Goal: Information Seeking & Learning: Check status

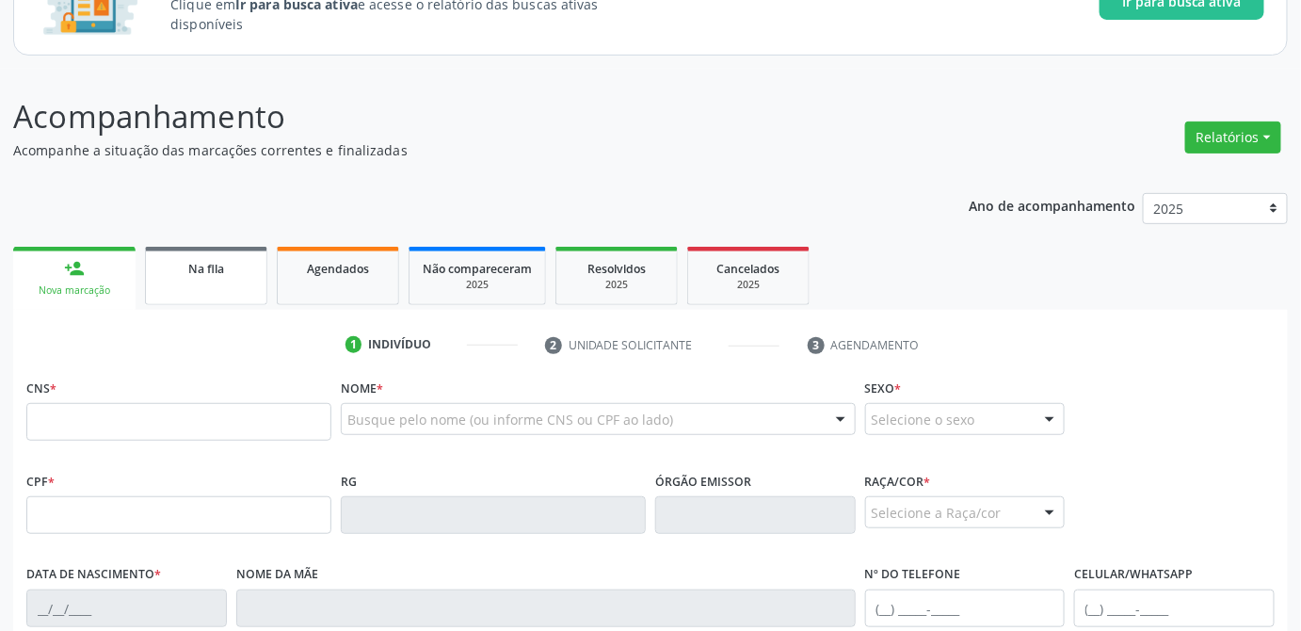
click at [188, 266] on span "Na fila" at bounding box center [206, 269] width 36 height 16
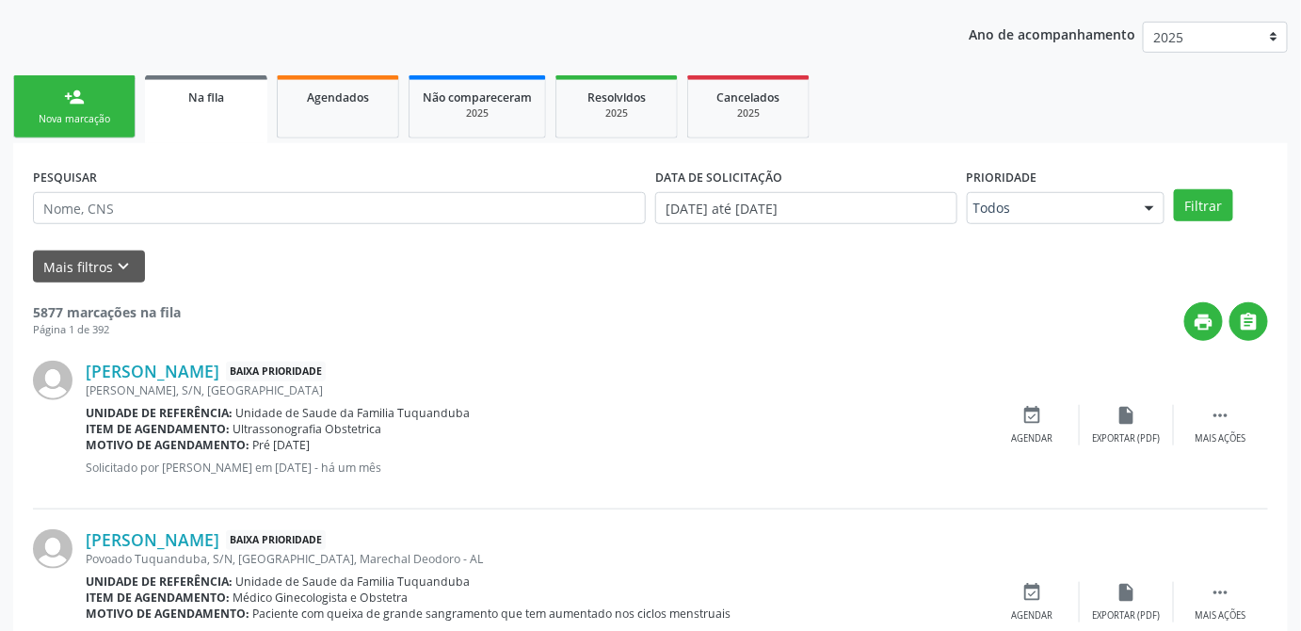
scroll to position [427, 0]
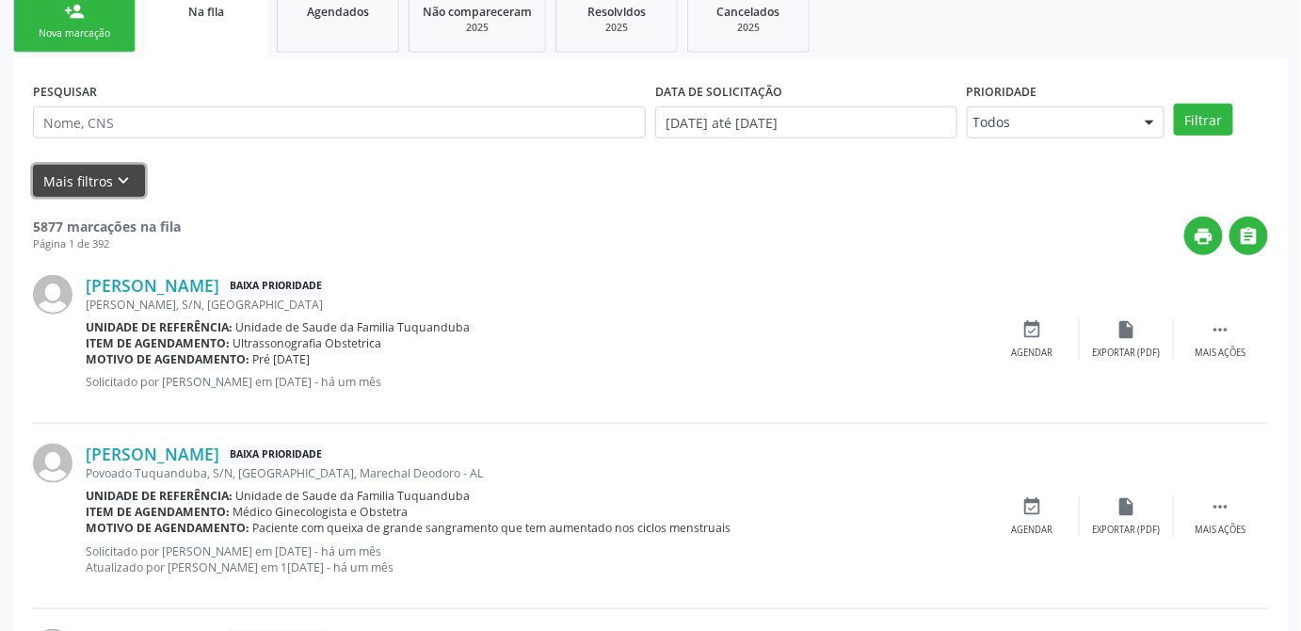
click at [83, 178] on button "Mais filtros keyboard_arrow_down" at bounding box center [89, 181] width 112 height 33
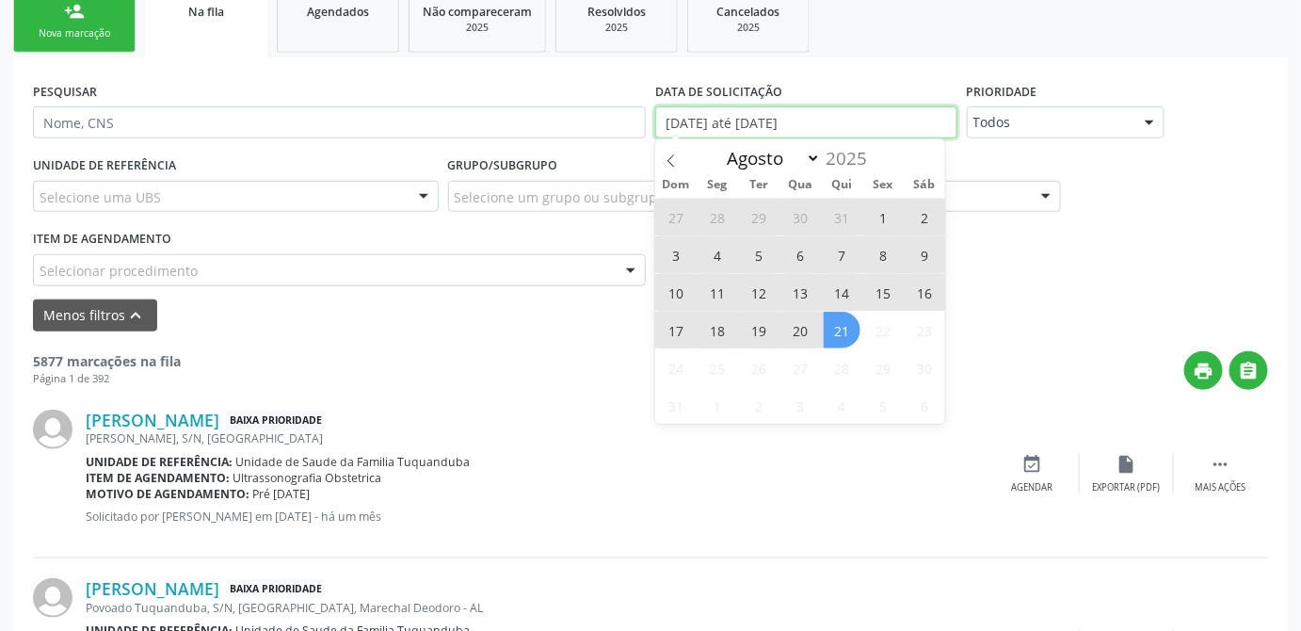
click at [876, 129] on input "[DATE] até [DATE]" at bounding box center [806, 122] width 302 height 32
click at [833, 121] on input "[DATE] até [DATE]" at bounding box center [806, 122] width 302 height 32
select select "0"
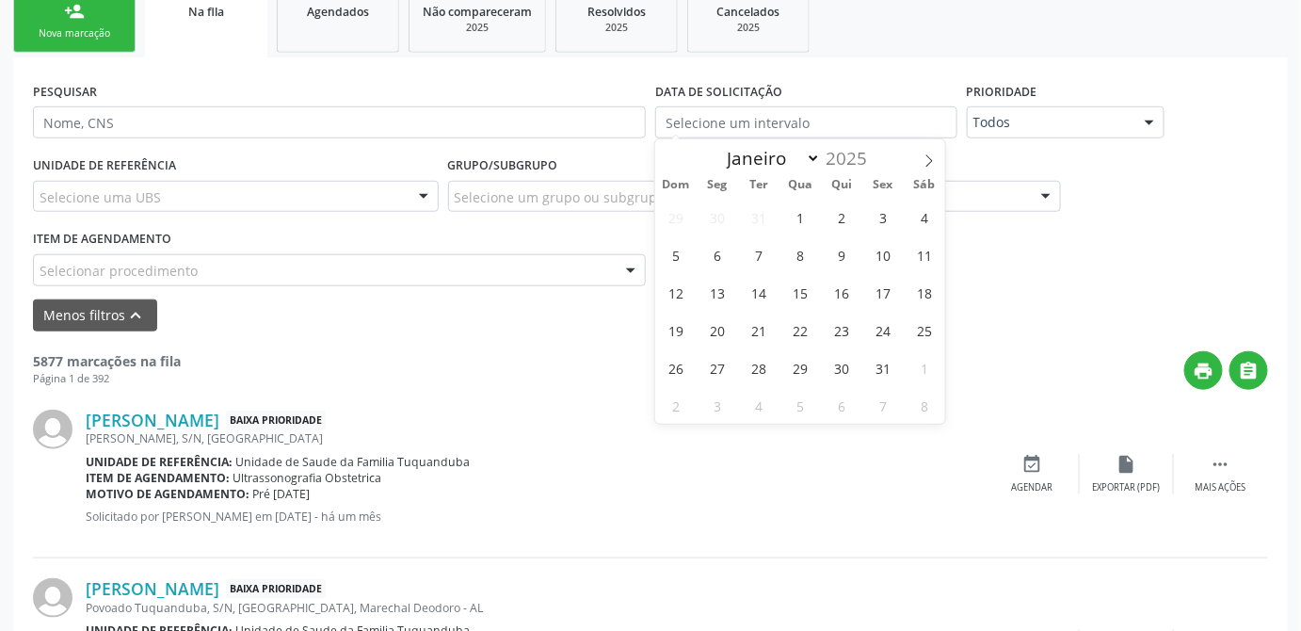
click at [561, 206] on div "Selecione um grupo ou subgrupo" at bounding box center [754, 197] width 613 height 32
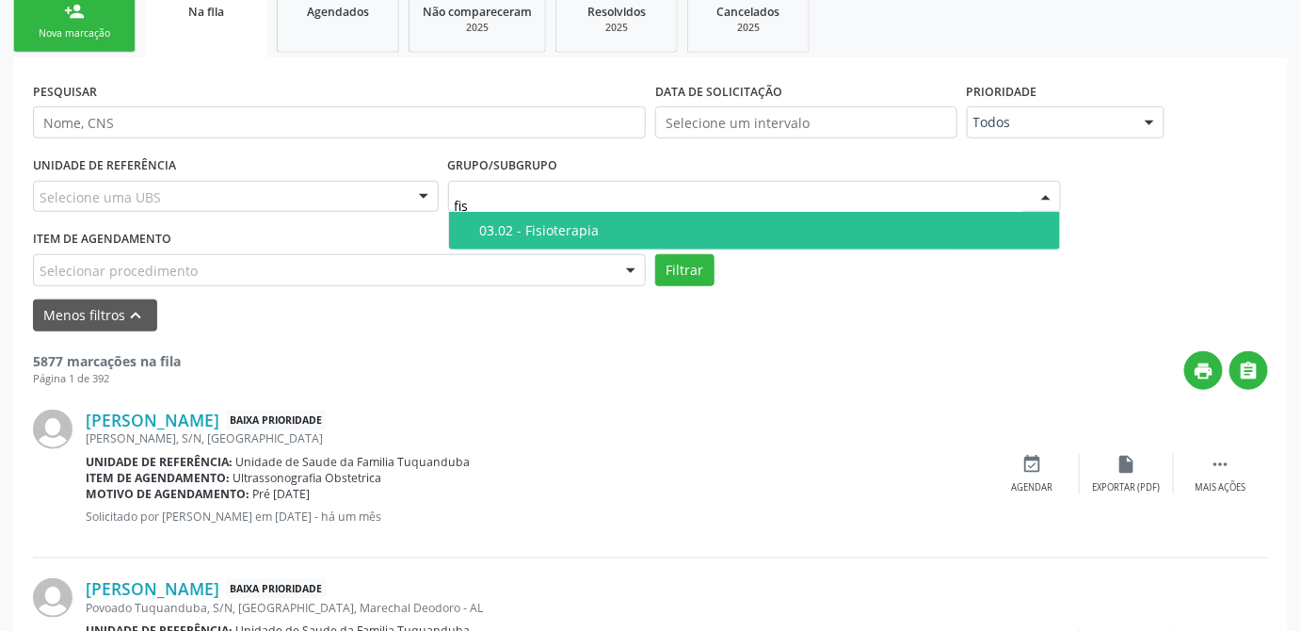
type input "fisi"
click at [570, 228] on div "03.02 - Fisioterapia" at bounding box center [764, 230] width 569 height 15
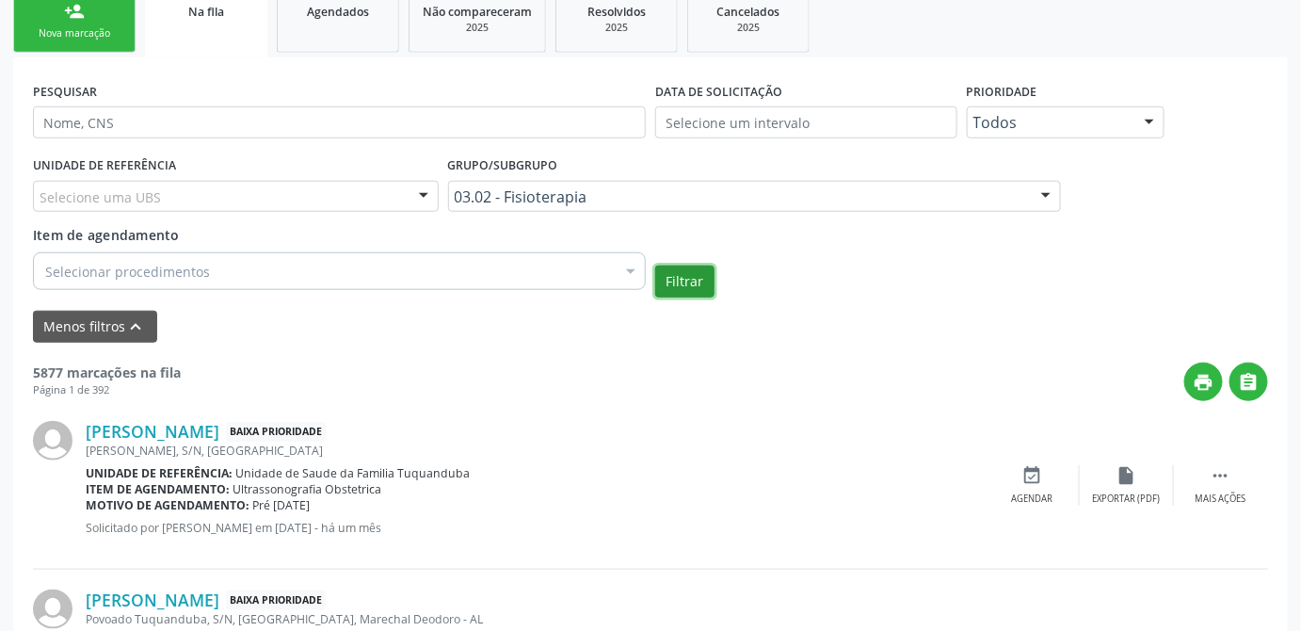
click at [682, 282] on button "Filtrar" at bounding box center [684, 281] width 59 height 32
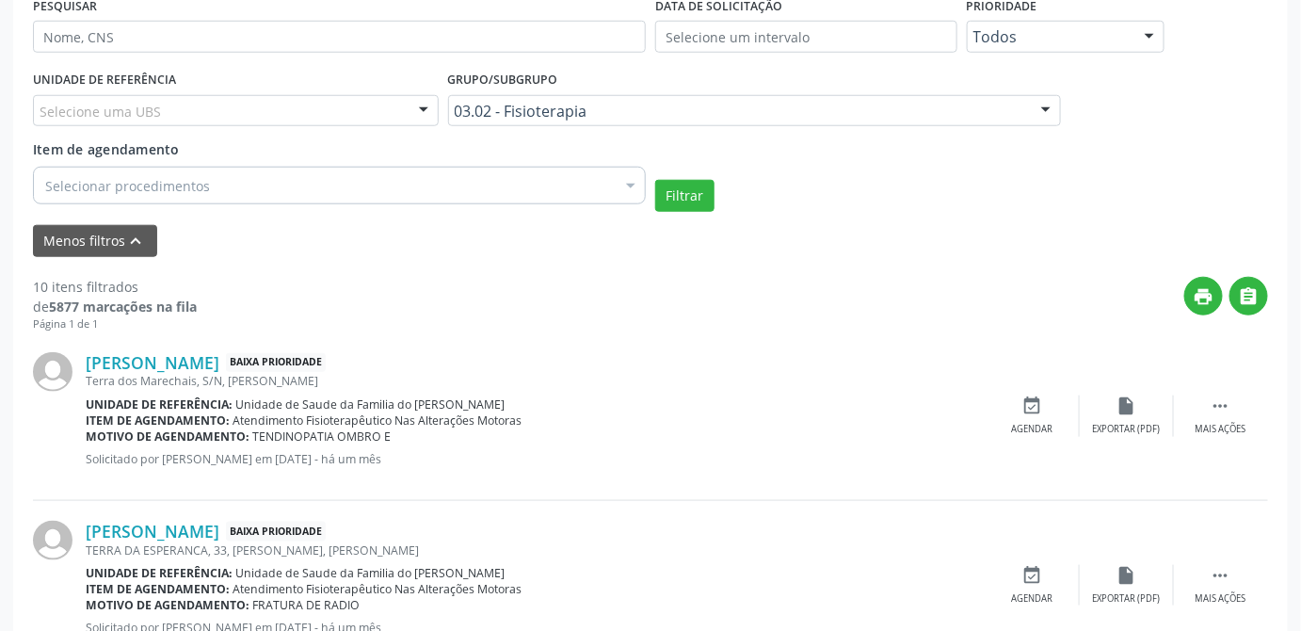
scroll to position [342, 0]
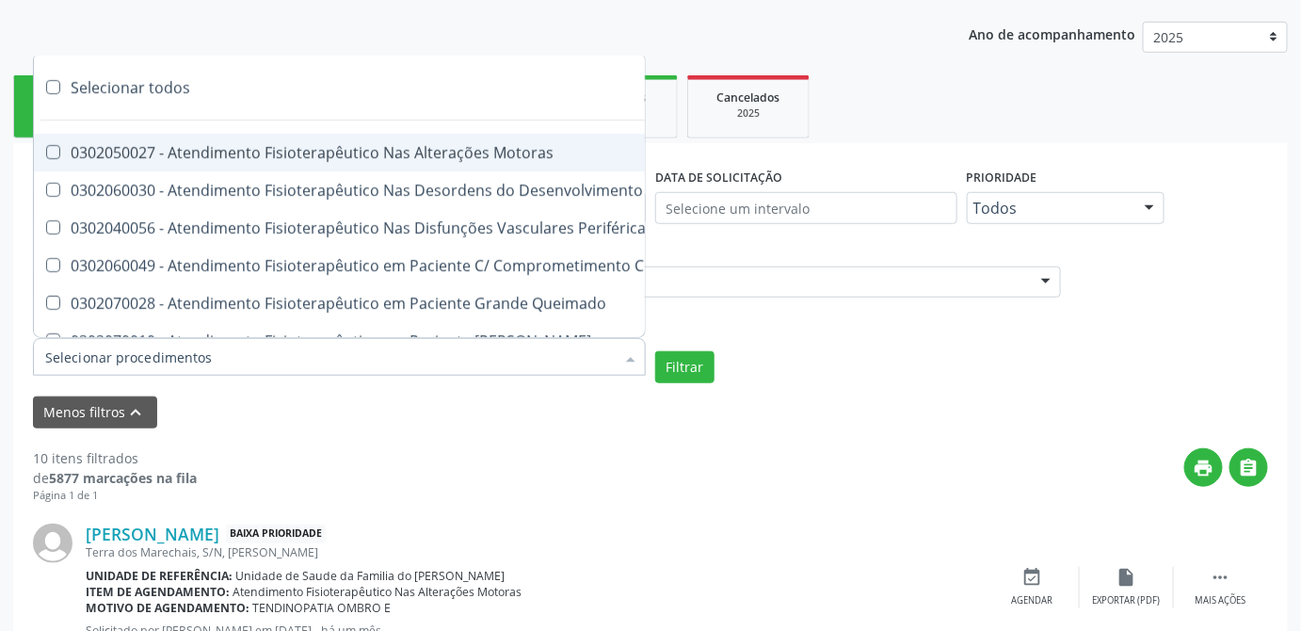
click at [410, 356] on div at bounding box center [339, 357] width 613 height 38
click at [55, 86] on label at bounding box center [53, 87] width 14 height 14
checkbox input "true"
checkbox Motoras "true"
checkbox Motor "true"
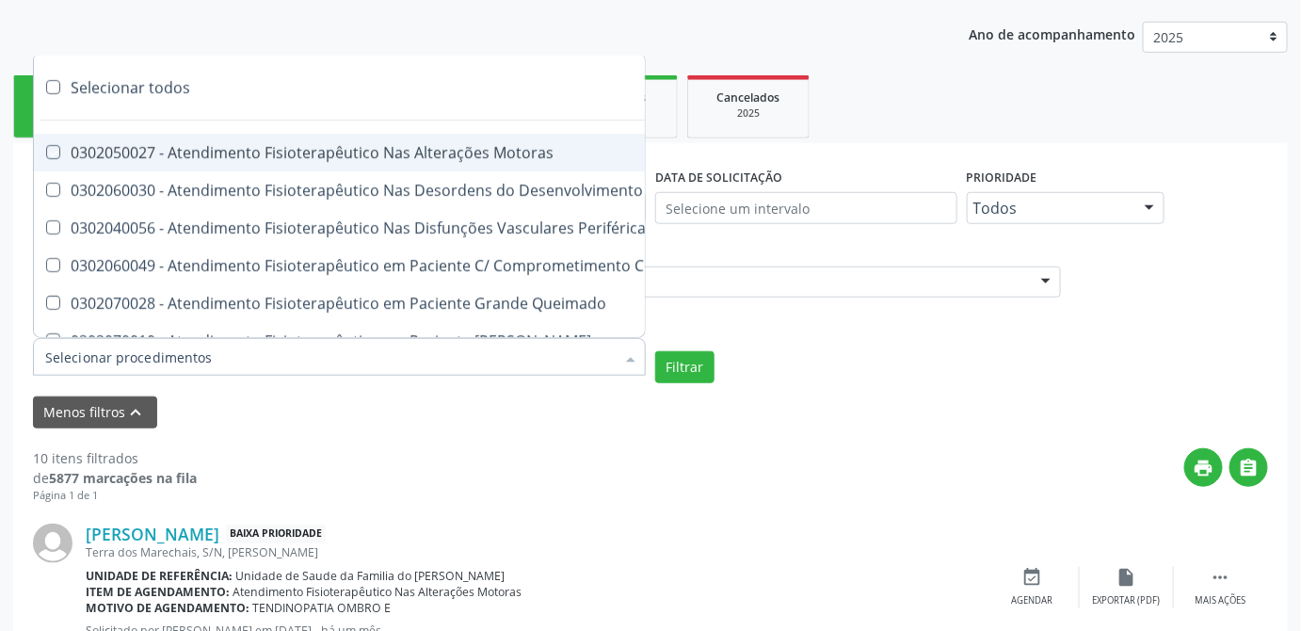
checkbox Periféricas "true"
checkbox Cognitivo "true"
checkbox Queimado "true"
checkbox Neonato "true"
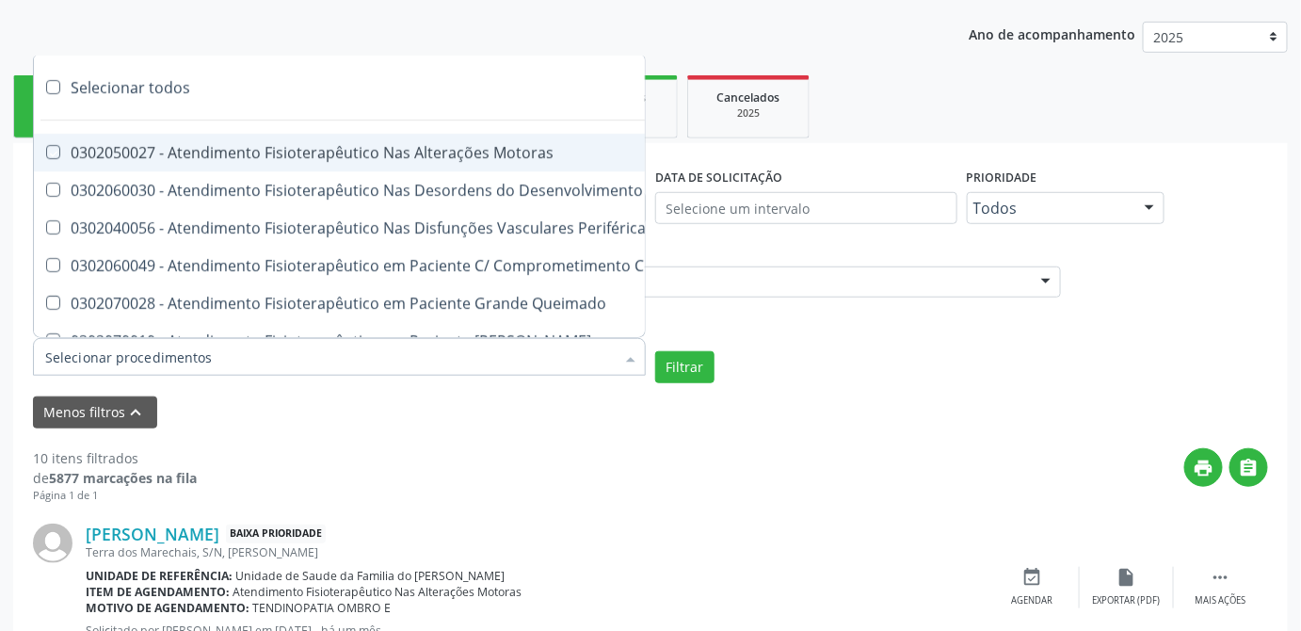
checkbox Clínico "true"
checkbox Cardiovascular "true"
checkbox Periféricas "true"
checkbox Queimados\) "true"
checkbox Aguda "true"
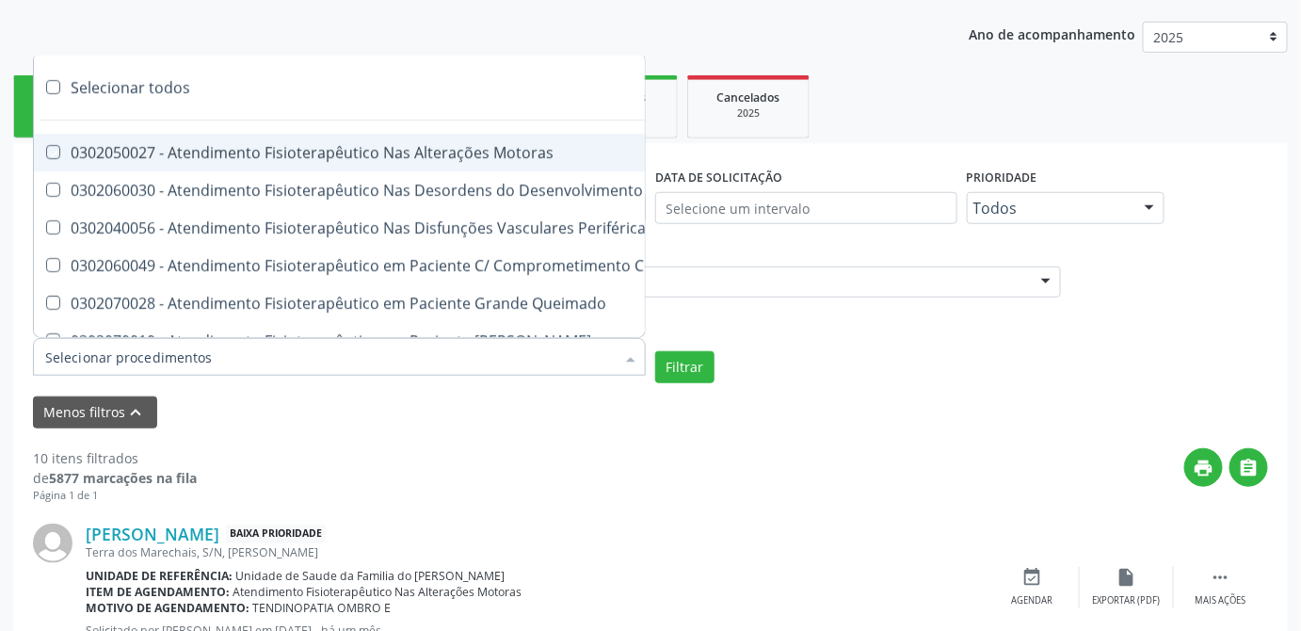
checkbox Cardiovascular "true"
checkbox Sistêmicas "true"
checkbox Oncológica "true"
checkbox Uroginecológicas "true"
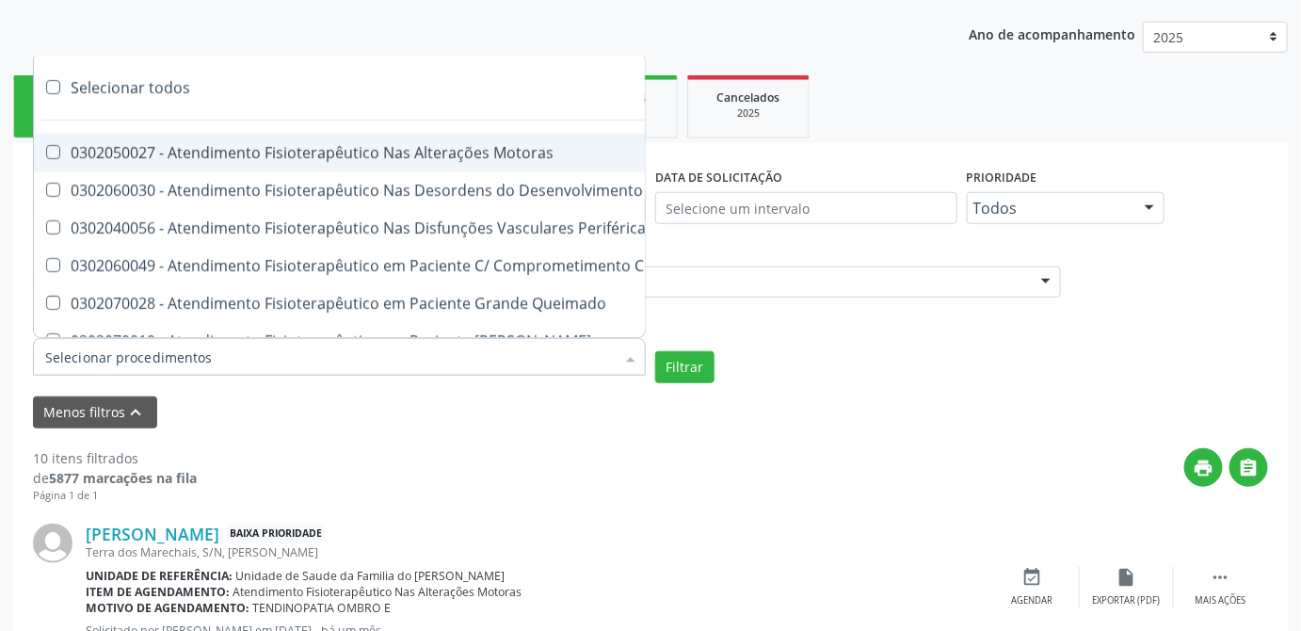
checkbox Neurocirurgia "true"
checkbox Uroginecológicas "true"
checkbox Sistêmico "true"
checkbox Sistêmicas "true"
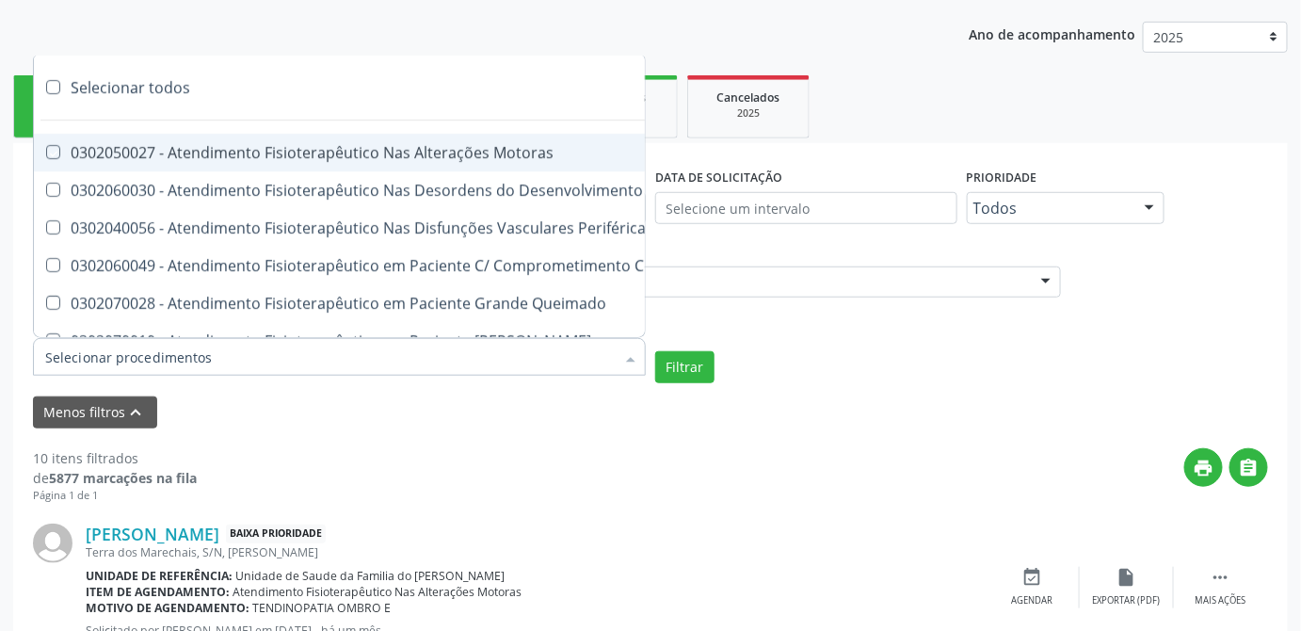
checkbox Sistemicas "true"
checkbox Esqueléticas "true"
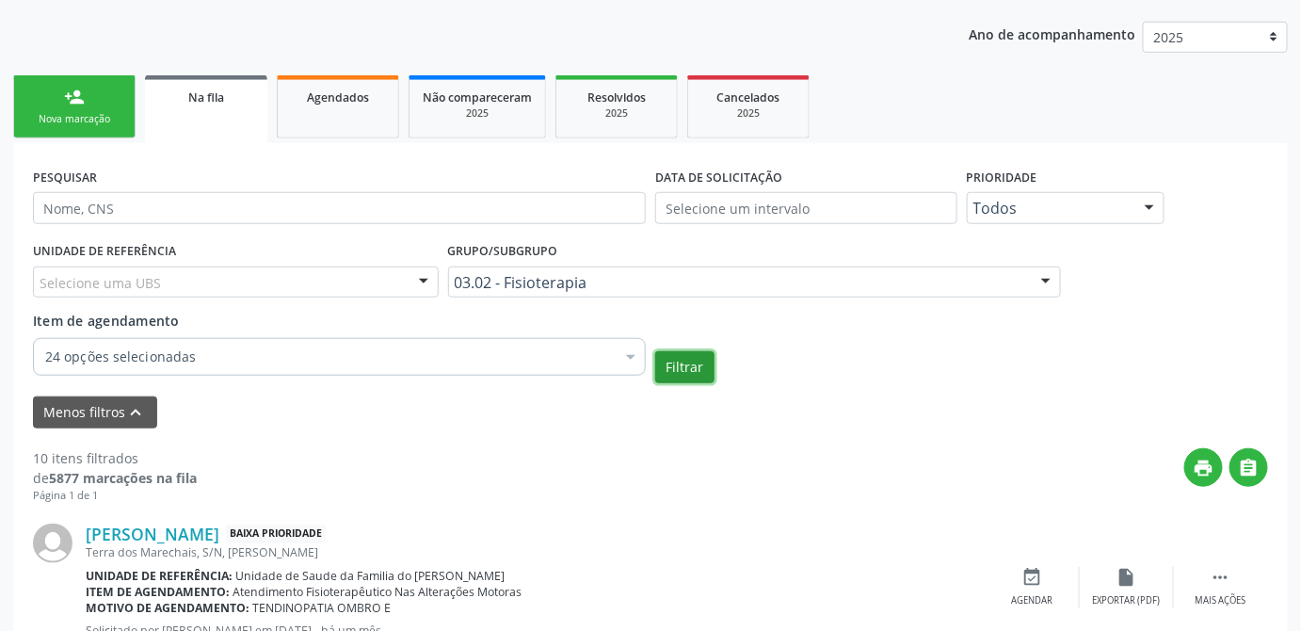
click at [687, 368] on button "Filtrar" at bounding box center [684, 367] width 59 height 32
click at [868, 268] on div at bounding box center [754, 282] width 613 height 32
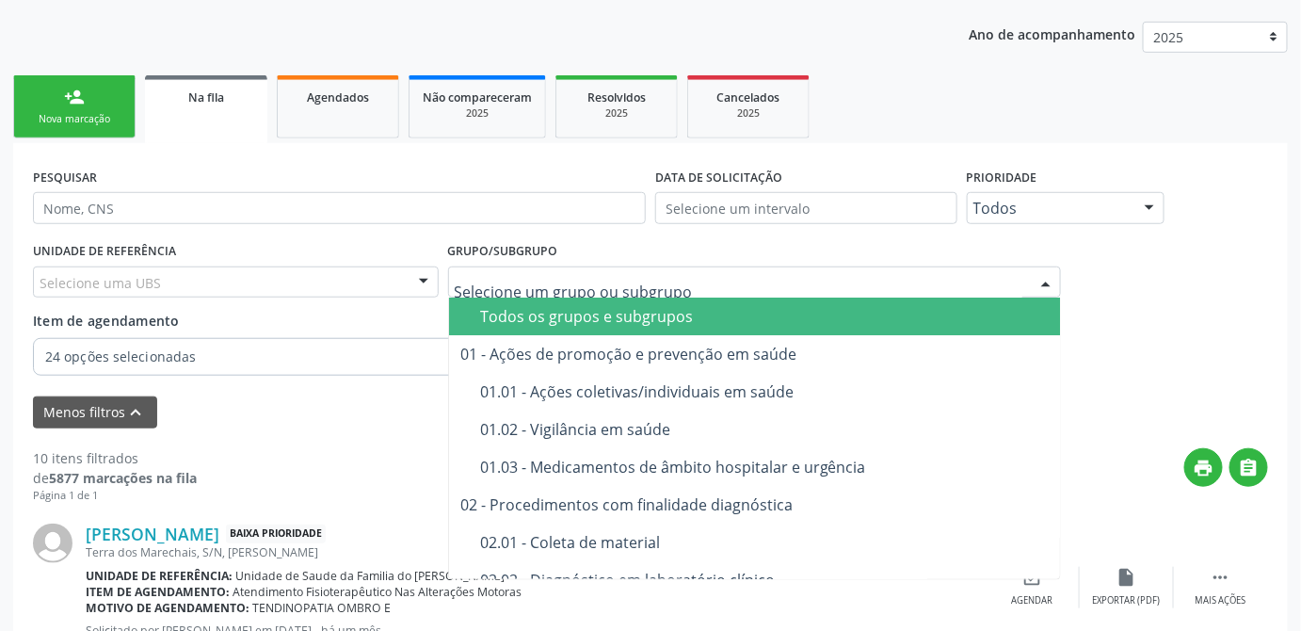
click at [615, 318] on div "Todos os grupos e subgrupos" at bounding box center [798, 316] width 636 height 15
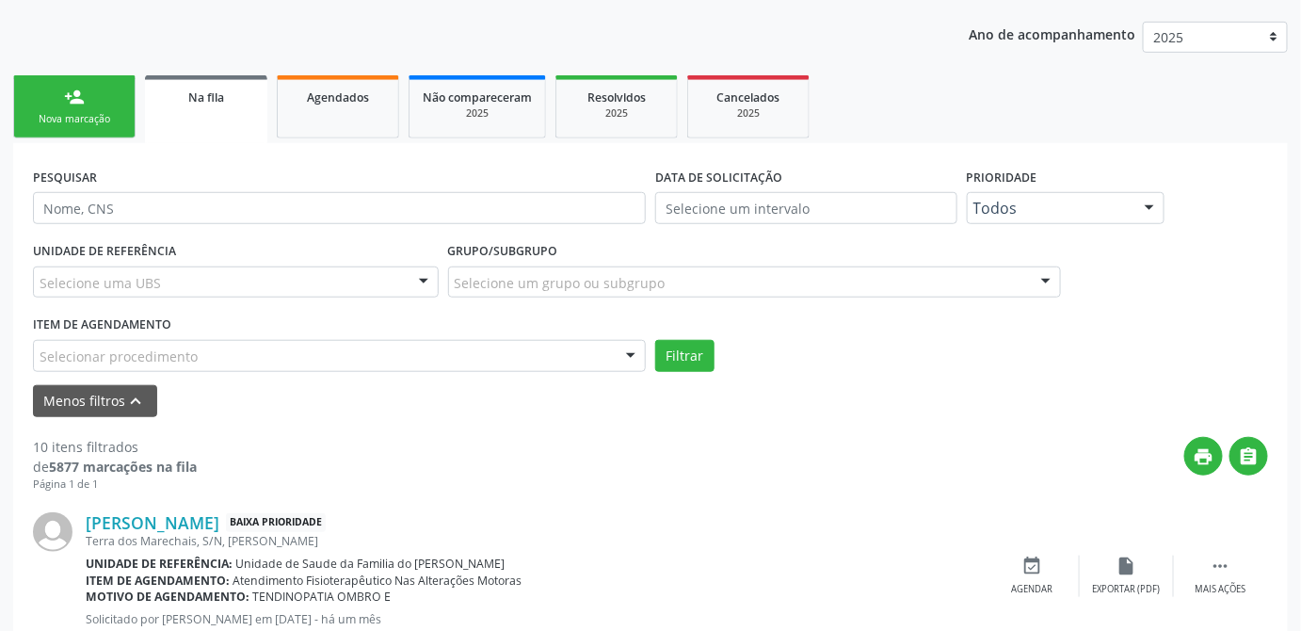
click at [339, 352] on div "Selecionar procedimento" at bounding box center [339, 356] width 613 height 32
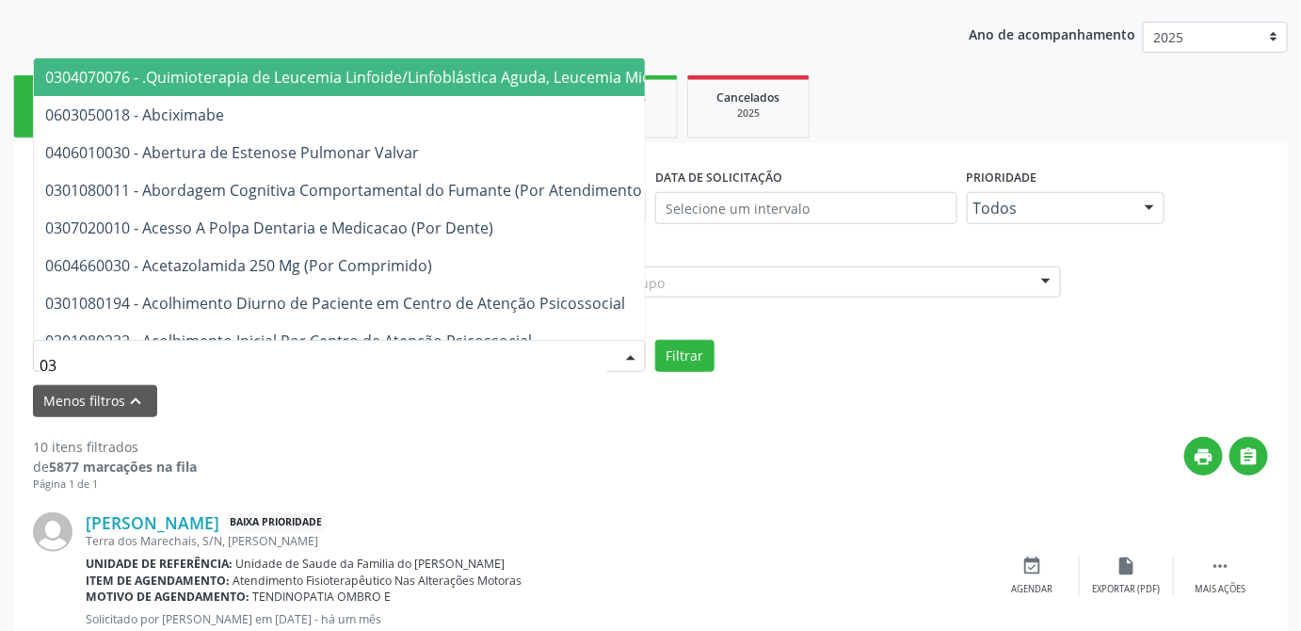
type input "0"
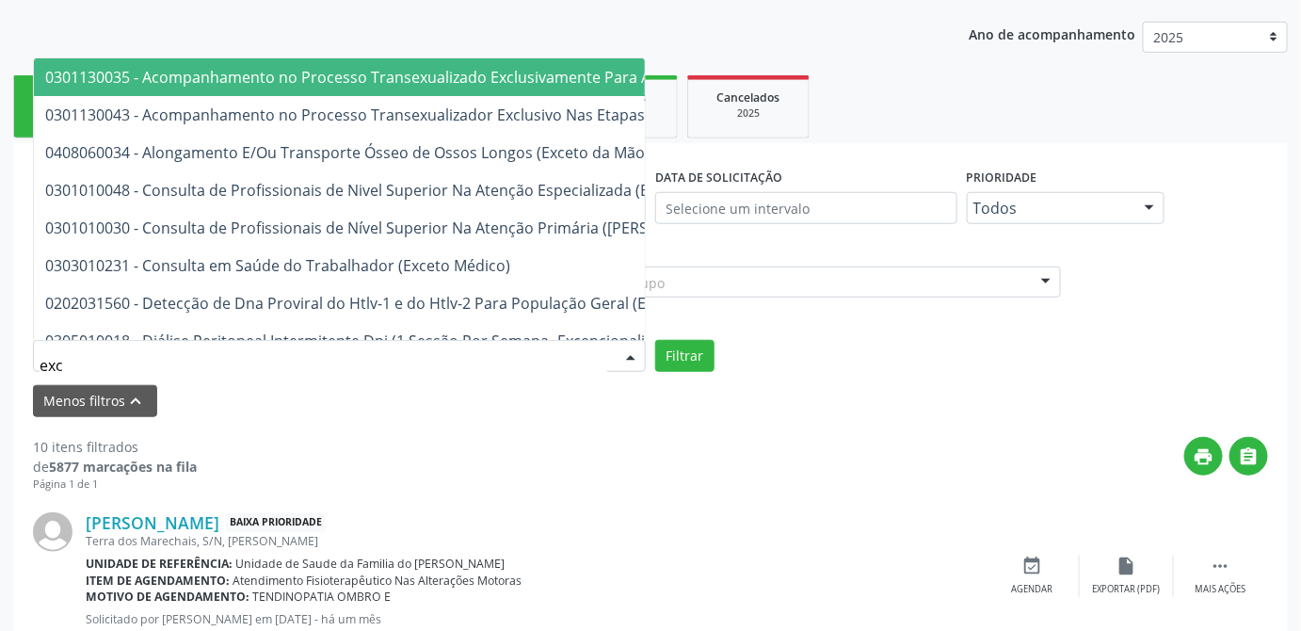
type input "exce"
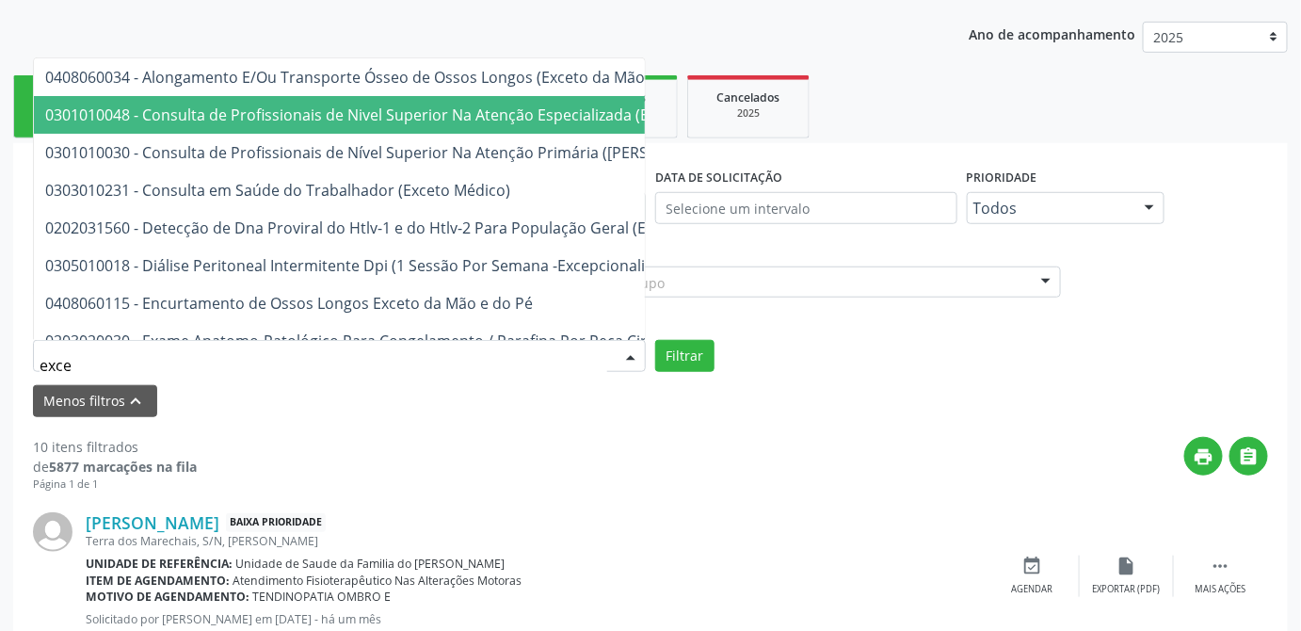
click at [522, 107] on span "0301010048 - Consulta de Profissionais de Nivel Superior Na Atenção Especializa…" at bounding box center [396, 115] width 702 height 21
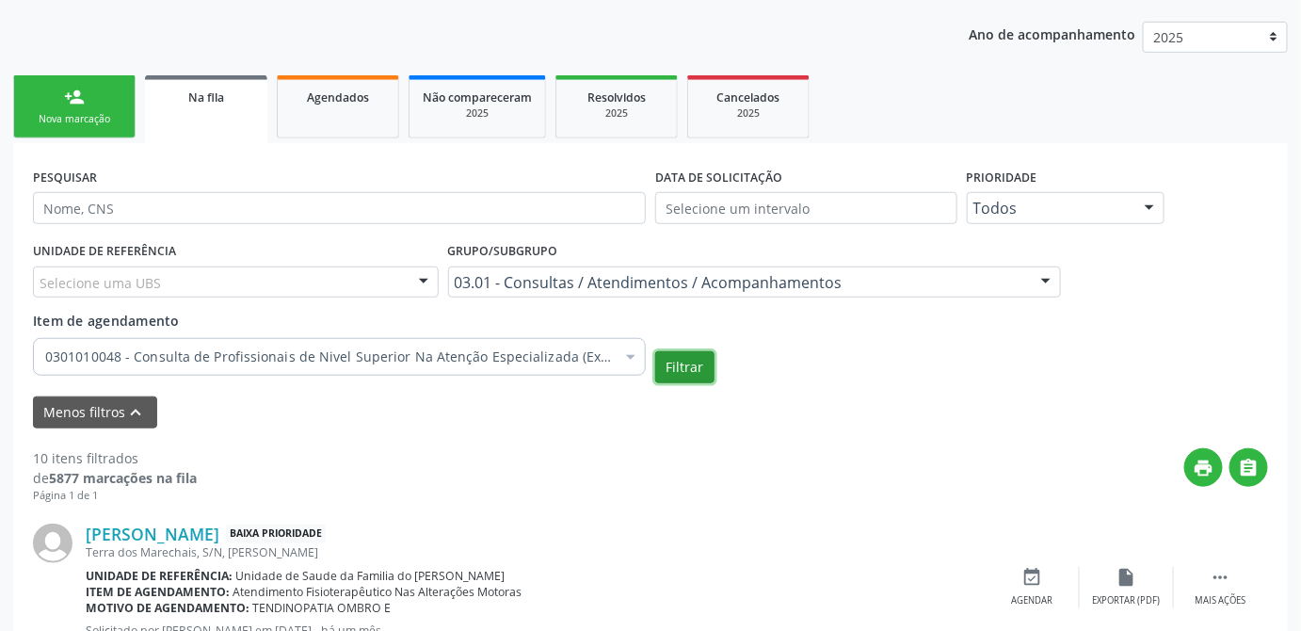
click at [693, 364] on button "Filtrar" at bounding box center [684, 367] width 59 height 32
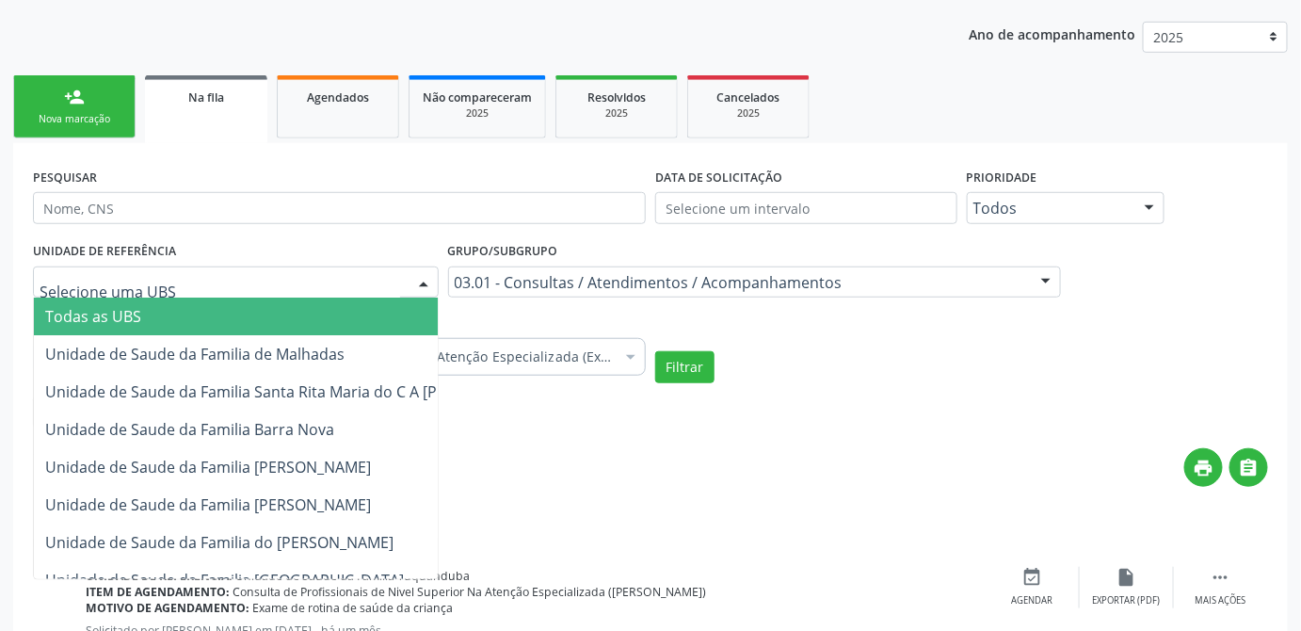
click at [403, 277] on div at bounding box center [236, 282] width 406 height 32
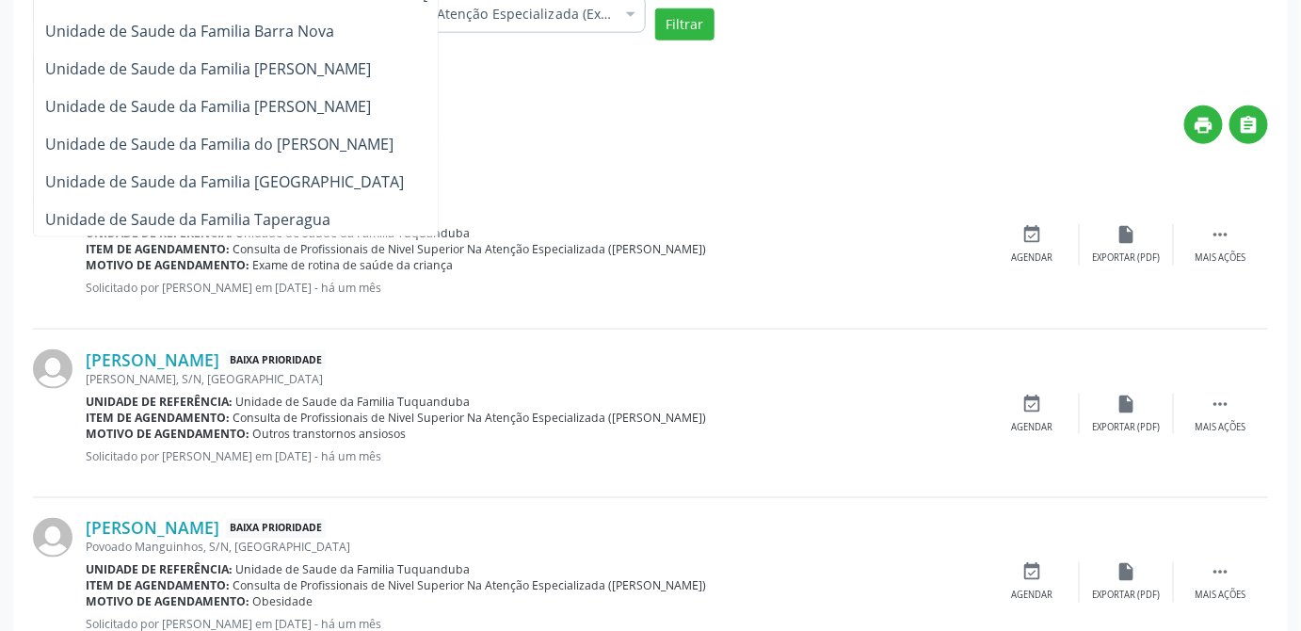
scroll to position [0, 0]
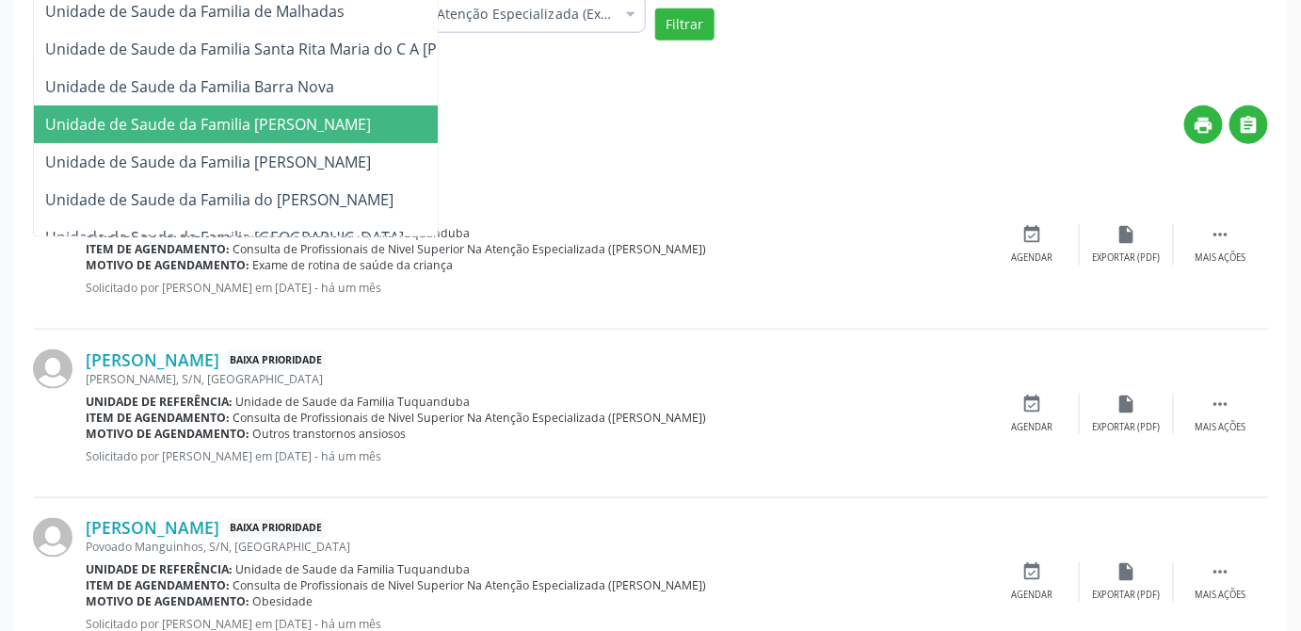
click at [555, 121] on div "print " at bounding box center [732, 133] width 1071 height 56
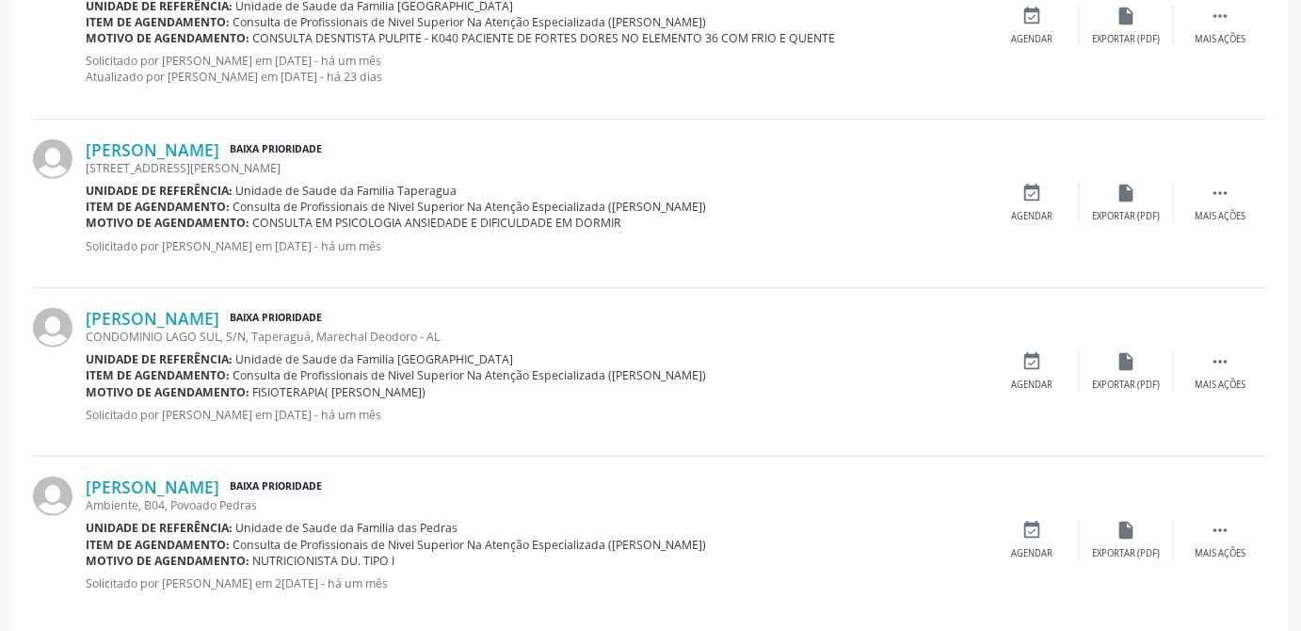
scroll to position [2856, 0]
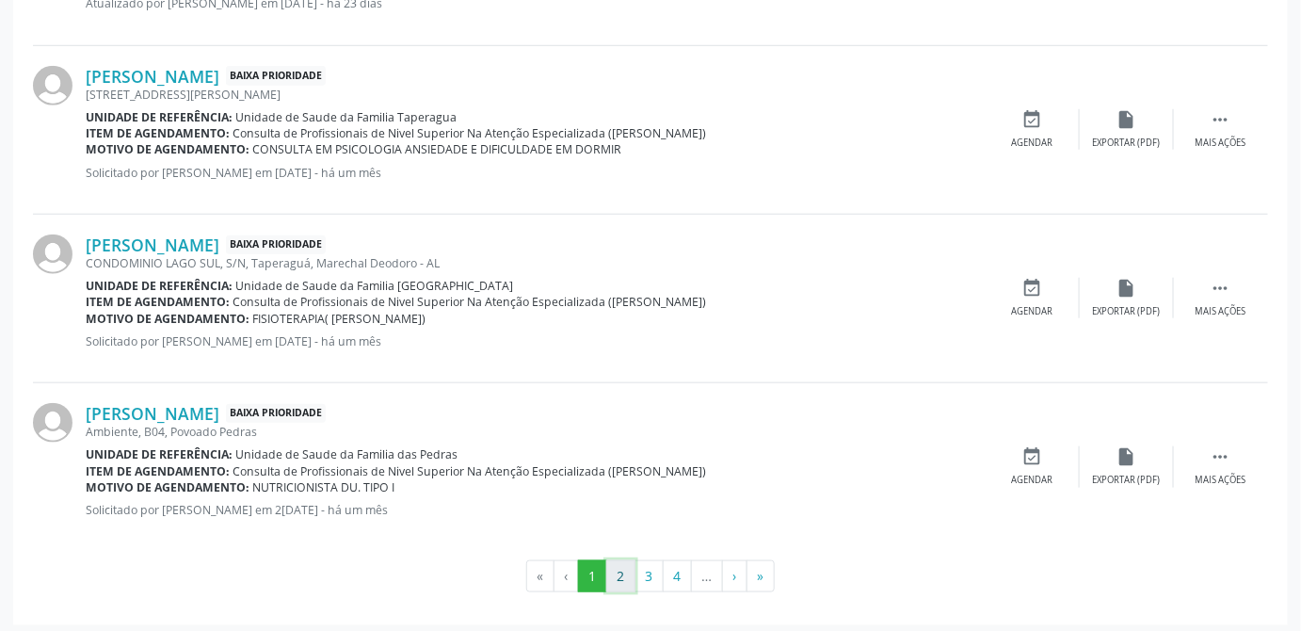
click at [622, 568] on button "2" at bounding box center [620, 576] width 29 height 32
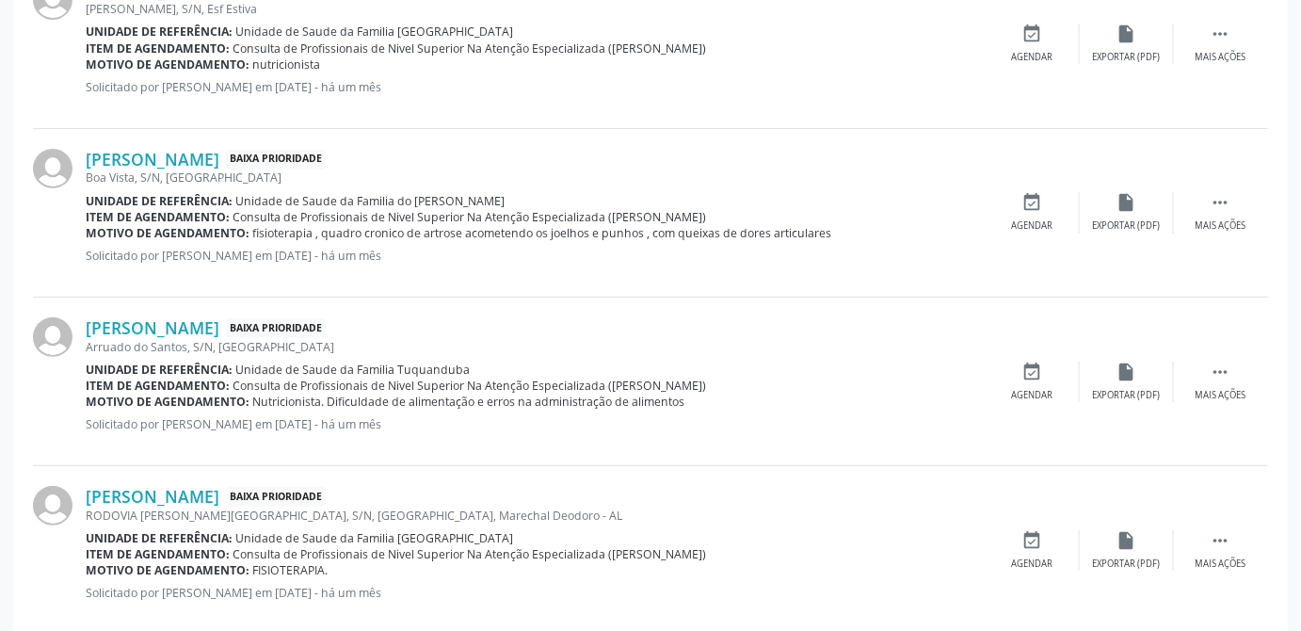
scroll to position [2839, 0]
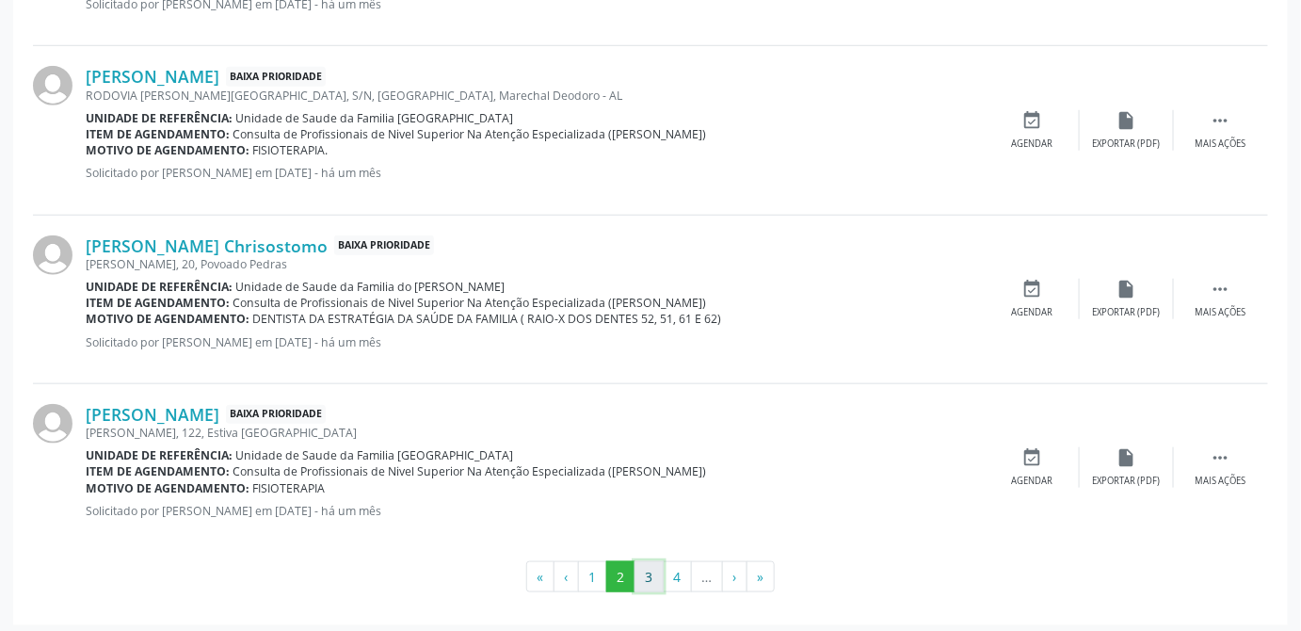
click at [645, 573] on button "3" at bounding box center [649, 577] width 29 height 32
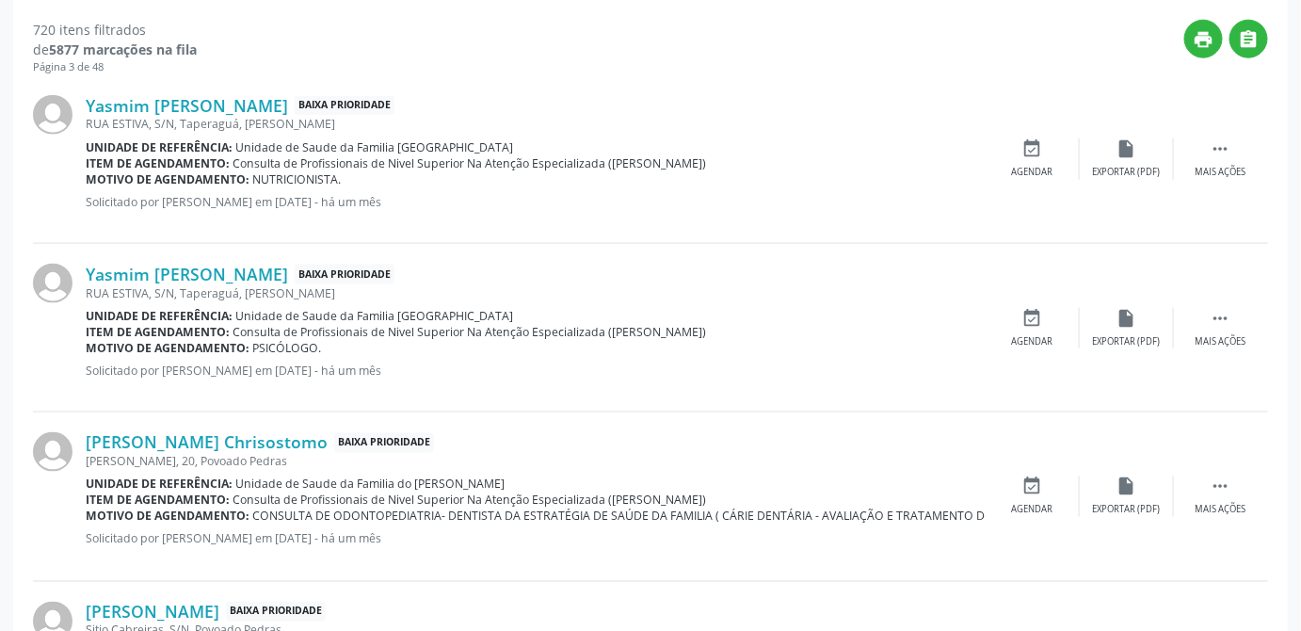
scroll to position [684, 0]
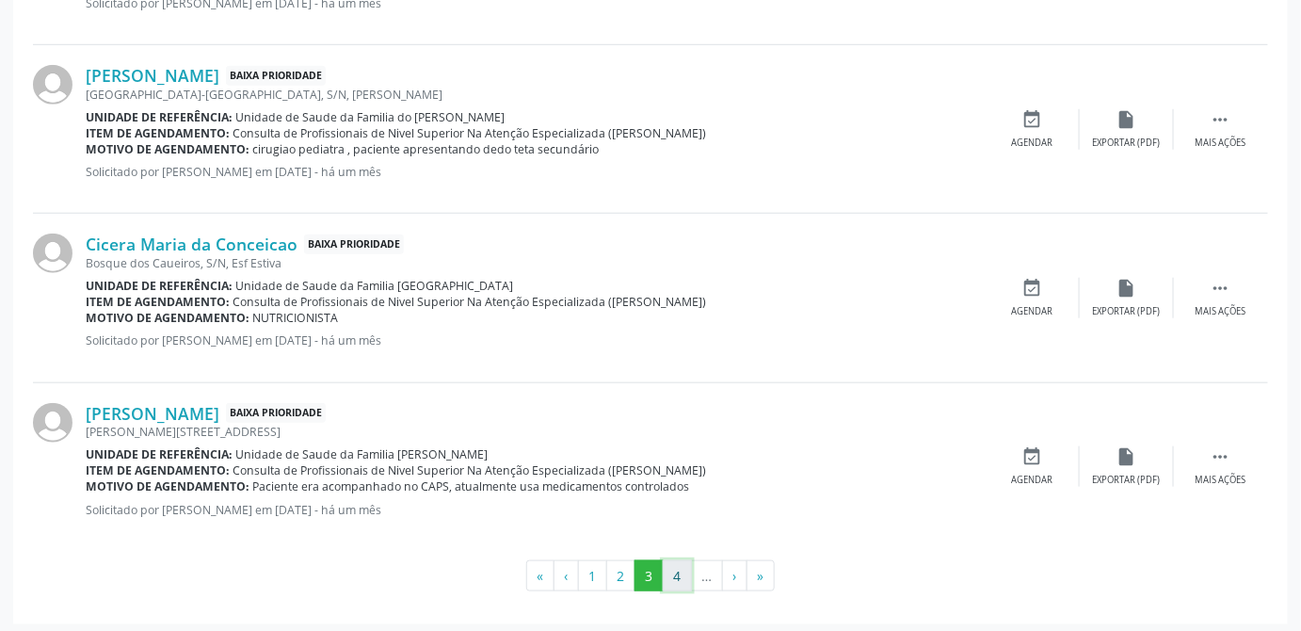
click at [674, 568] on button "4" at bounding box center [677, 576] width 29 height 32
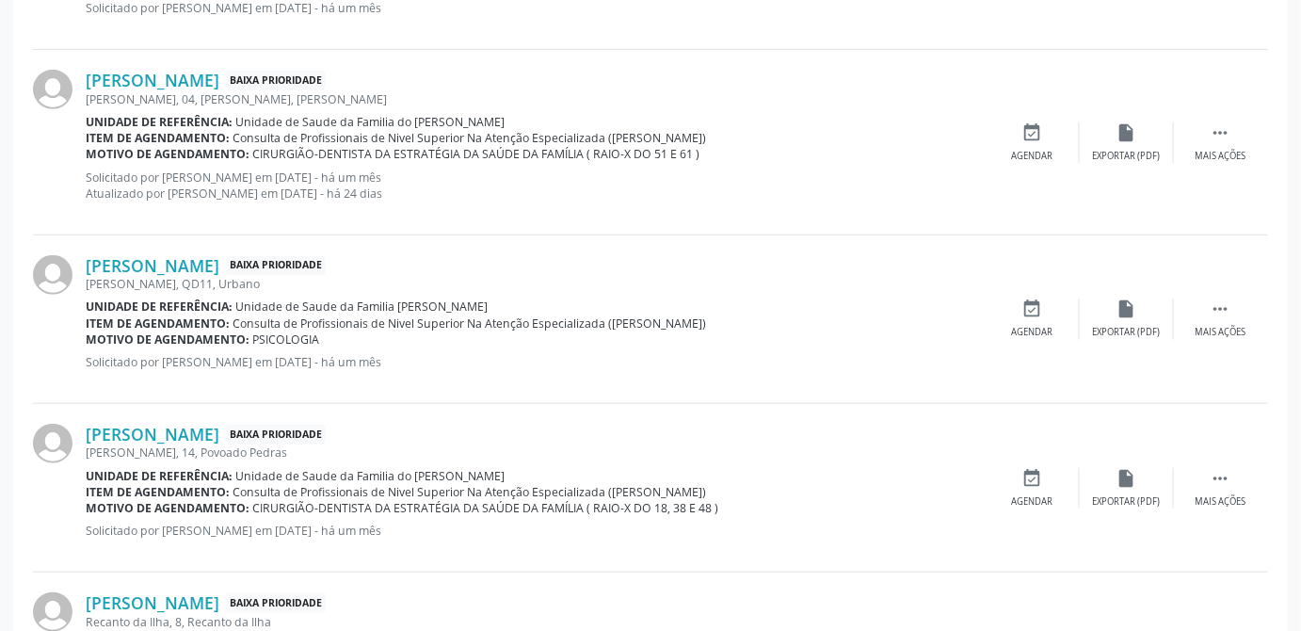
scroll to position [2888, 0]
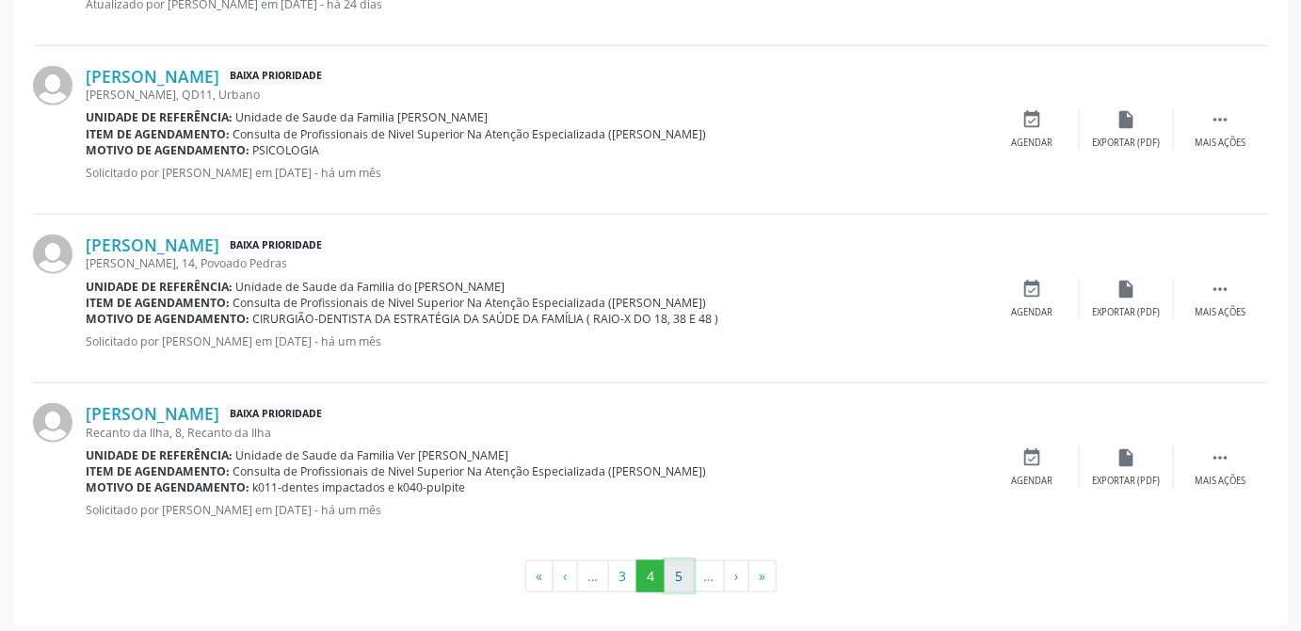
click at [680, 570] on button "5" at bounding box center [679, 576] width 29 height 32
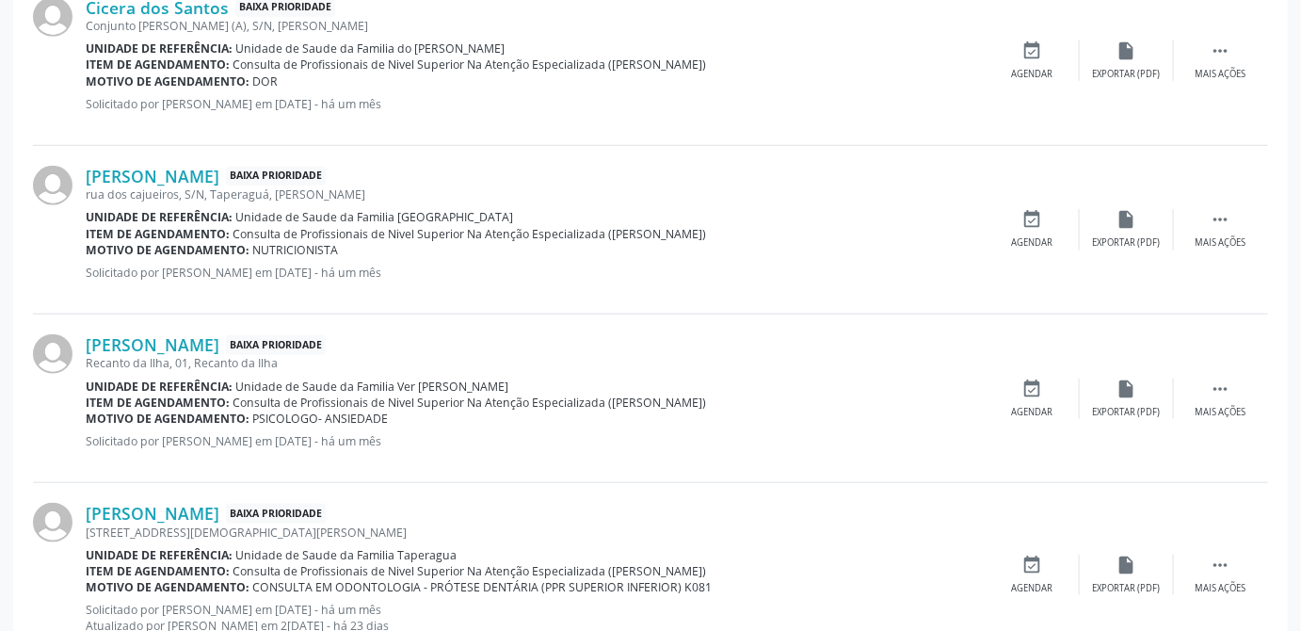
scroll to position [2904, 0]
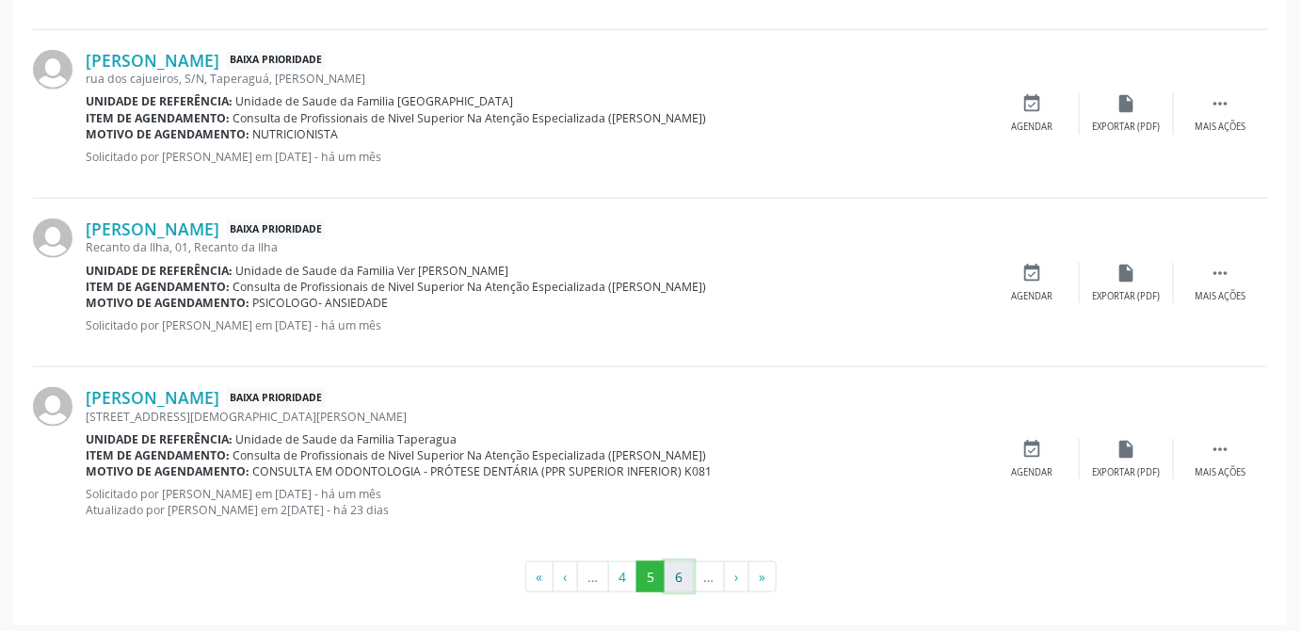
click at [676, 568] on button "6" at bounding box center [679, 577] width 29 height 32
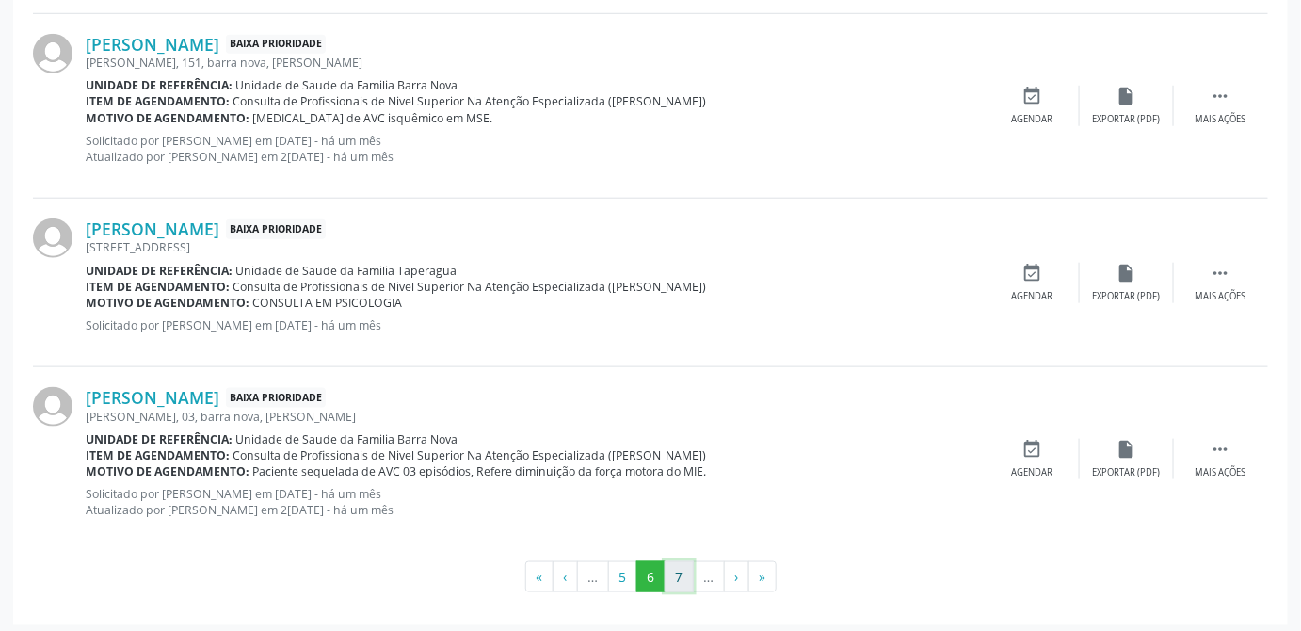
click at [681, 571] on button "7" at bounding box center [679, 577] width 29 height 32
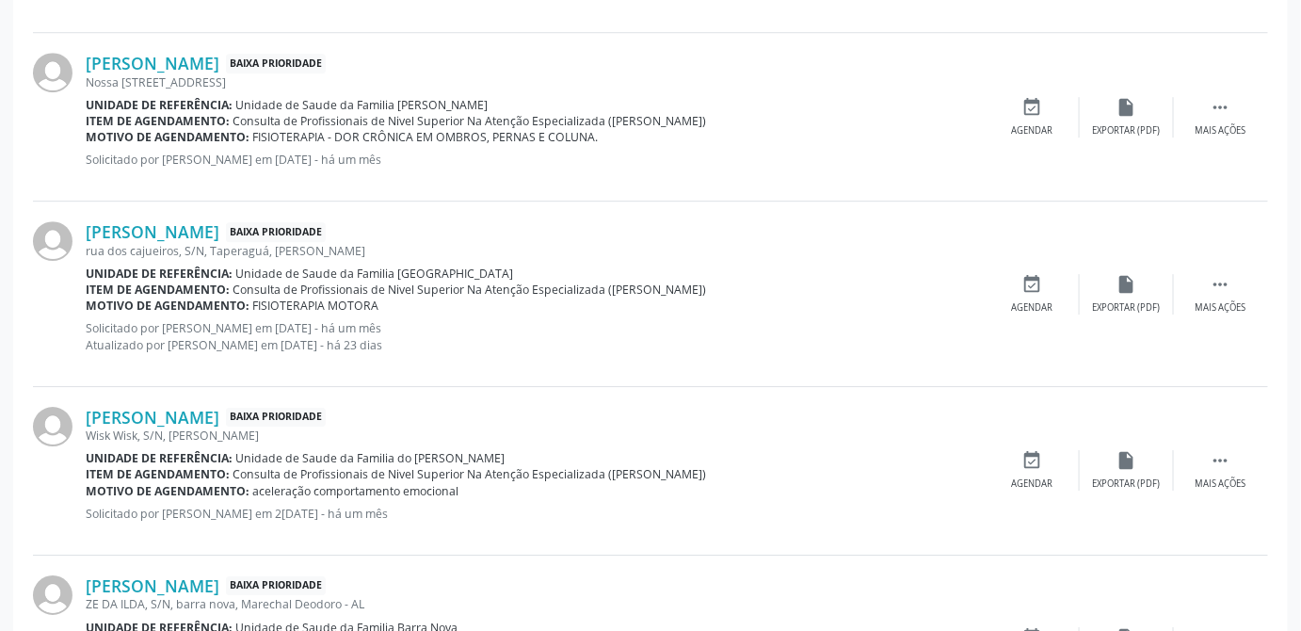
scroll to position [2888, 0]
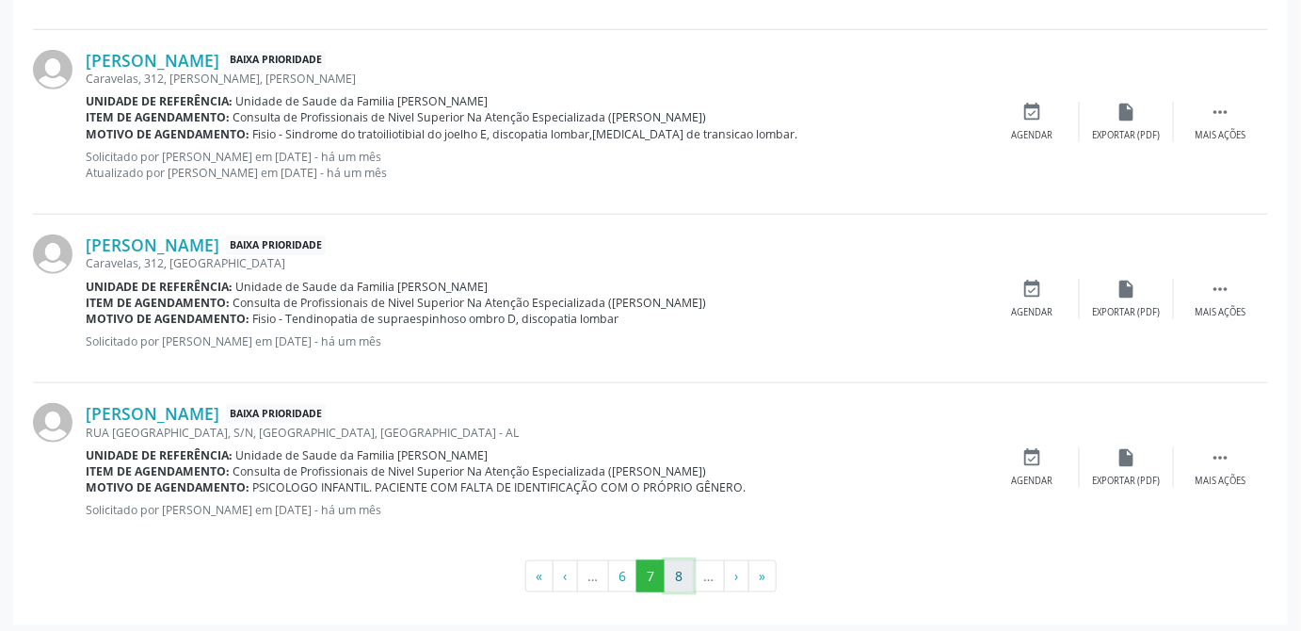
click at [682, 566] on button "8" at bounding box center [679, 576] width 29 height 32
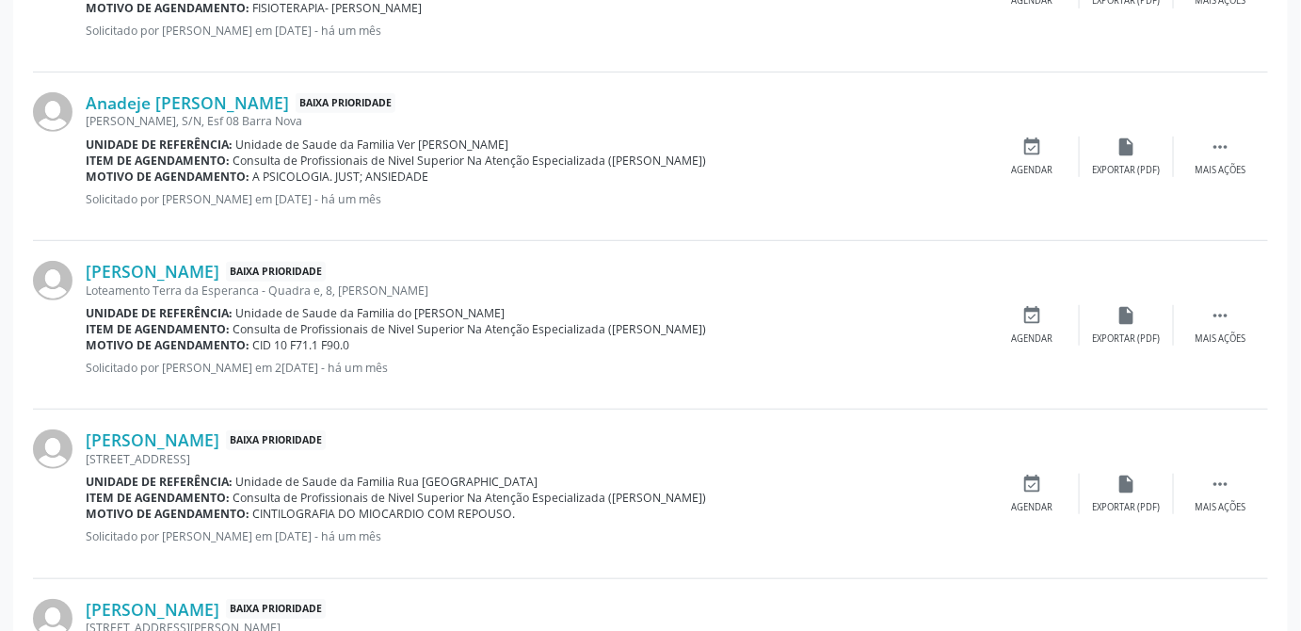
scroll to position [2824, 0]
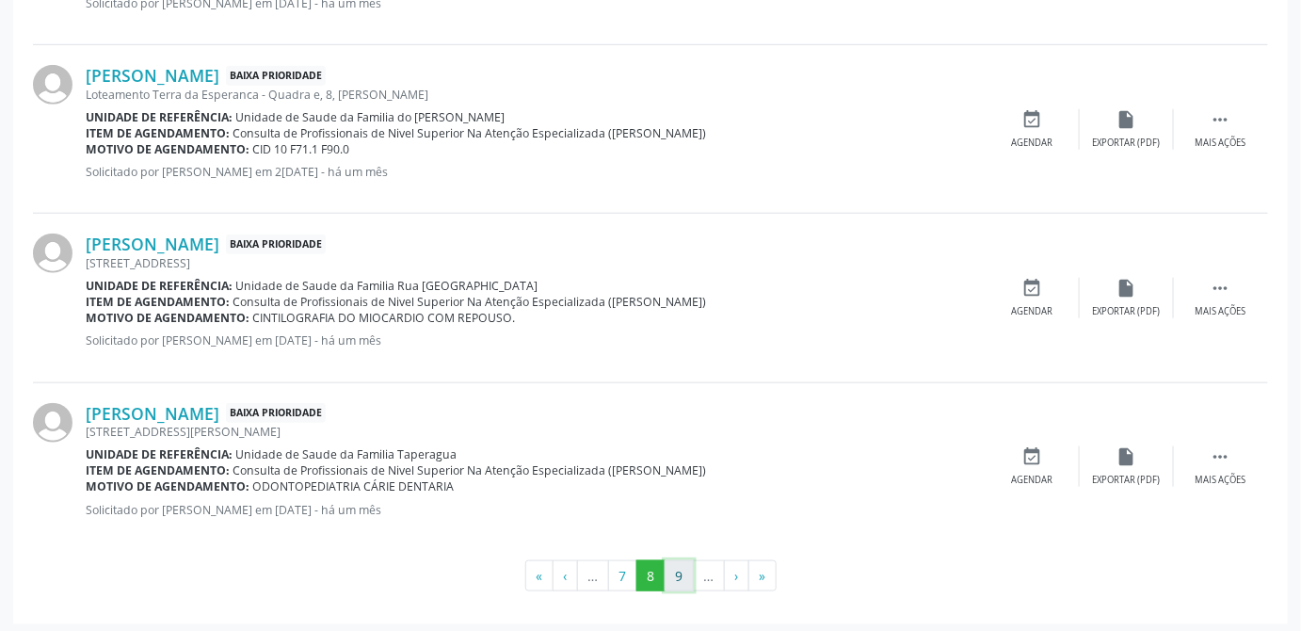
click at [675, 566] on button "9" at bounding box center [679, 576] width 29 height 32
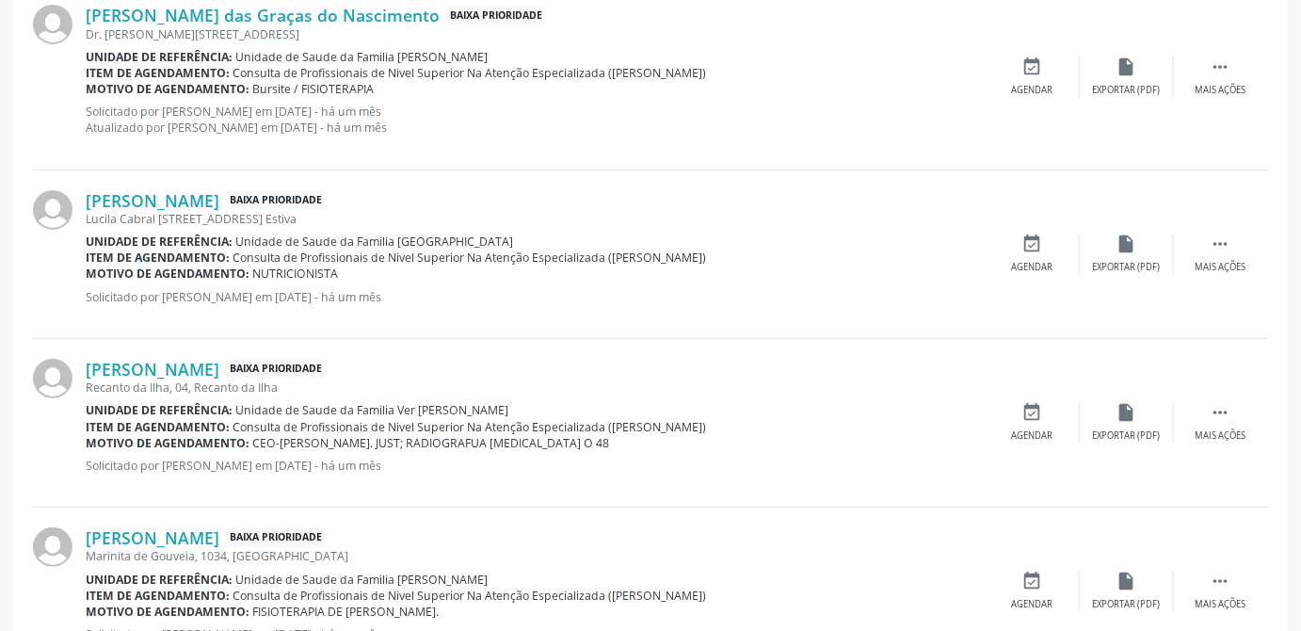
scroll to position [2920, 0]
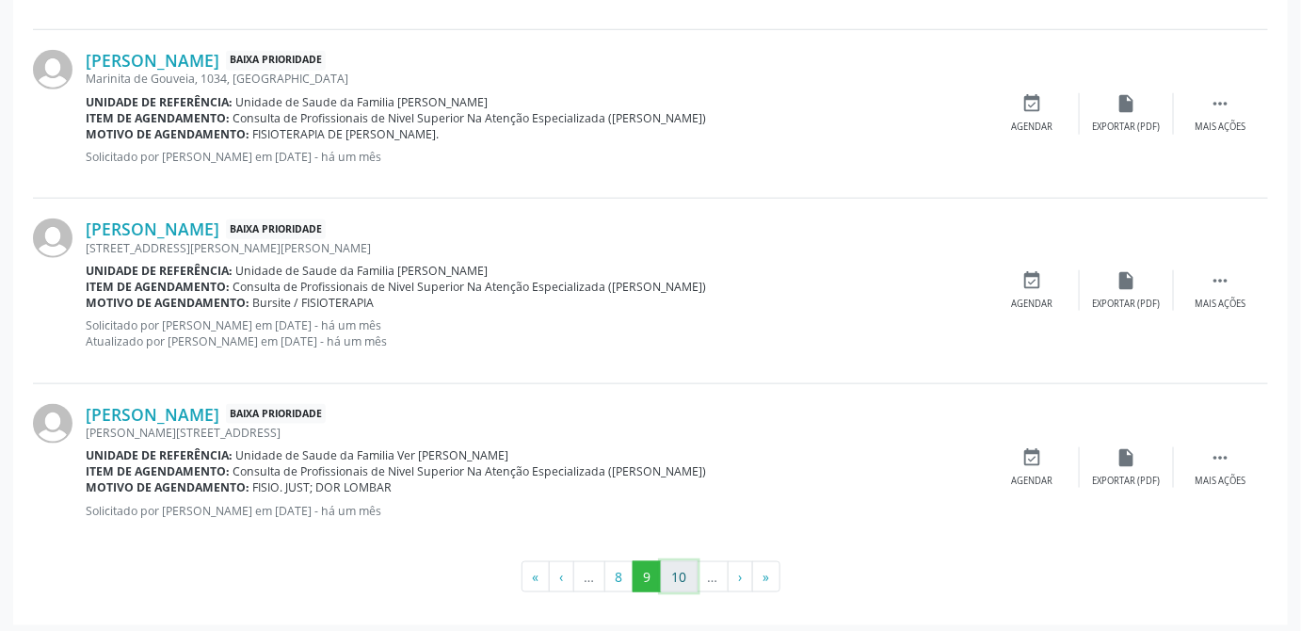
click at [685, 565] on button "10" at bounding box center [679, 577] width 37 height 32
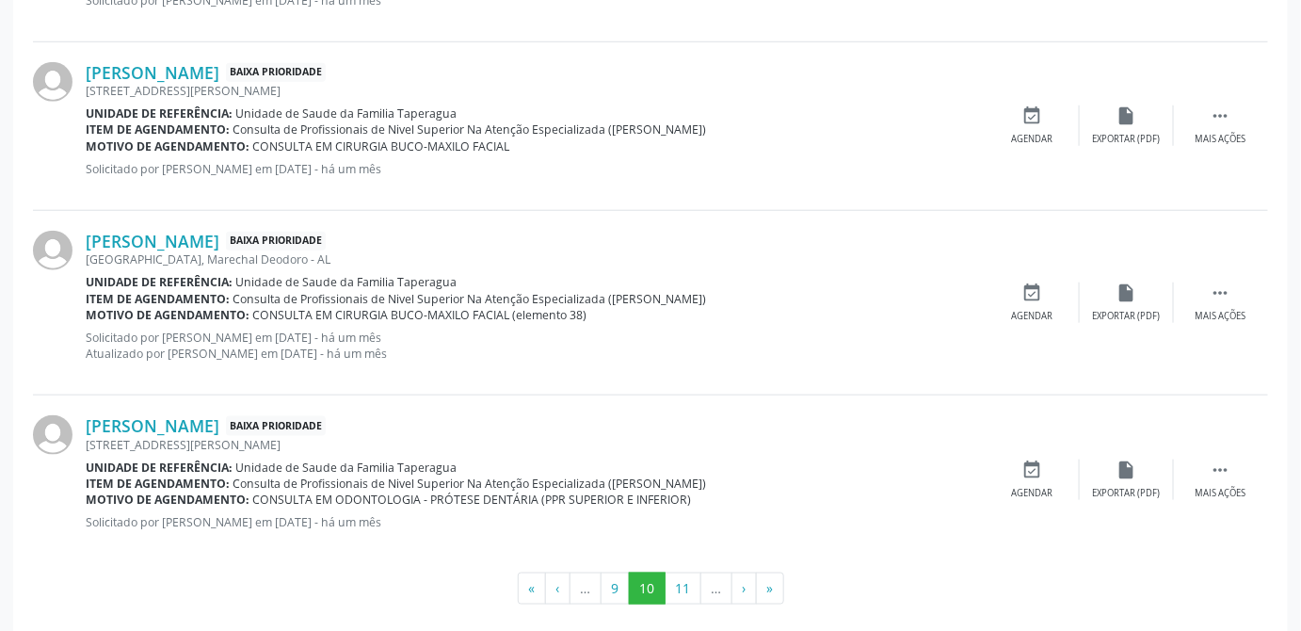
scroll to position [2888, 0]
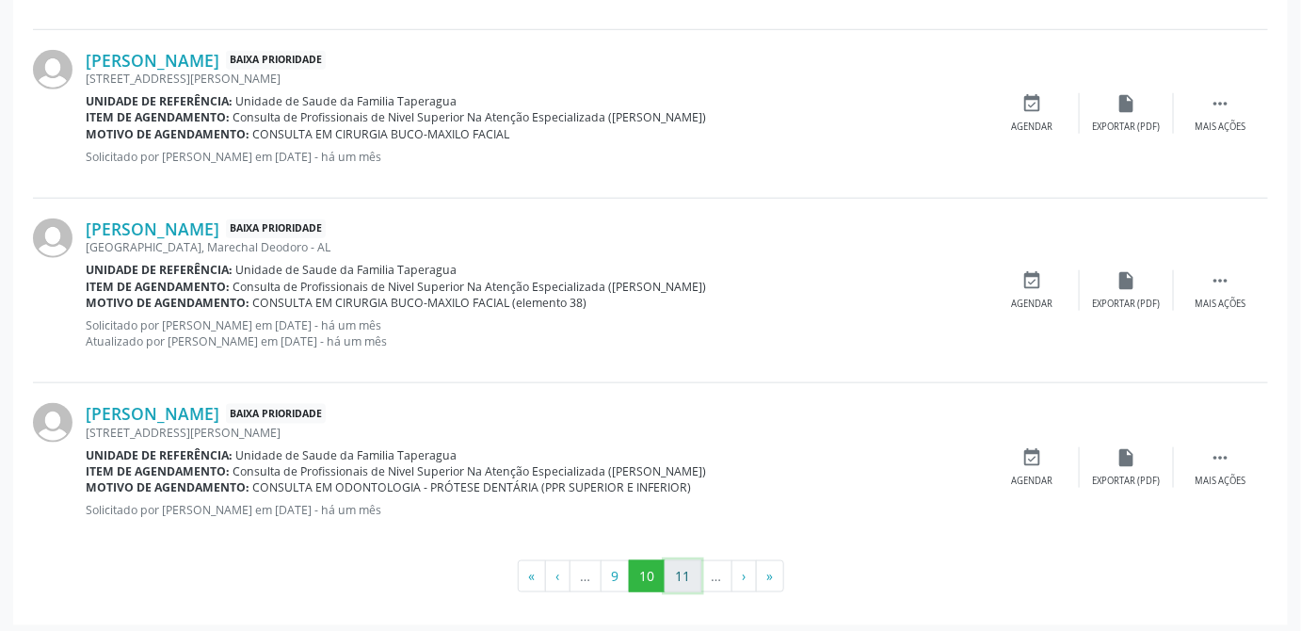
click at [680, 563] on button "11" at bounding box center [683, 576] width 37 height 32
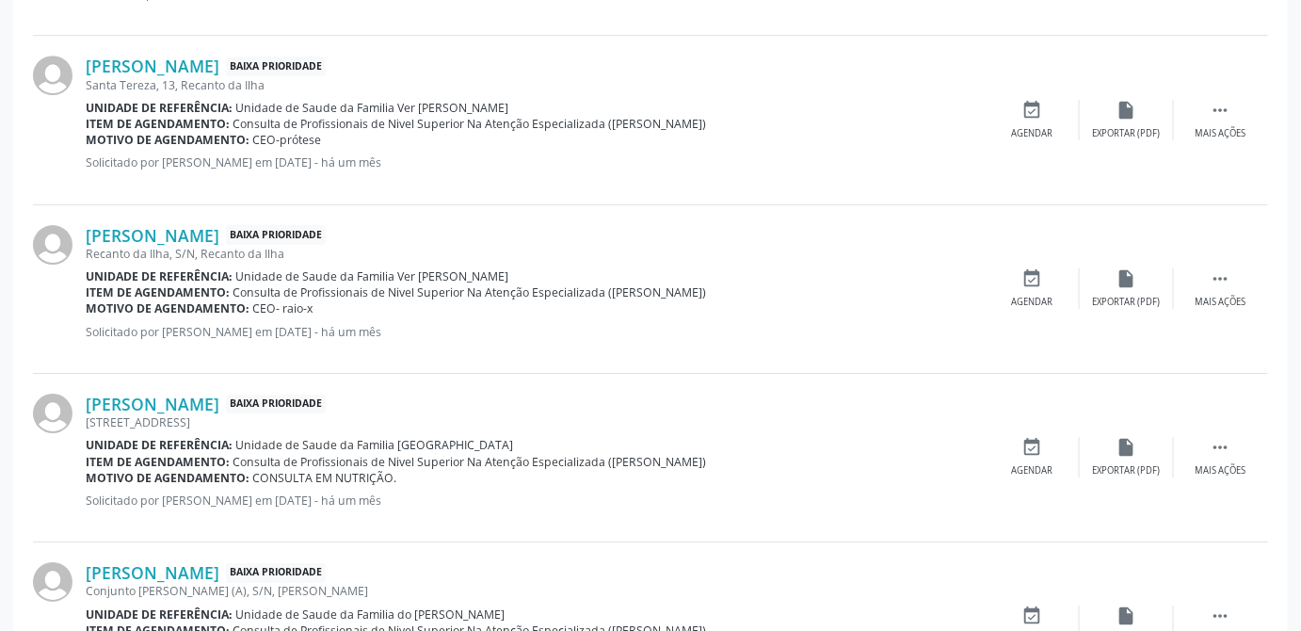
scroll to position [2839, 0]
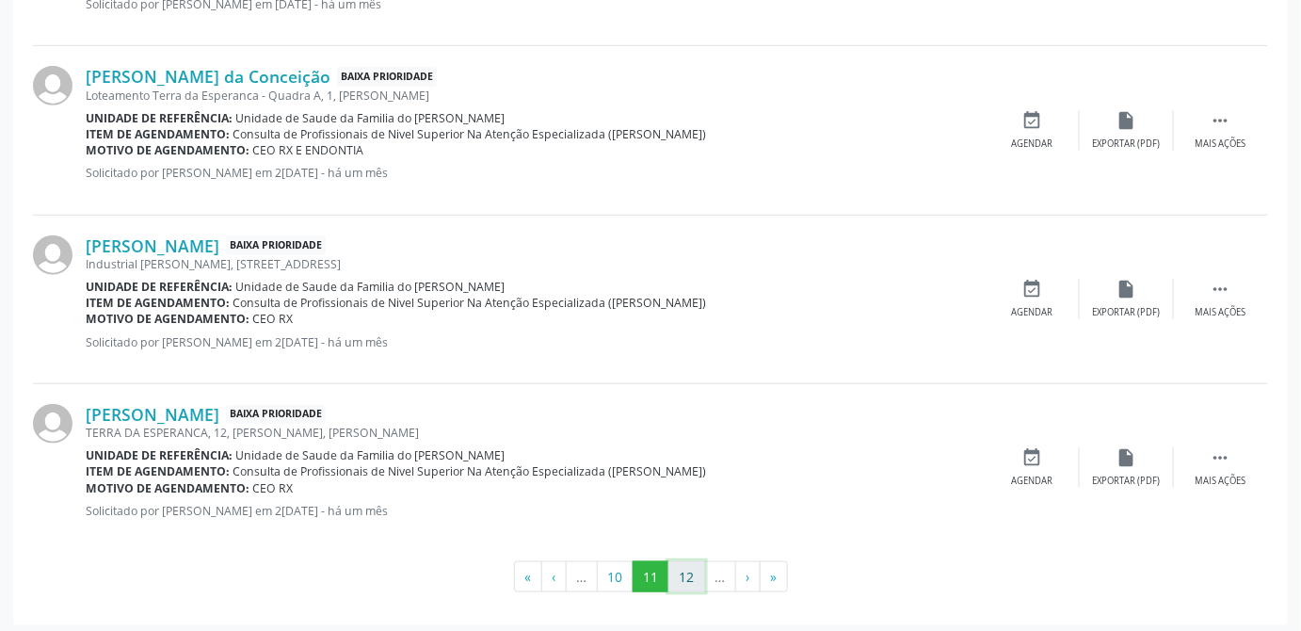
click at [686, 567] on button "12" at bounding box center [686, 577] width 37 height 32
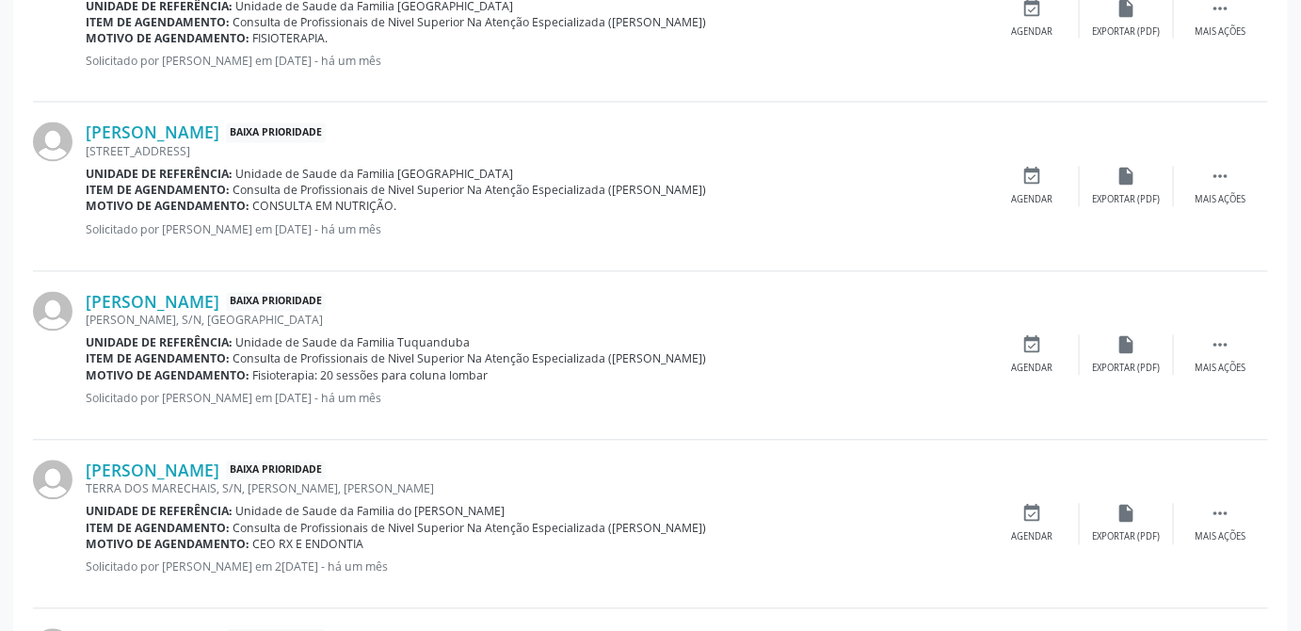
scroll to position [2856, 0]
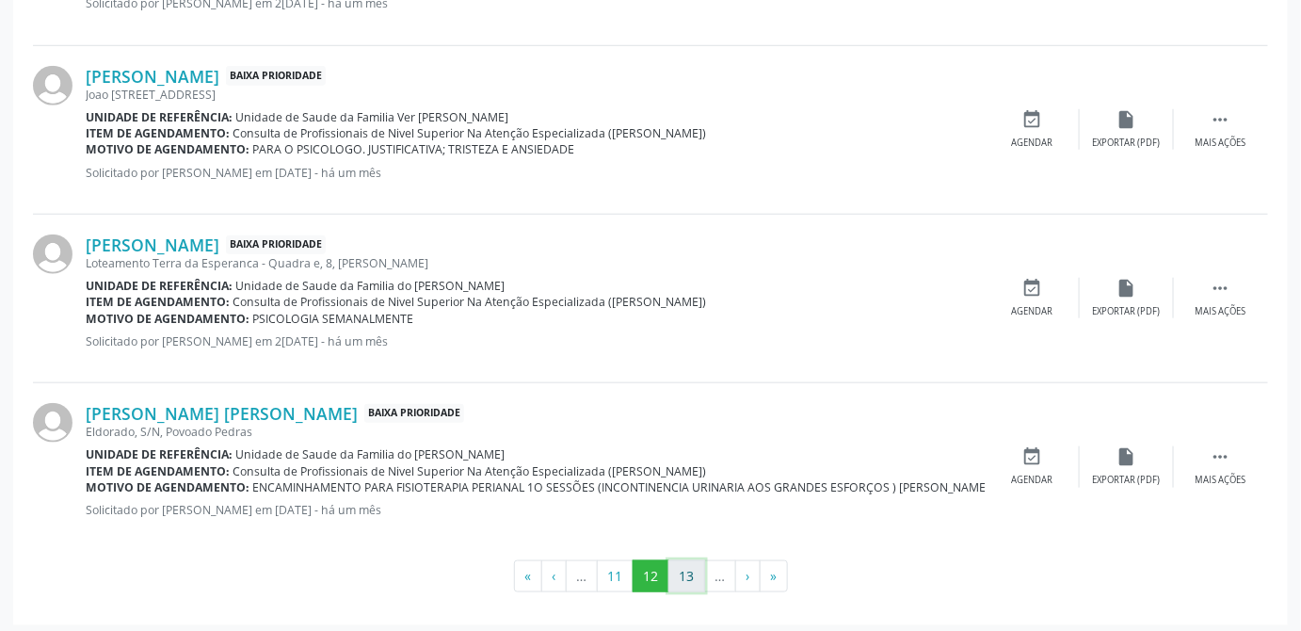
click at [694, 560] on button "13" at bounding box center [686, 576] width 37 height 32
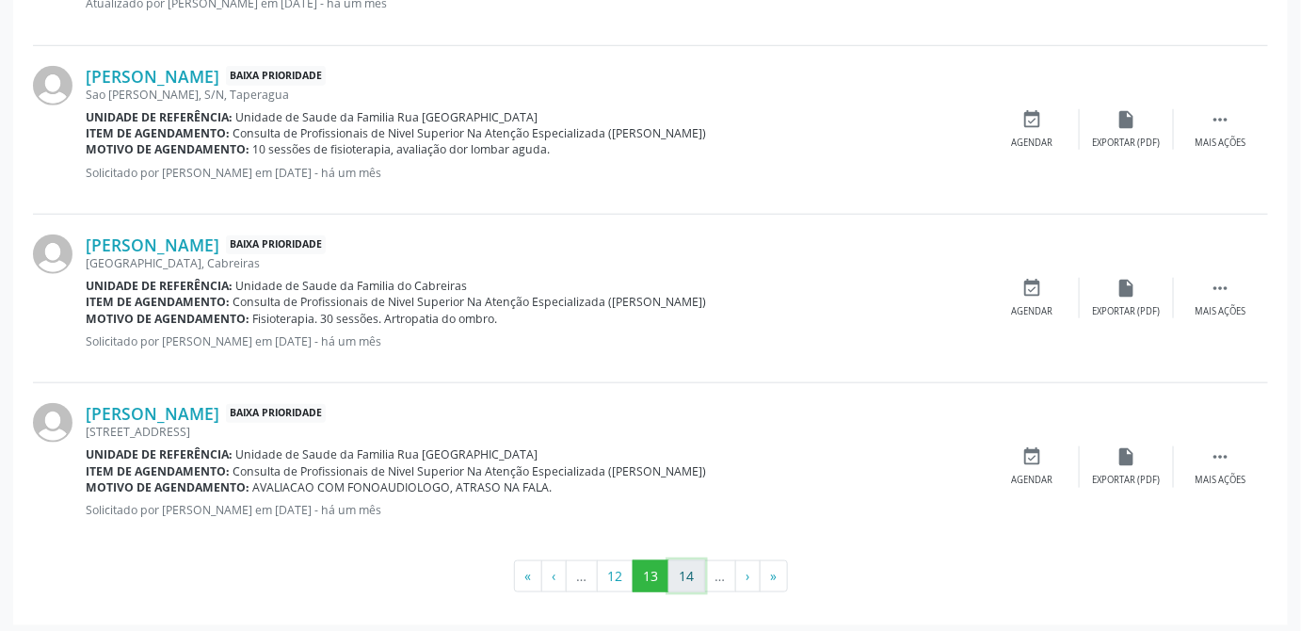
click at [697, 568] on button "14" at bounding box center [686, 576] width 37 height 32
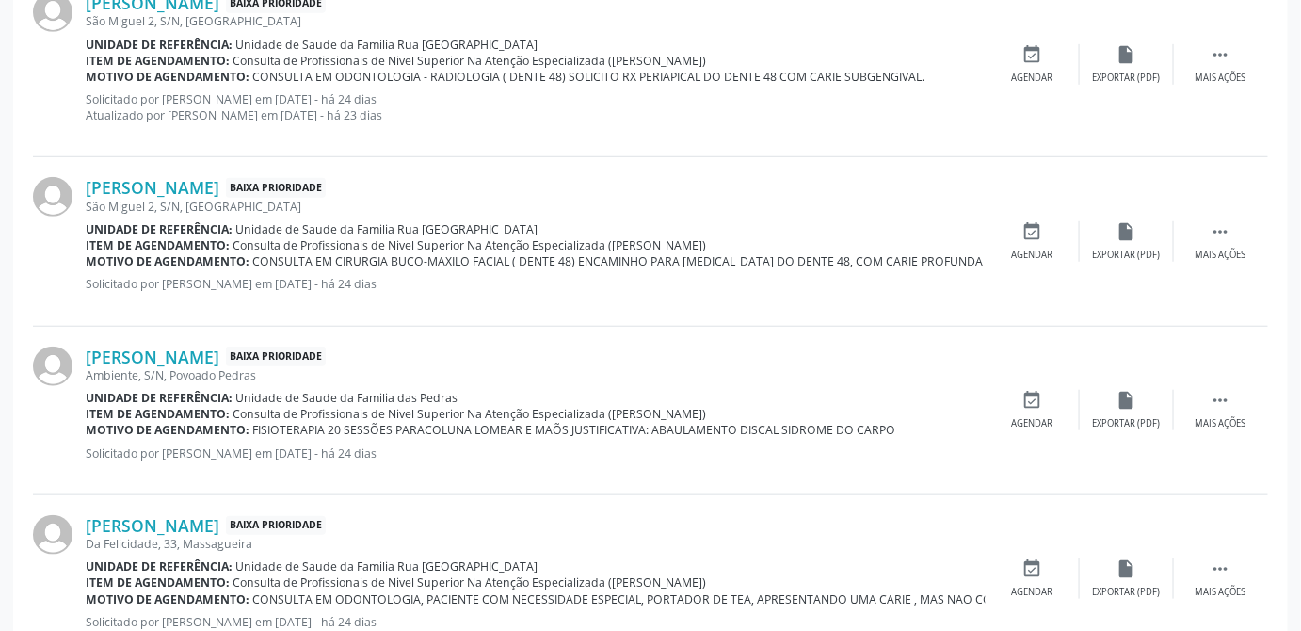
scroll to position [2839, 0]
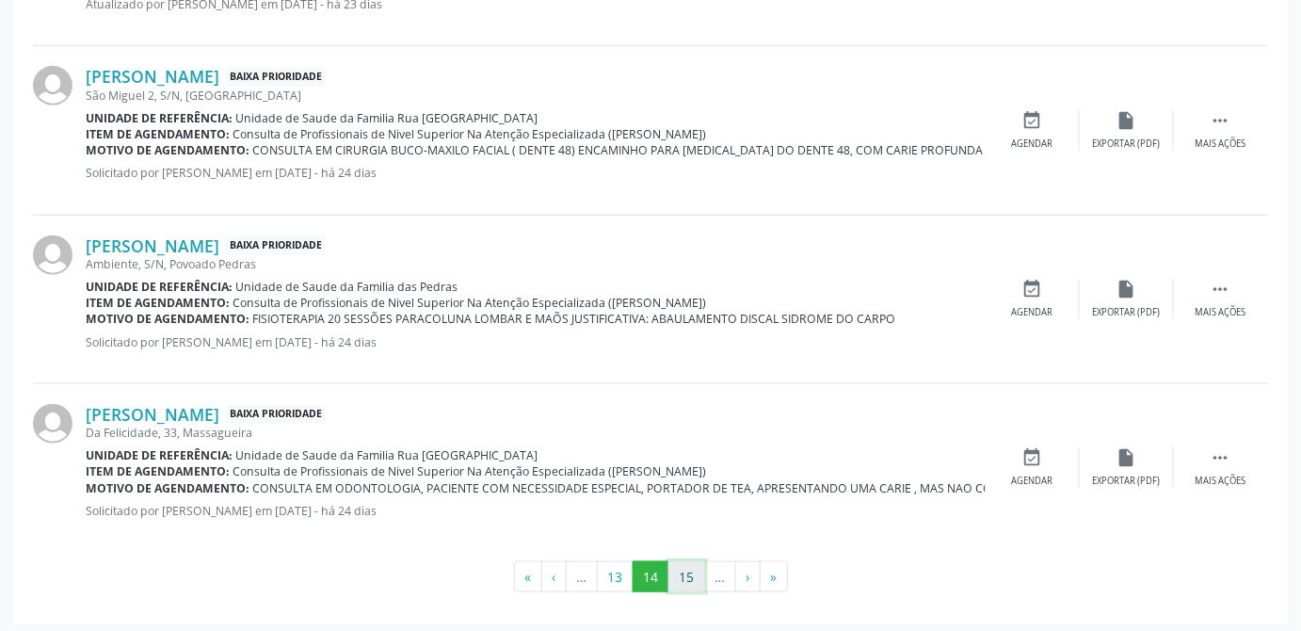
click at [686, 573] on button "15" at bounding box center [686, 577] width 37 height 32
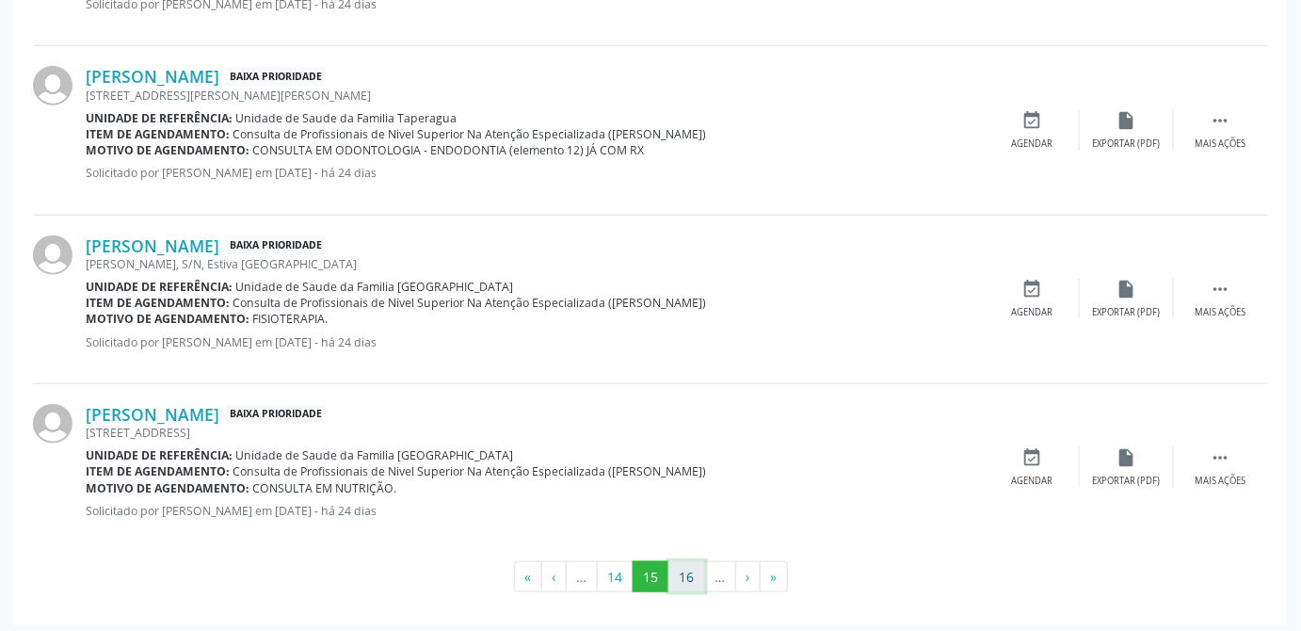
click at [690, 577] on button "16" at bounding box center [686, 577] width 37 height 32
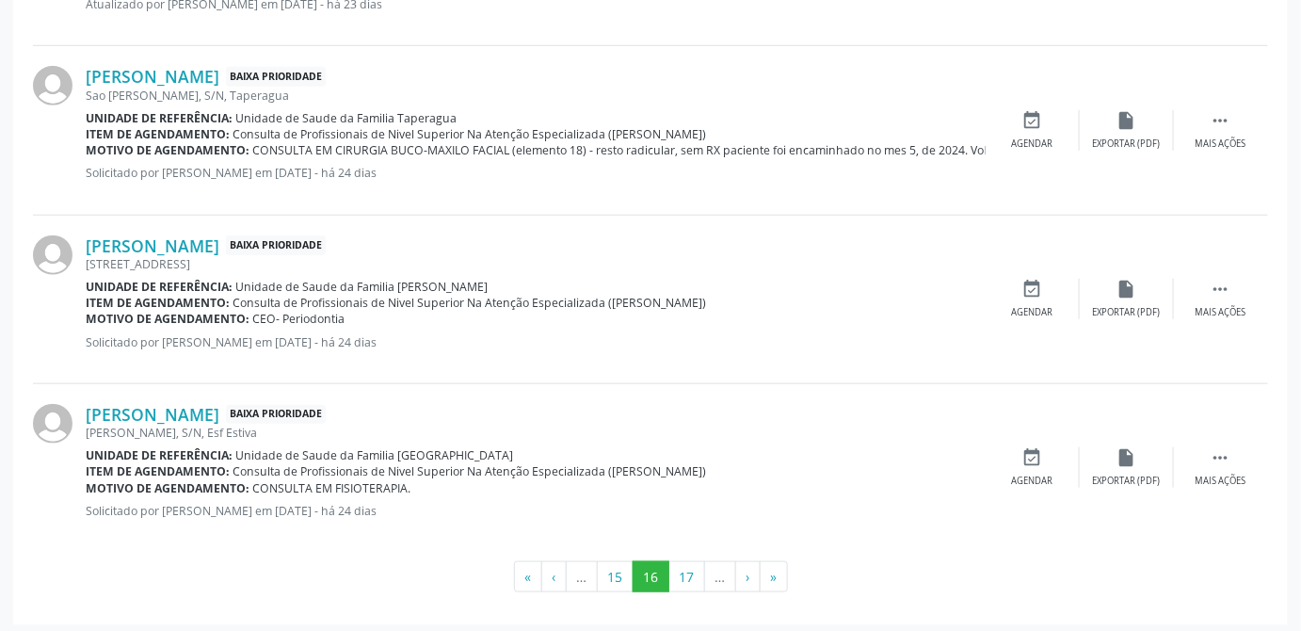
click at [686, 578] on button "17" at bounding box center [686, 577] width 37 height 32
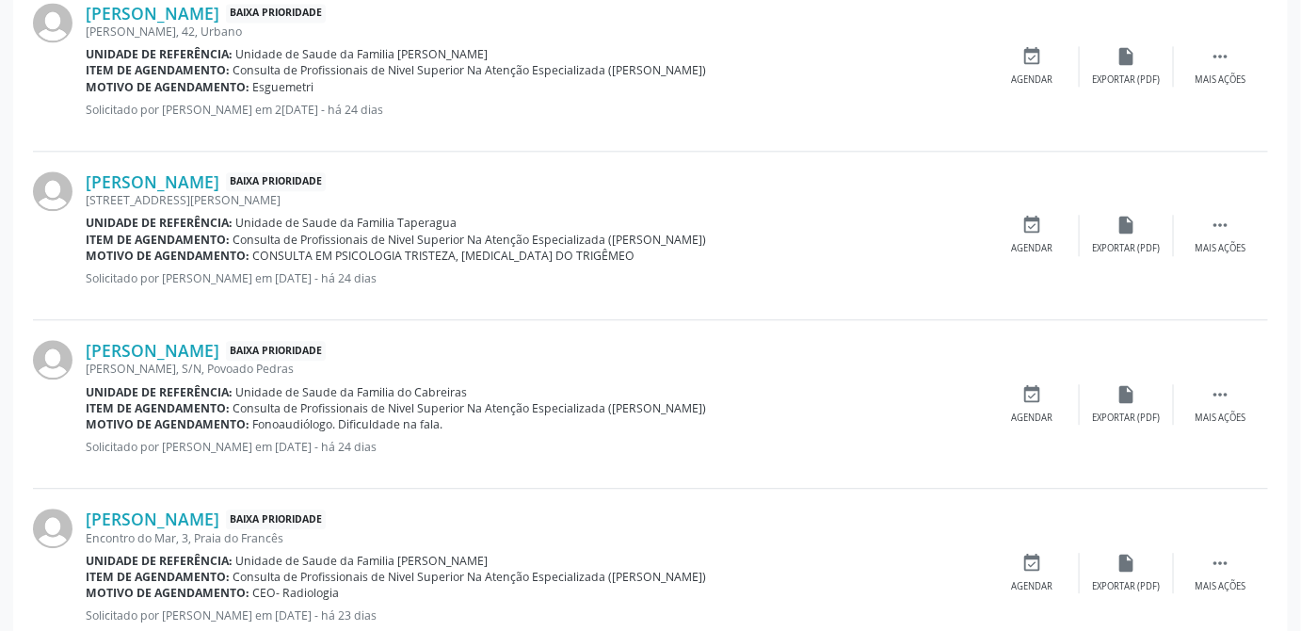
scroll to position [1299, 0]
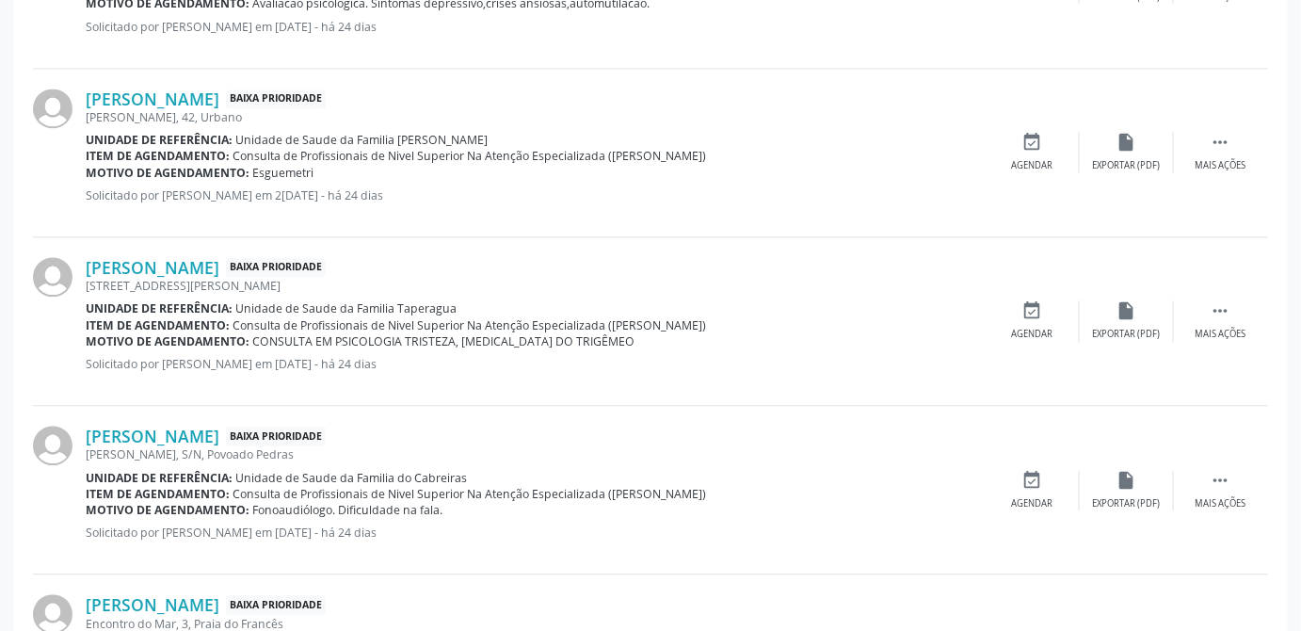
drag, startPoint x: 321, startPoint y: 173, endPoint x: 252, endPoint y: 170, distance: 68.8
click at [252, 170] on div "Motivo de agendamento: Esguemetri" at bounding box center [536, 173] width 900 height 16
copy span "Esguemetri"
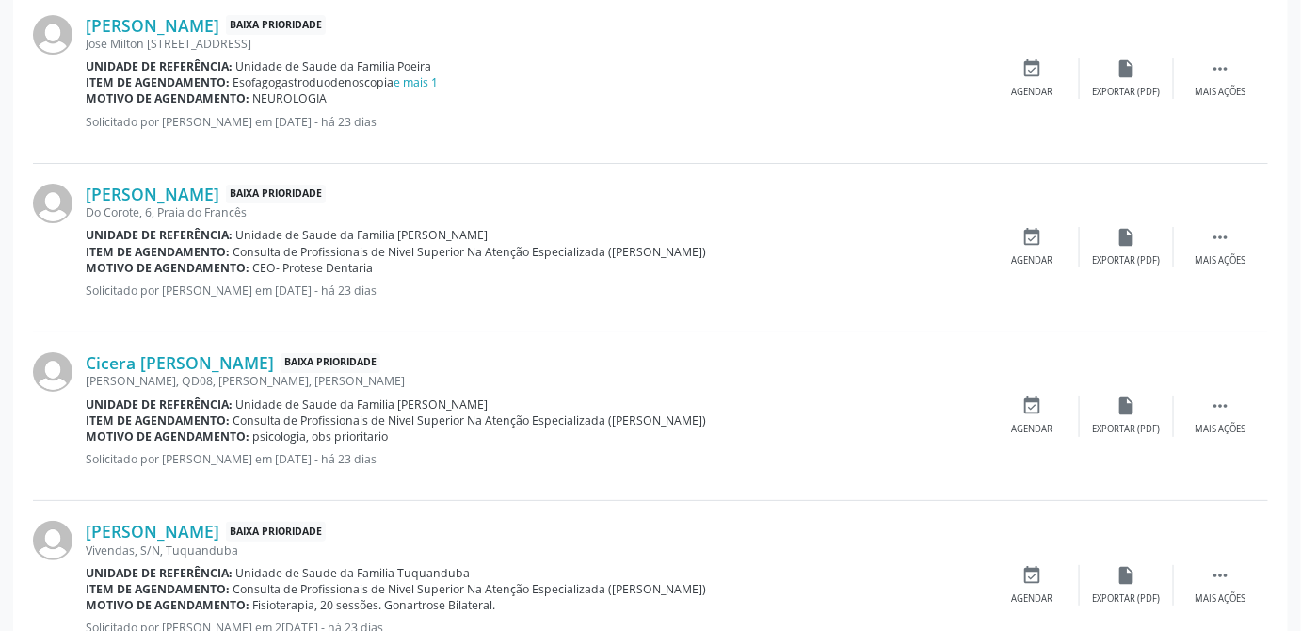
scroll to position [2839, 0]
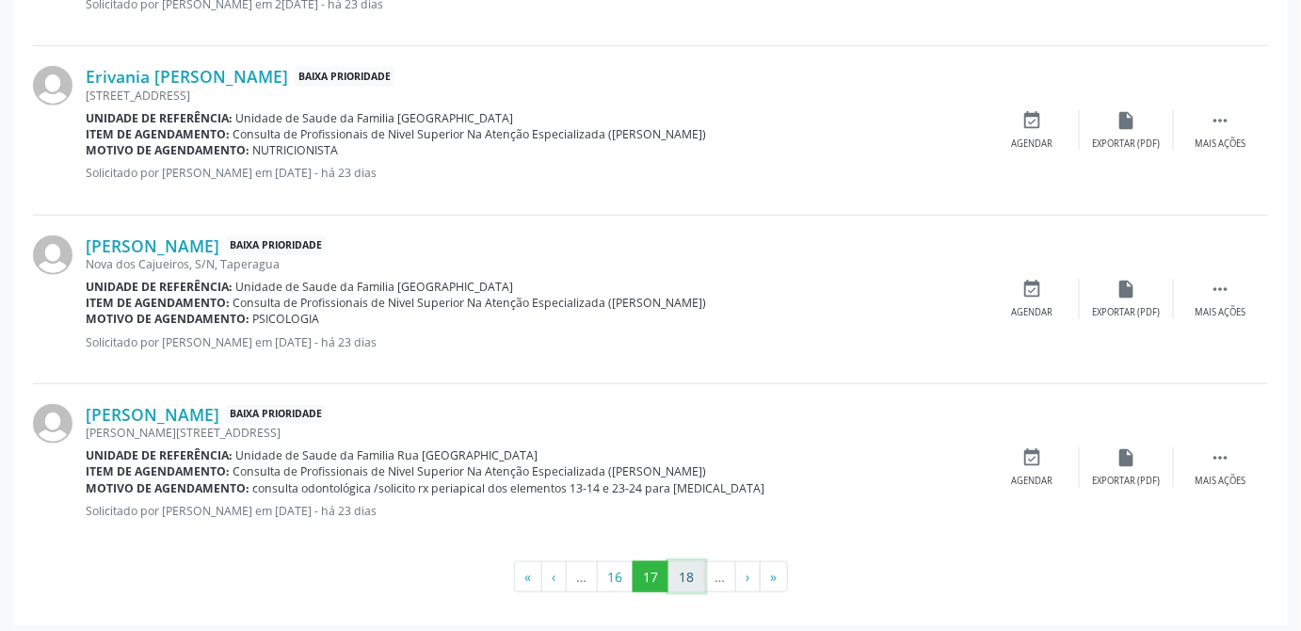
click at [685, 565] on button "18" at bounding box center [686, 577] width 37 height 32
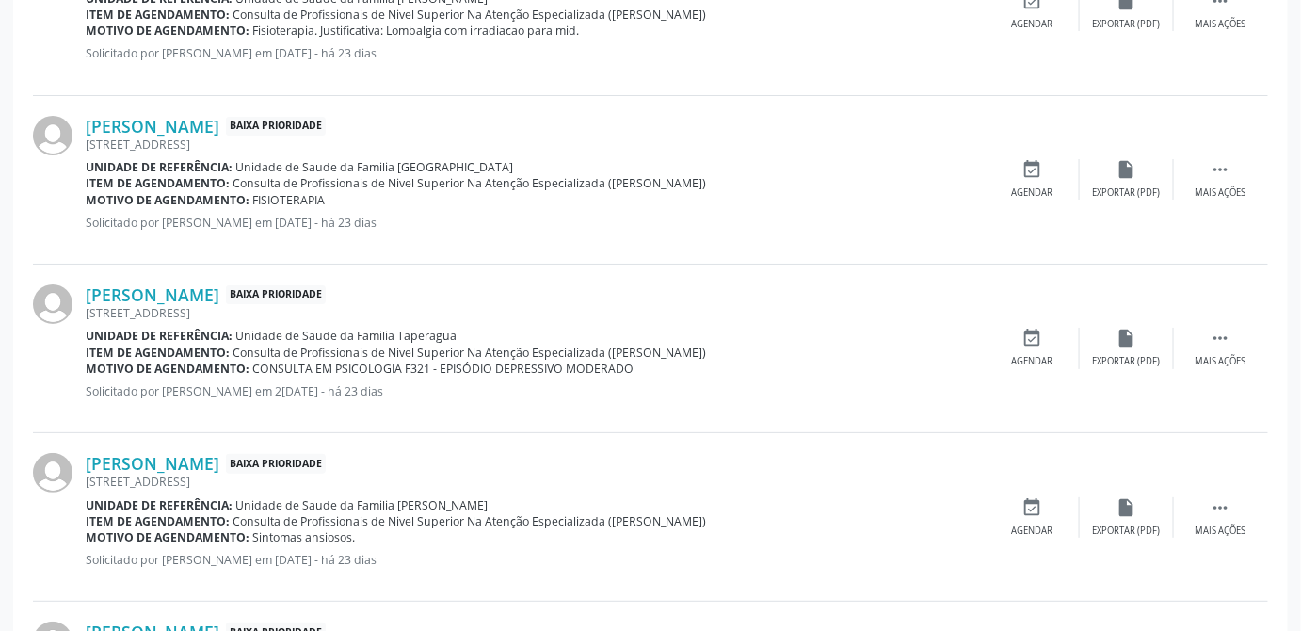
scroll to position [2182, 0]
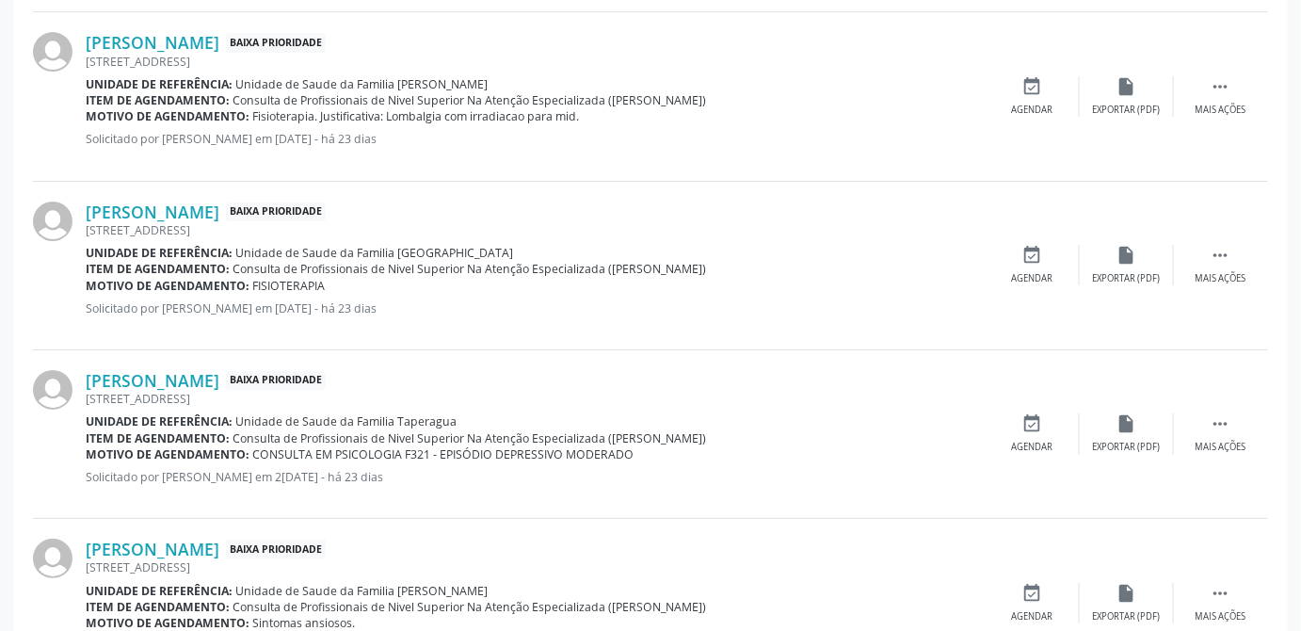
click at [339, 278] on div "Motivo de agendamento: FISIOTERAPIA" at bounding box center [536, 286] width 900 height 16
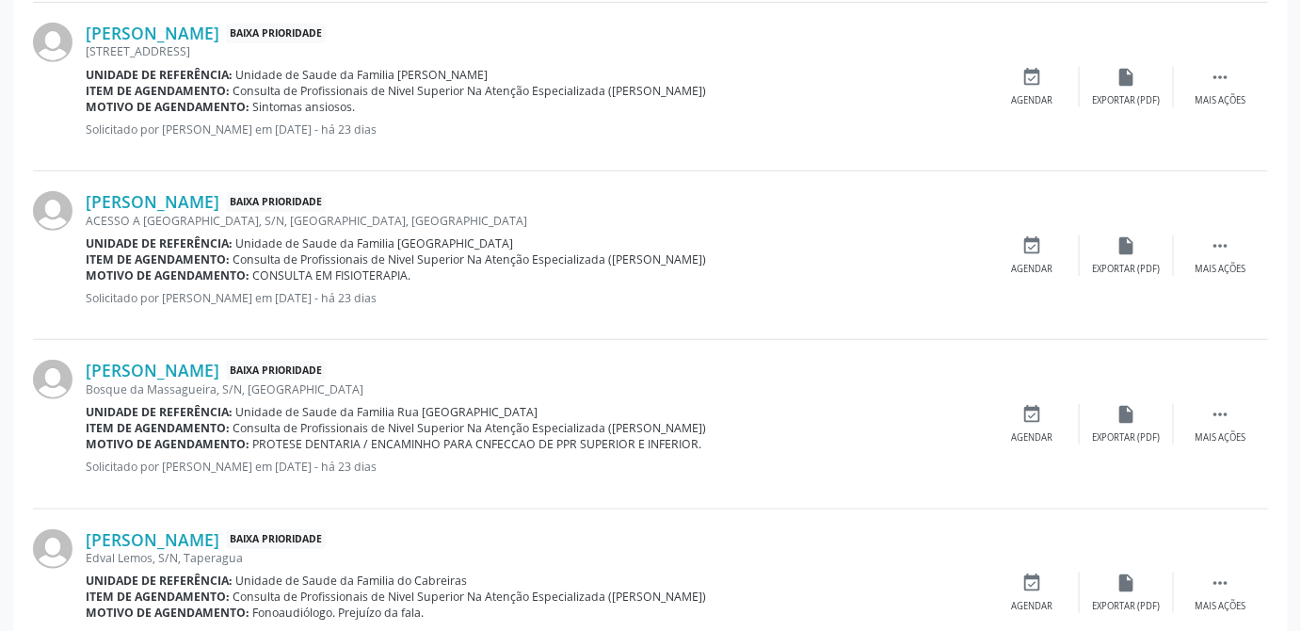
scroll to position [2824, 0]
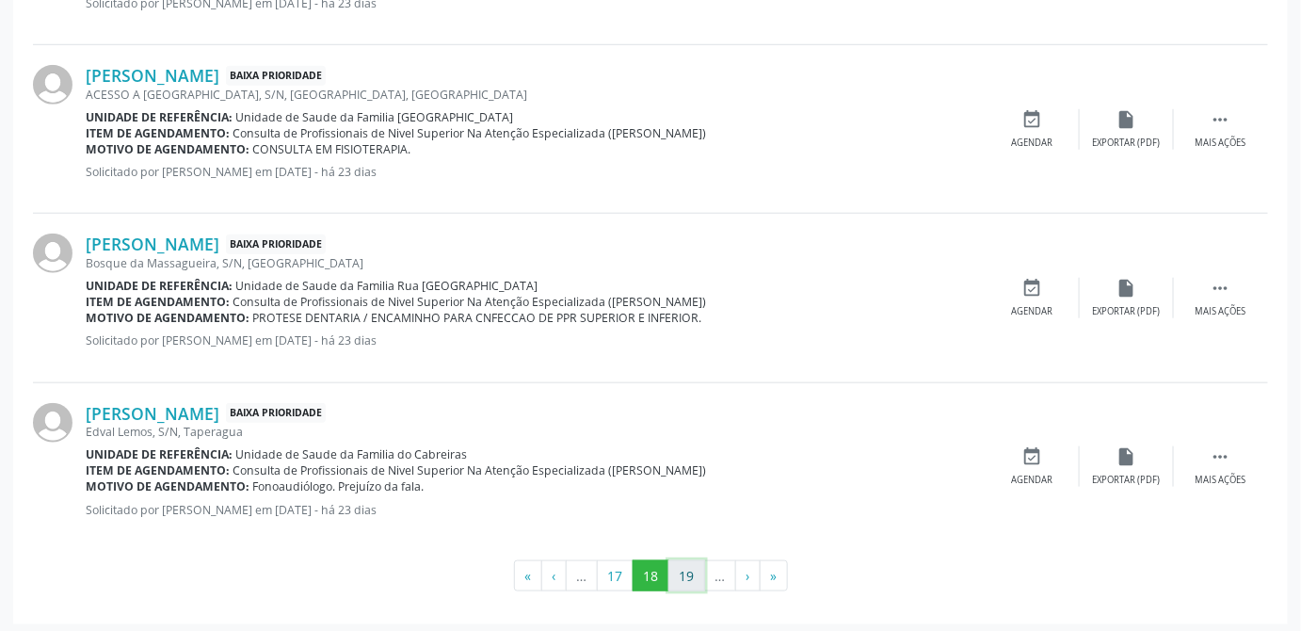
click at [690, 564] on button "19" at bounding box center [686, 576] width 37 height 32
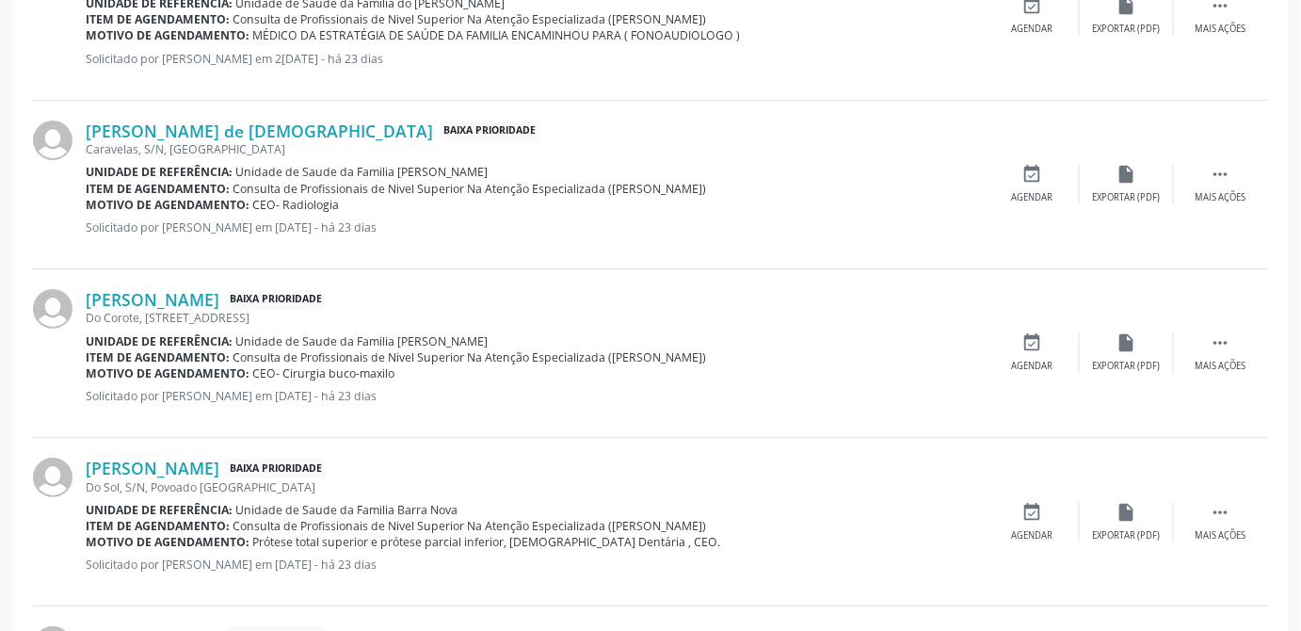
scroll to position [2839, 0]
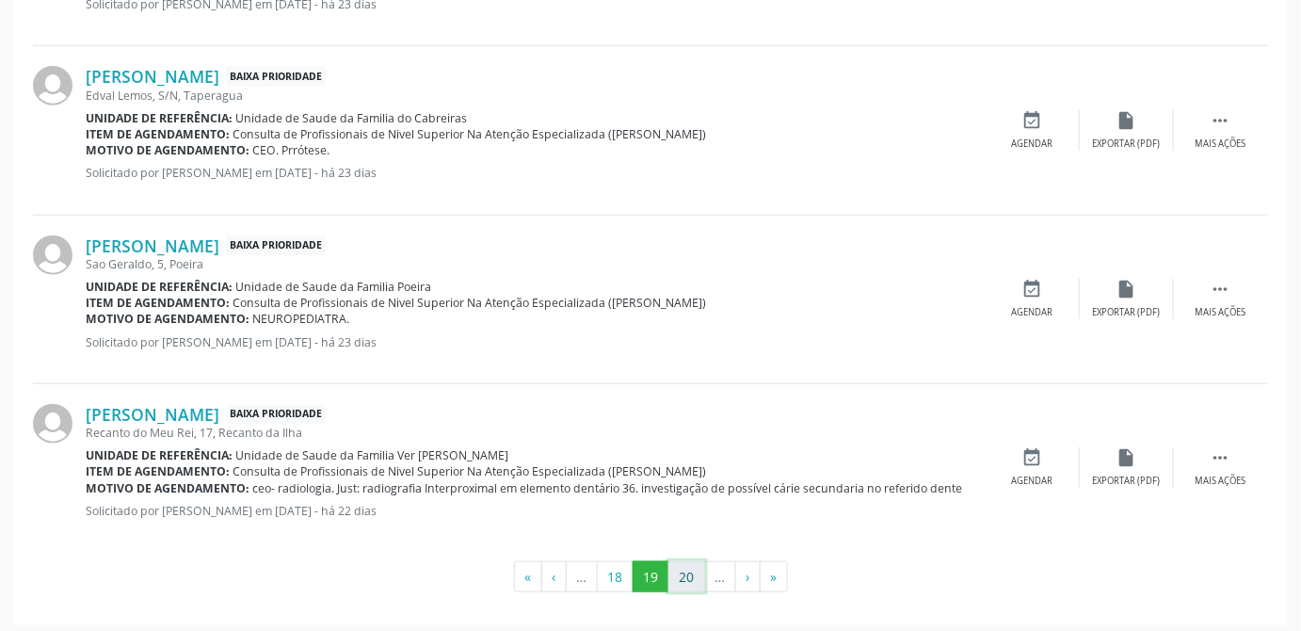
click at [686, 585] on button "20" at bounding box center [686, 577] width 37 height 32
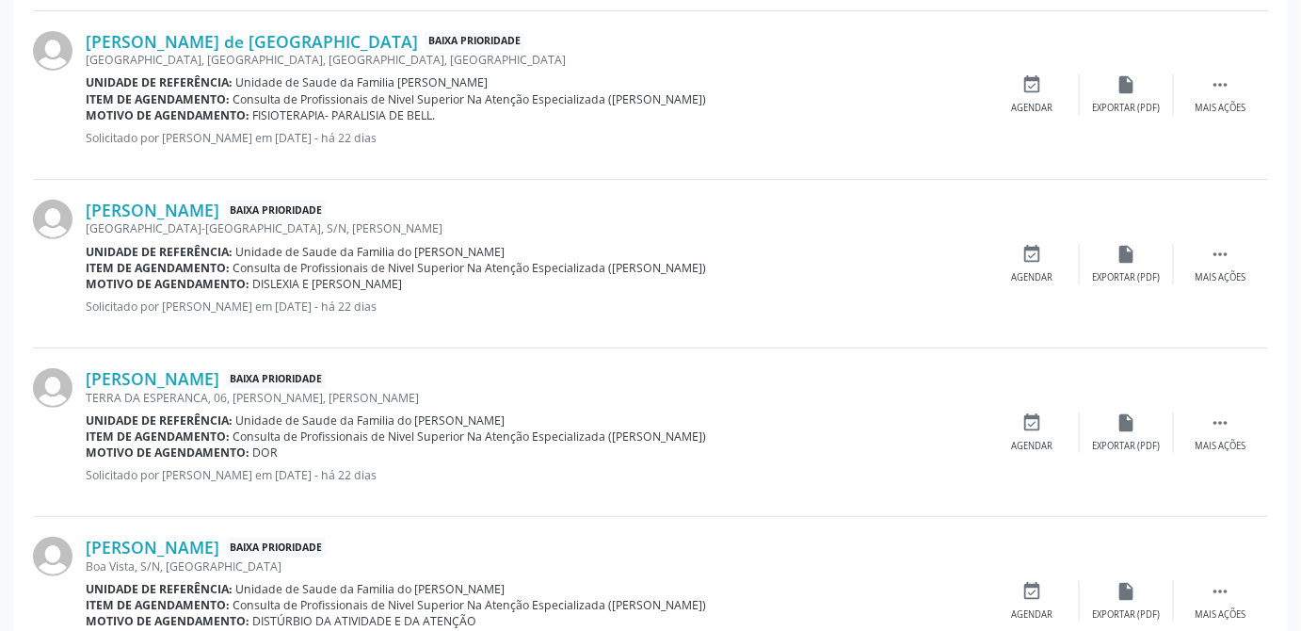
scroll to position [2824, 0]
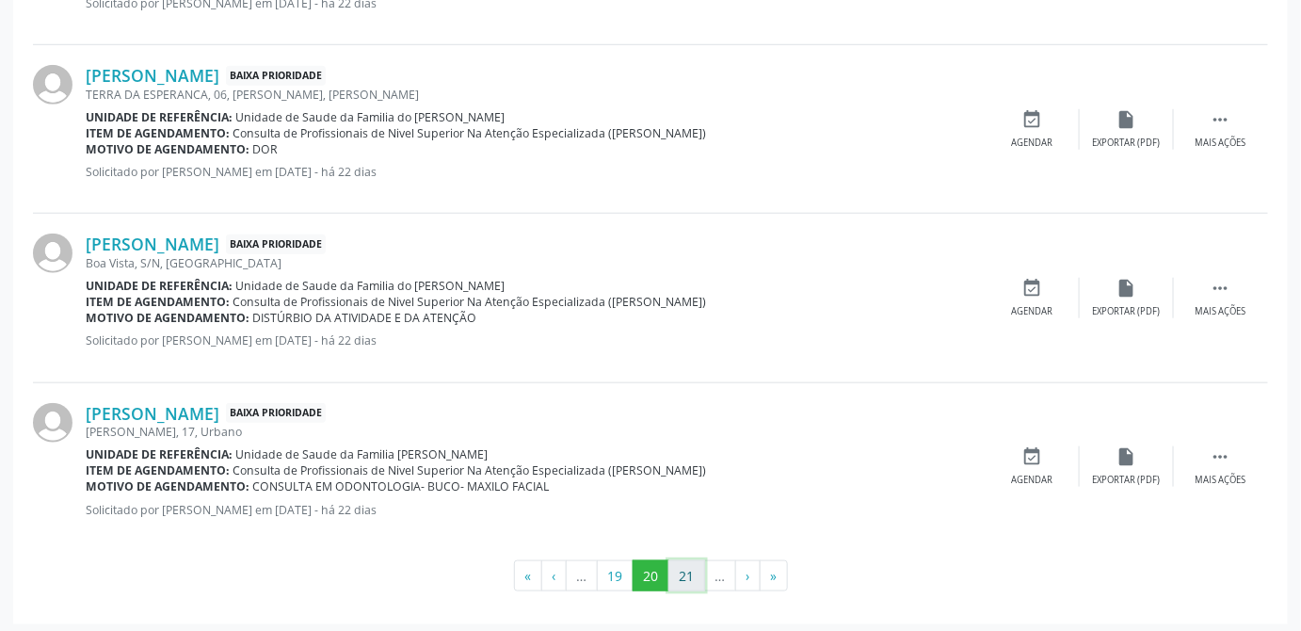
click at [687, 560] on button "21" at bounding box center [686, 576] width 37 height 32
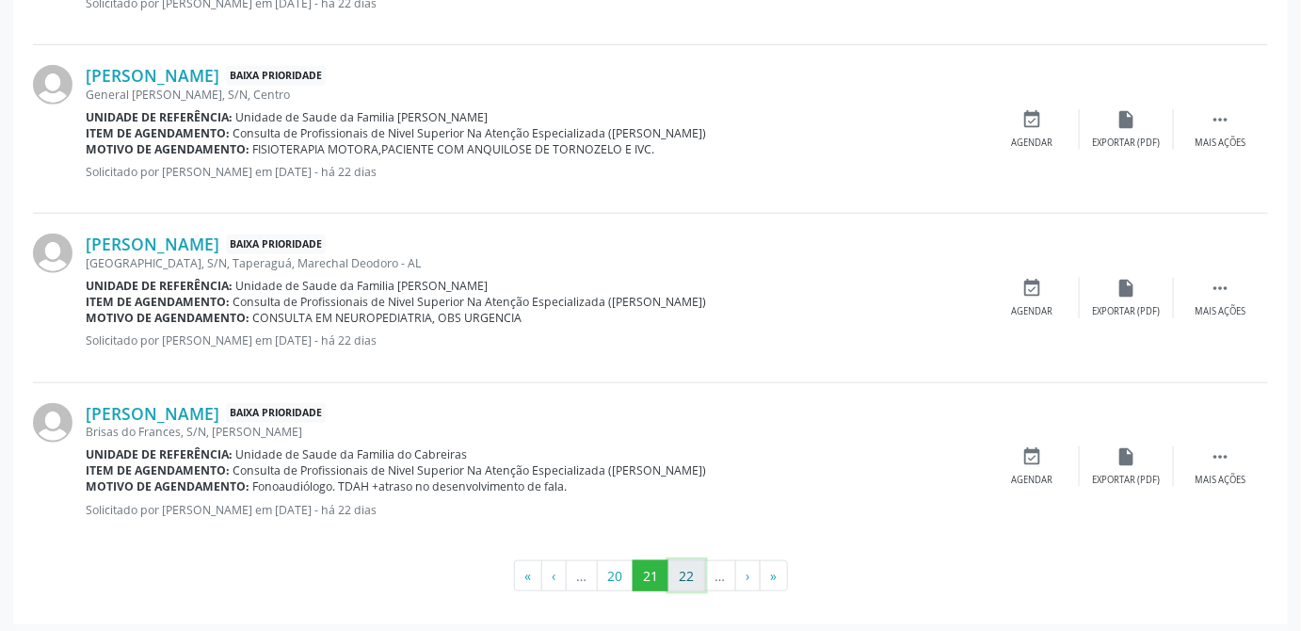
click at [688, 574] on button "22" at bounding box center [686, 576] width 37 height 32
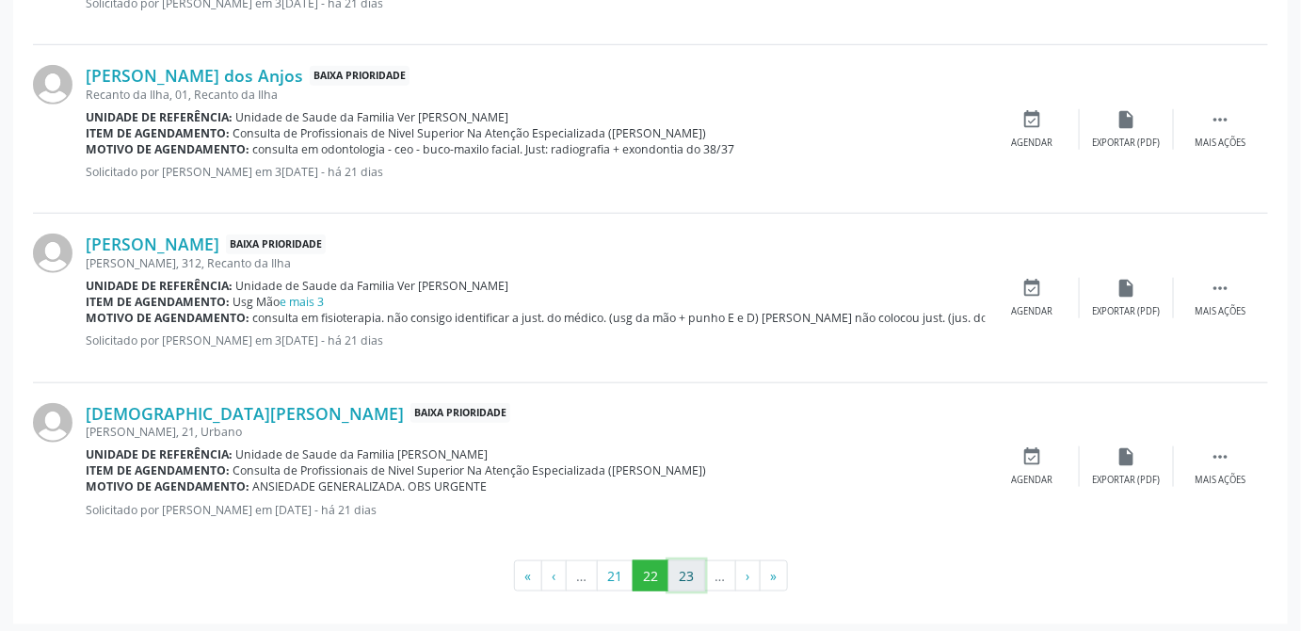
click at [688, 571] on button "23" at bounding box center [686, 576] width 37 height 32
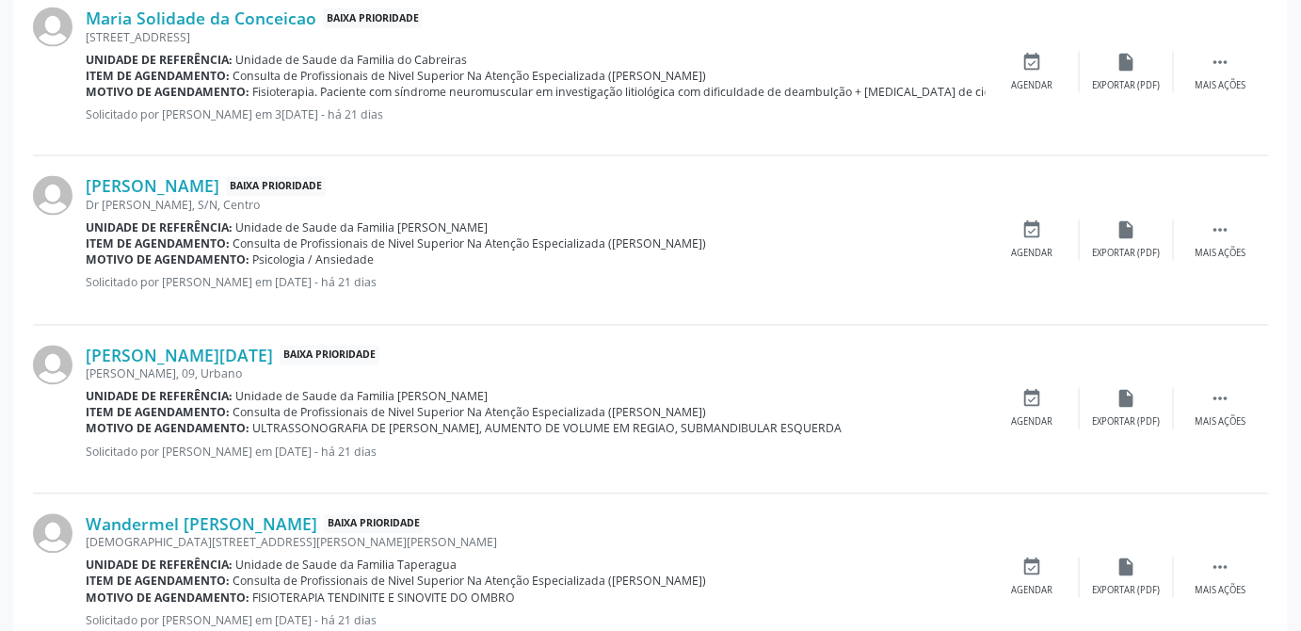
scroll to position [941, 0]
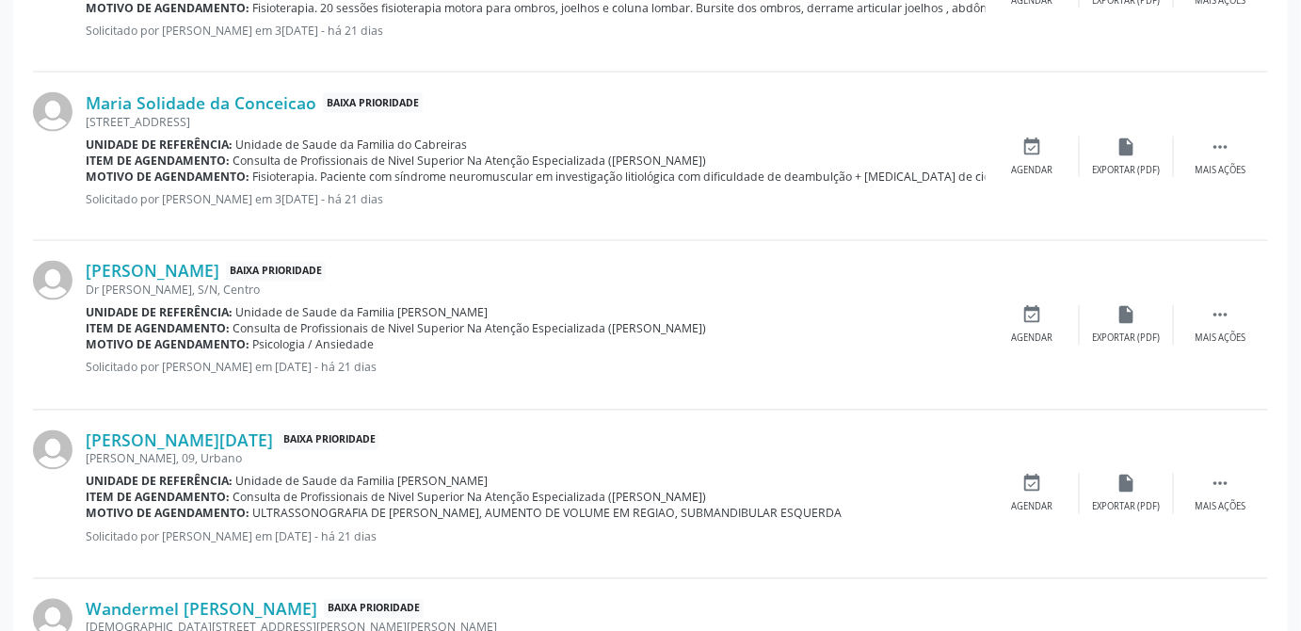
click at [354, 194] on p "Solicitado por [PERSON_NAME] em 3[DATE] - há 21 dias" at bounding box center [536, 199] width 900 height 16
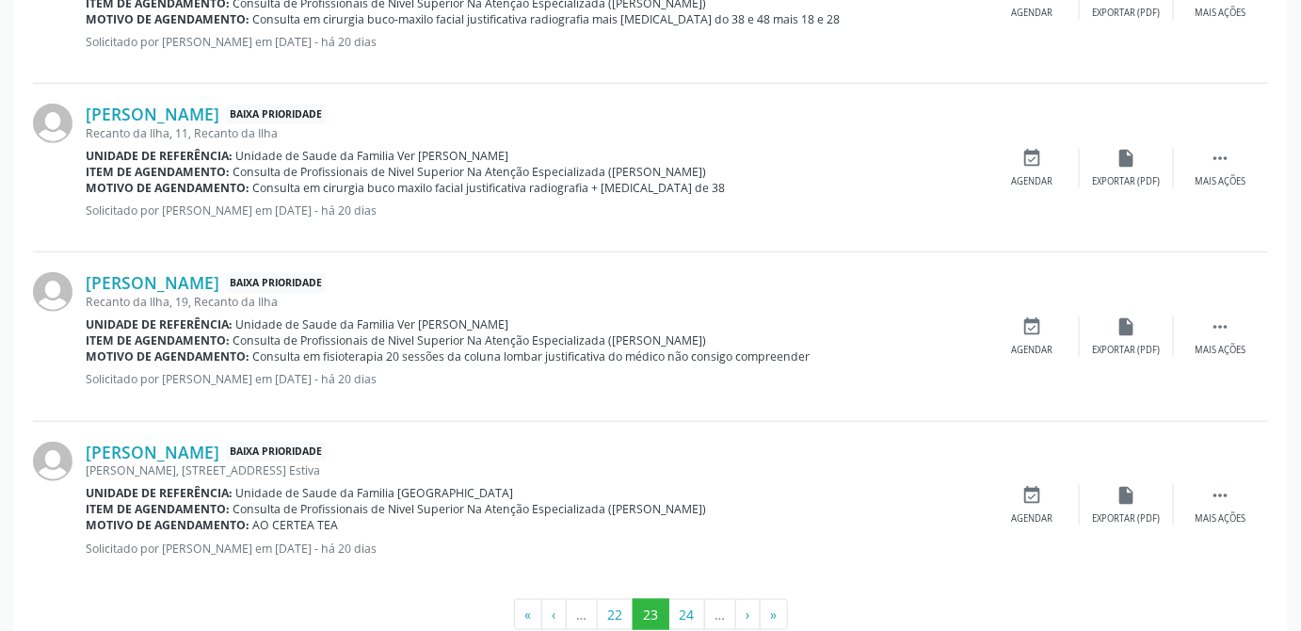
scroll to position [2814, 0]
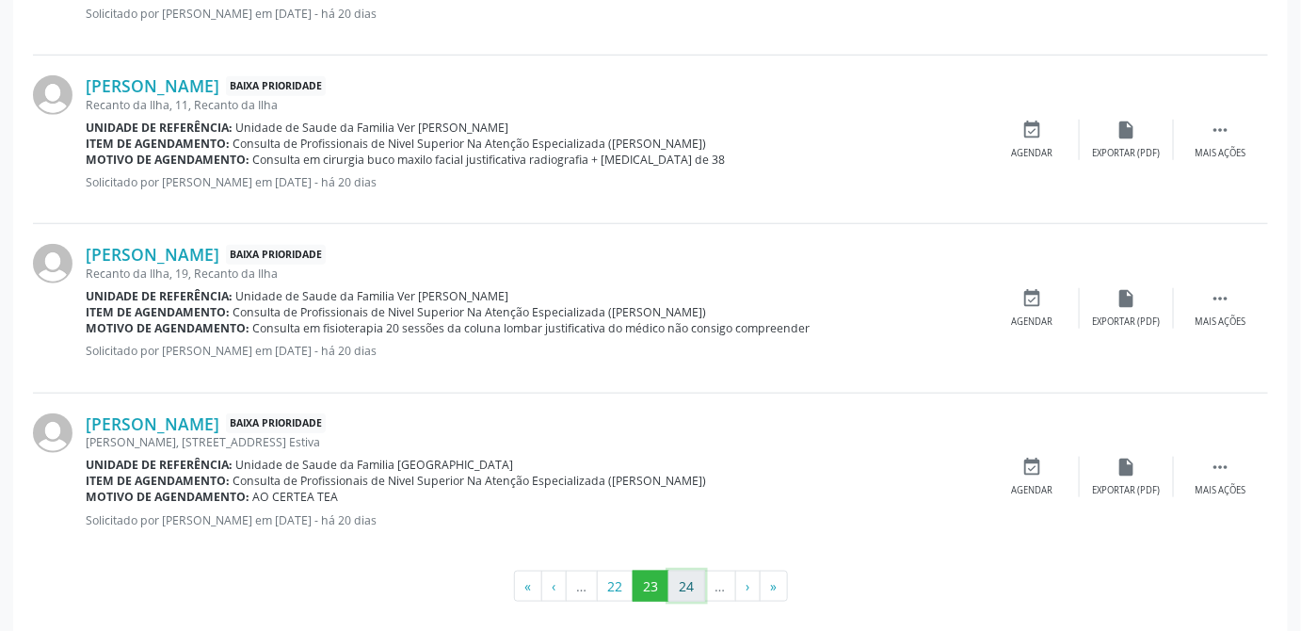
click at [685, 572] on button "24" at bounding box center [686, 587] width 37 height 32
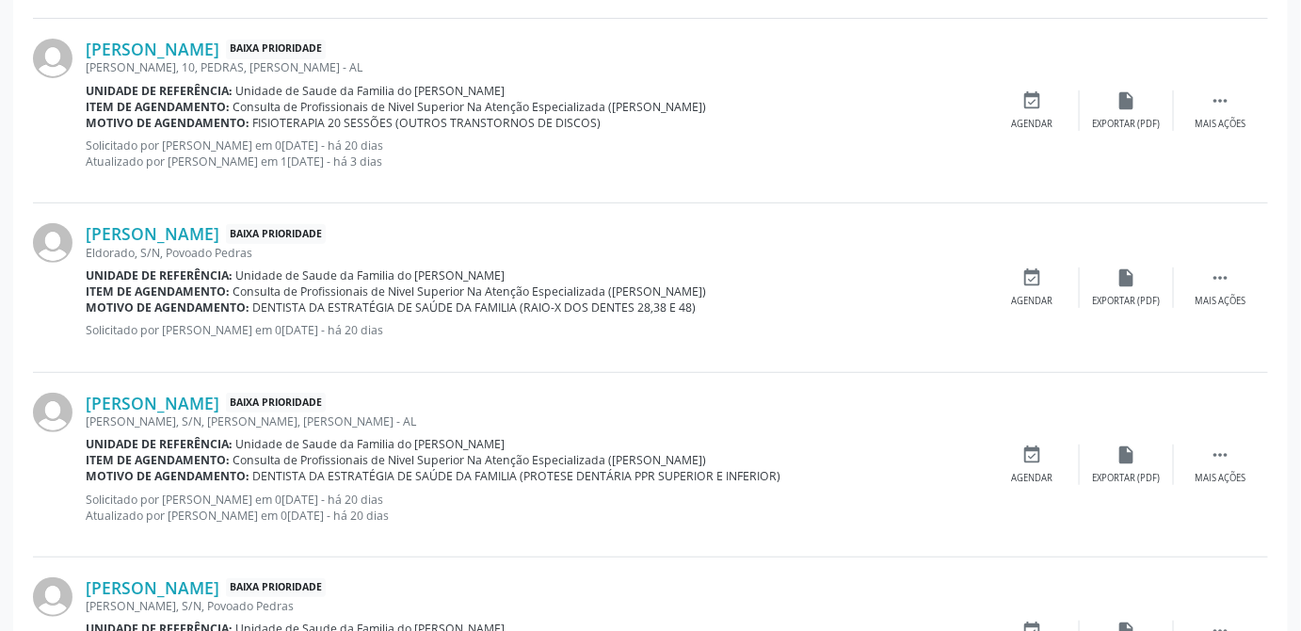
scroll to position [2871, 0]
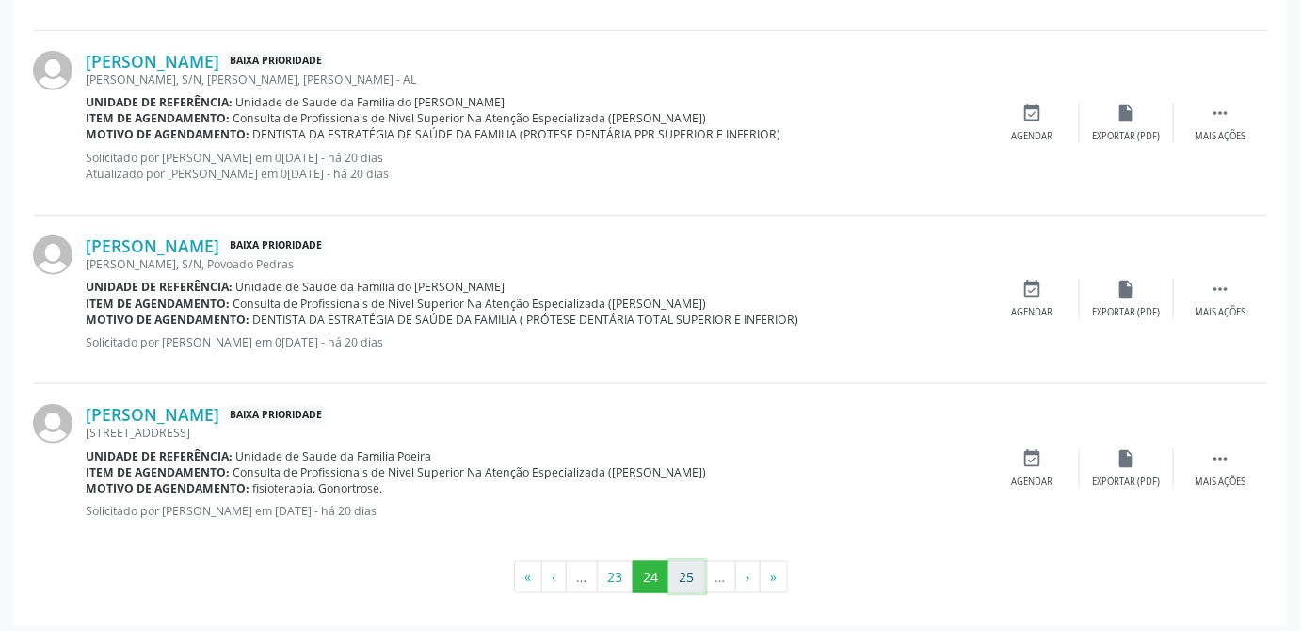
click at [687, 570] on button "25" at bounding box center [686, 577] width 37 height 32
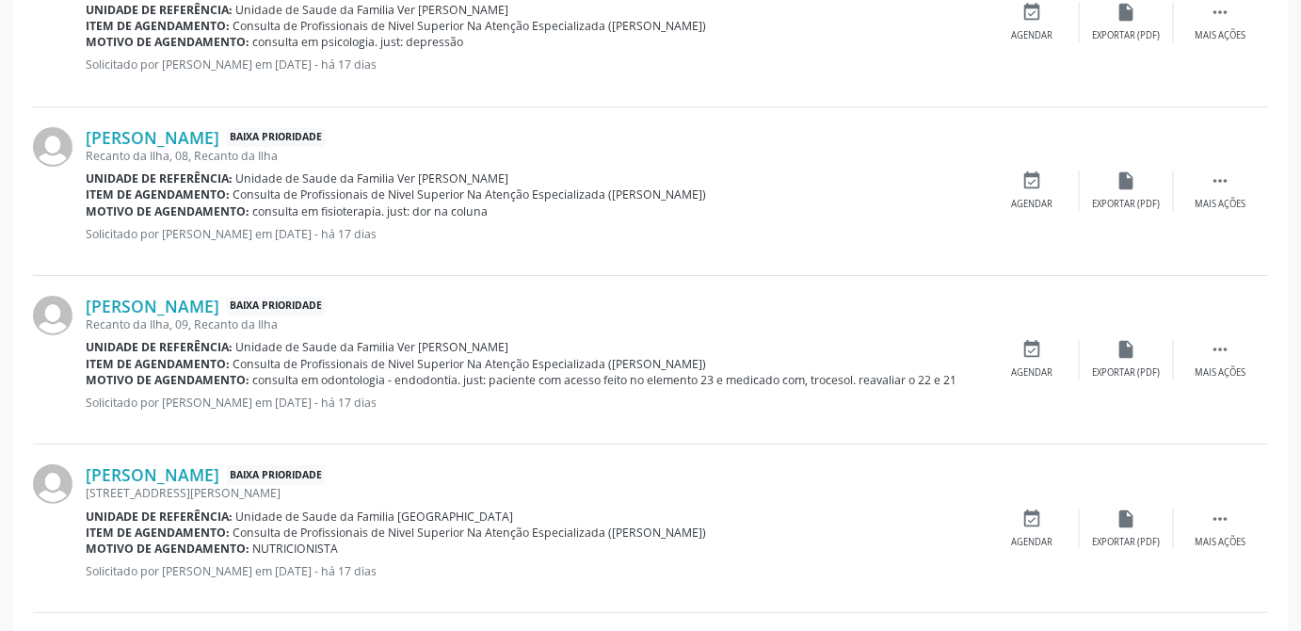
scroll to position [2824, 0]
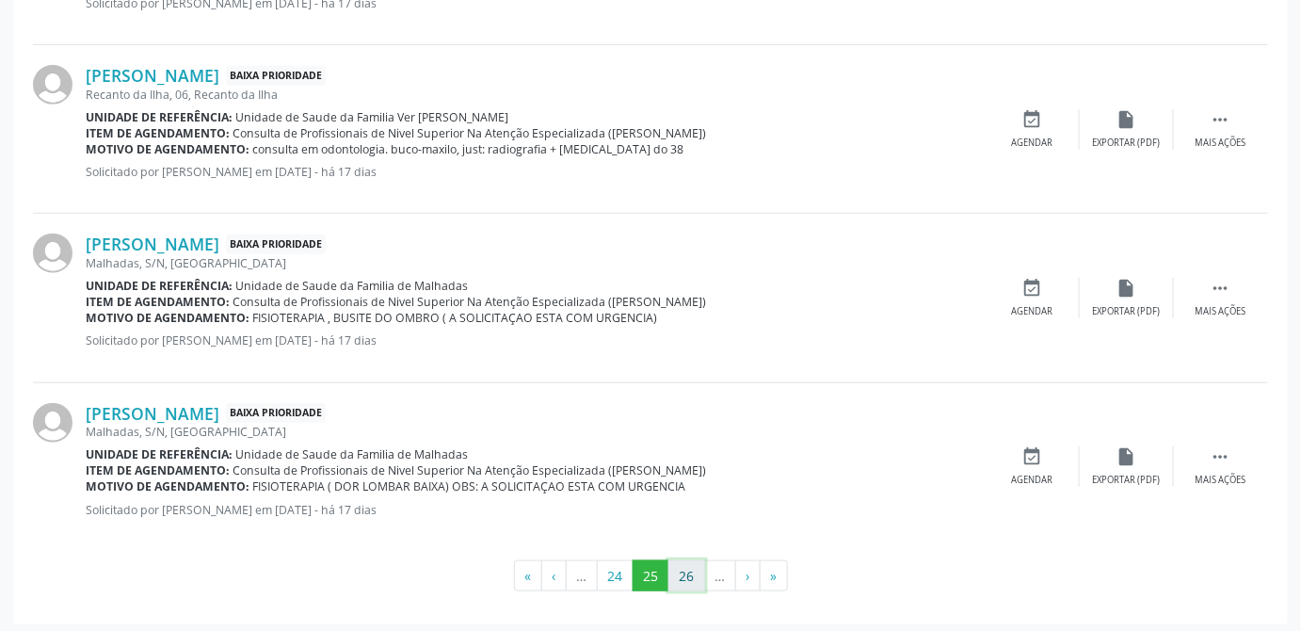
click at [682, 571] on button "26" at bounding box center [686, 576] width 37 height 32
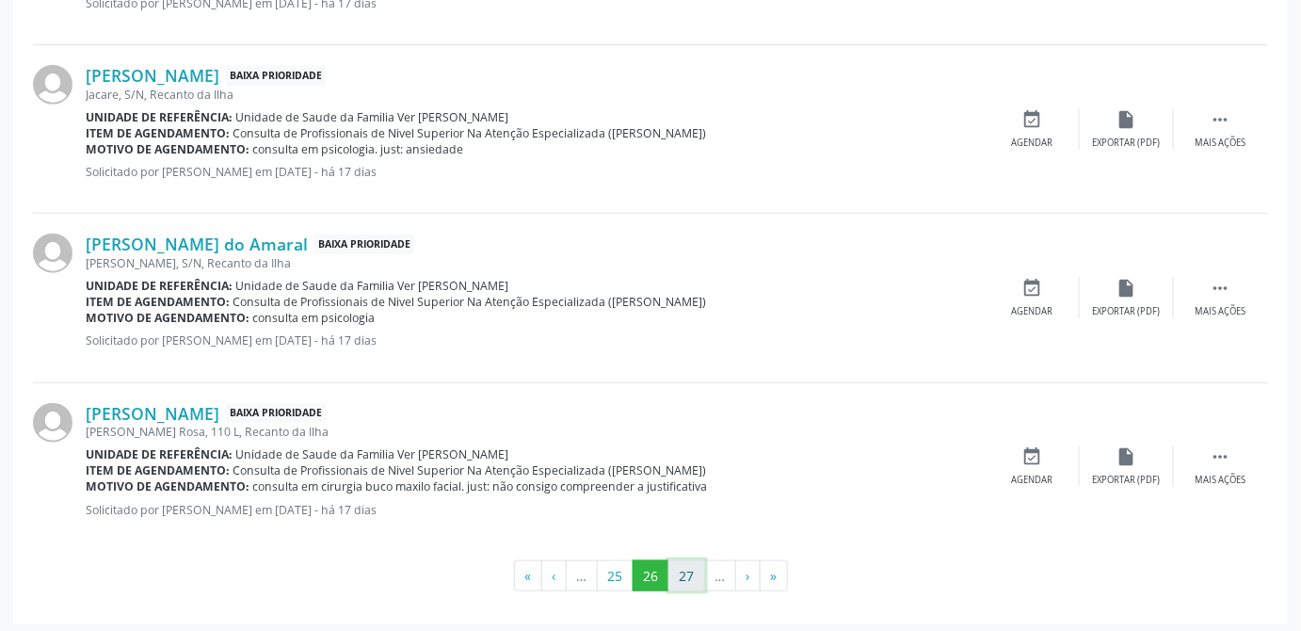
click at [683, 572] on button "27" at bounding box center [686, 576] width 37 height 32
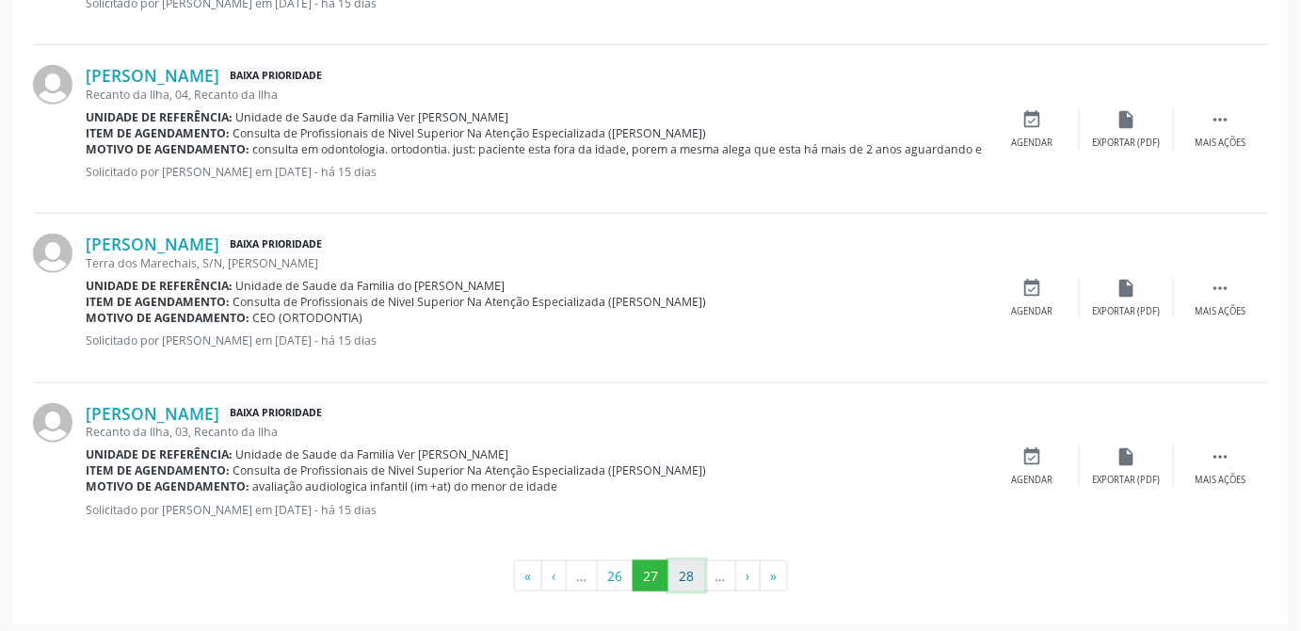
click at [688, 571] on button "28" at bounding box center [686, 576] width 37 height 32
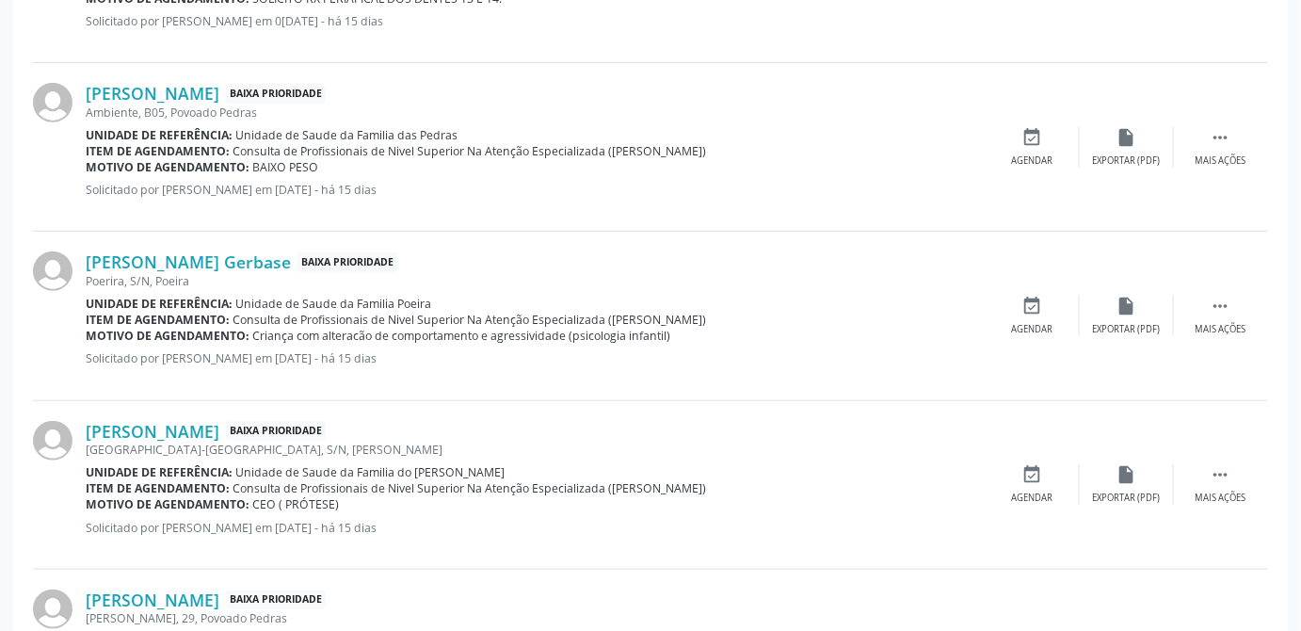
scroll to position [2839, 0]
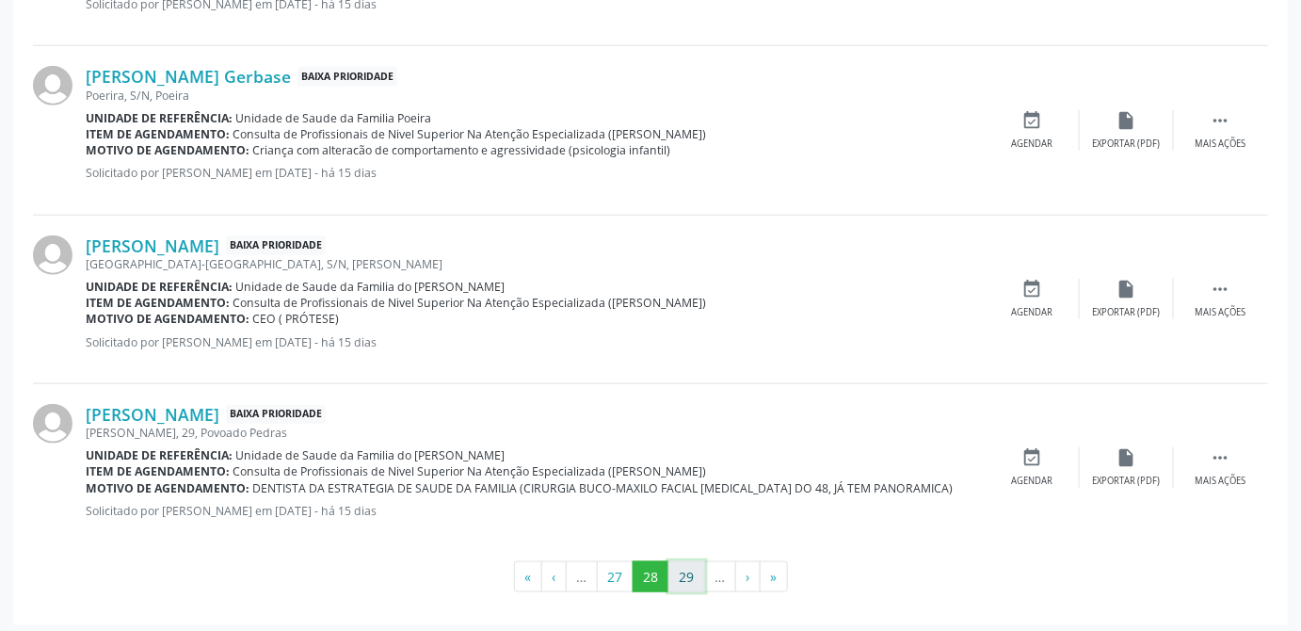
click at [697, 568] on button "29" at bounding box center [686, 577] width 37 height 32
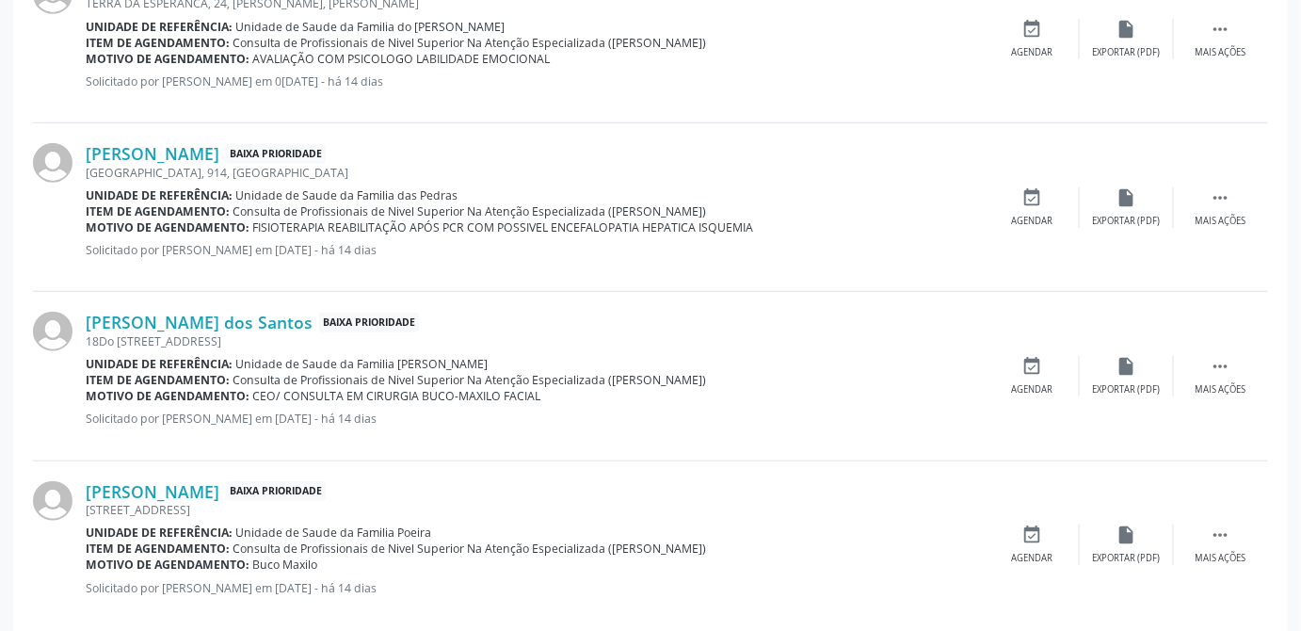
scroll to position [2824, 0]
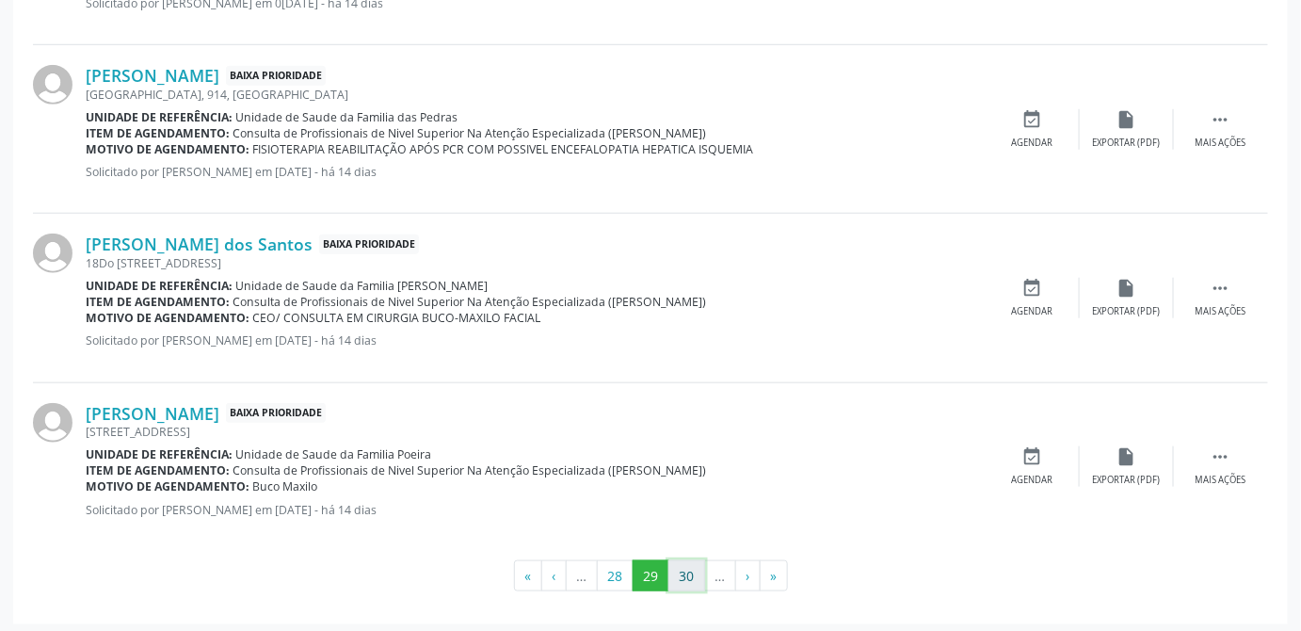
click at [686, 563] on button "30" at bounding box center [686, 576] width 37 height 32
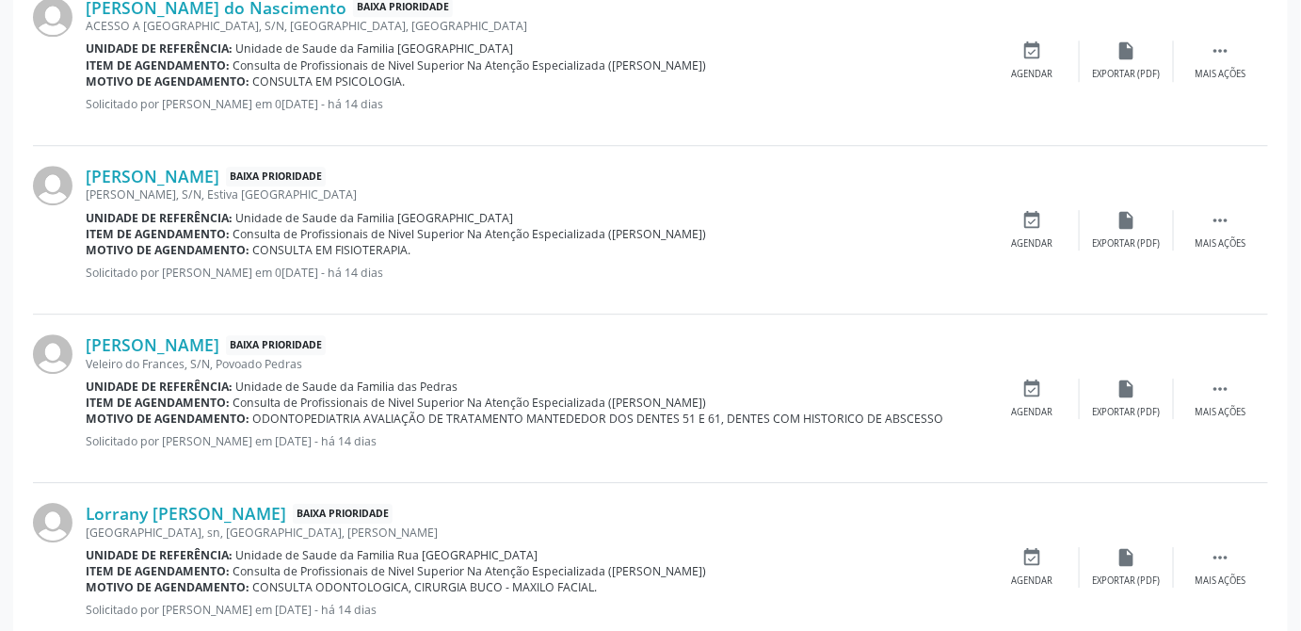
scroll to position [1626, 0]
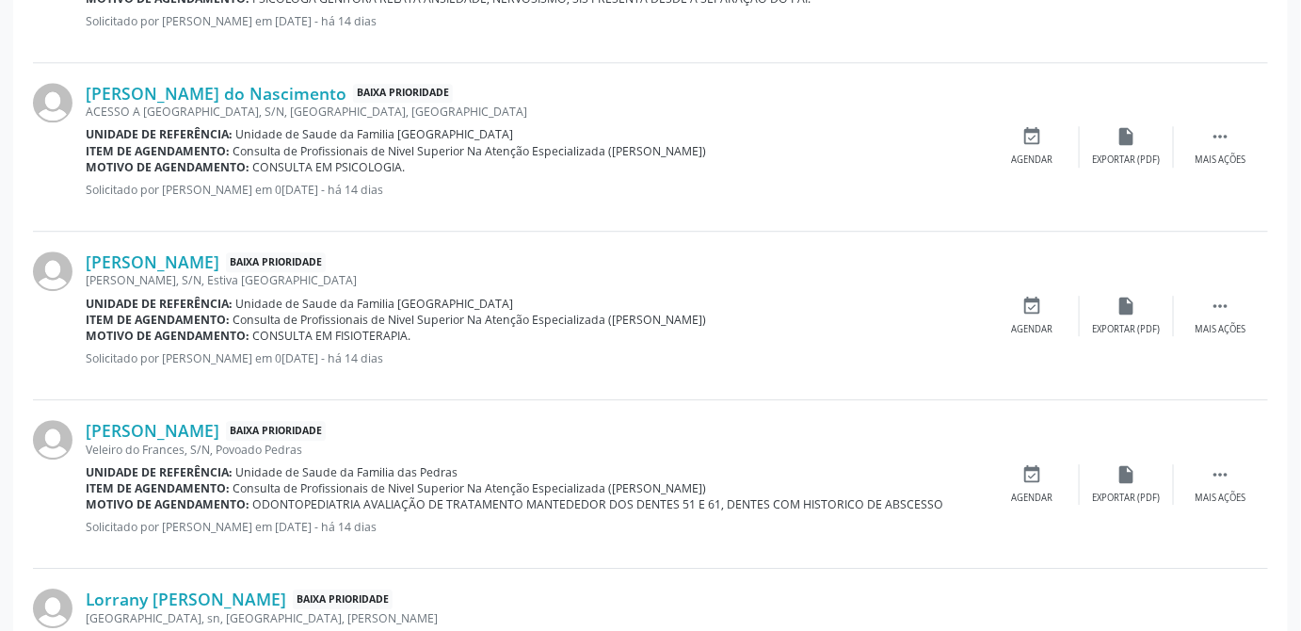
click at [336, 328] on span "CONSULTA EM FISIOTERAPIA." at bounding box center [332, 336] width 158 height 16
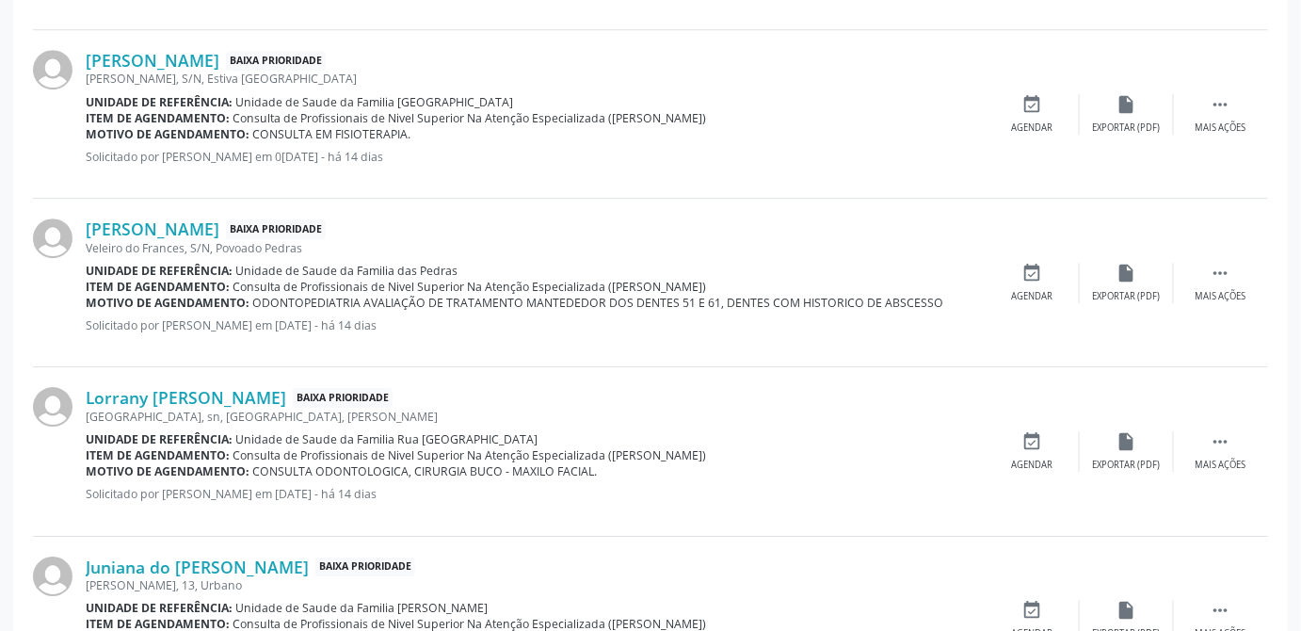
scroll to position [2824, 0]
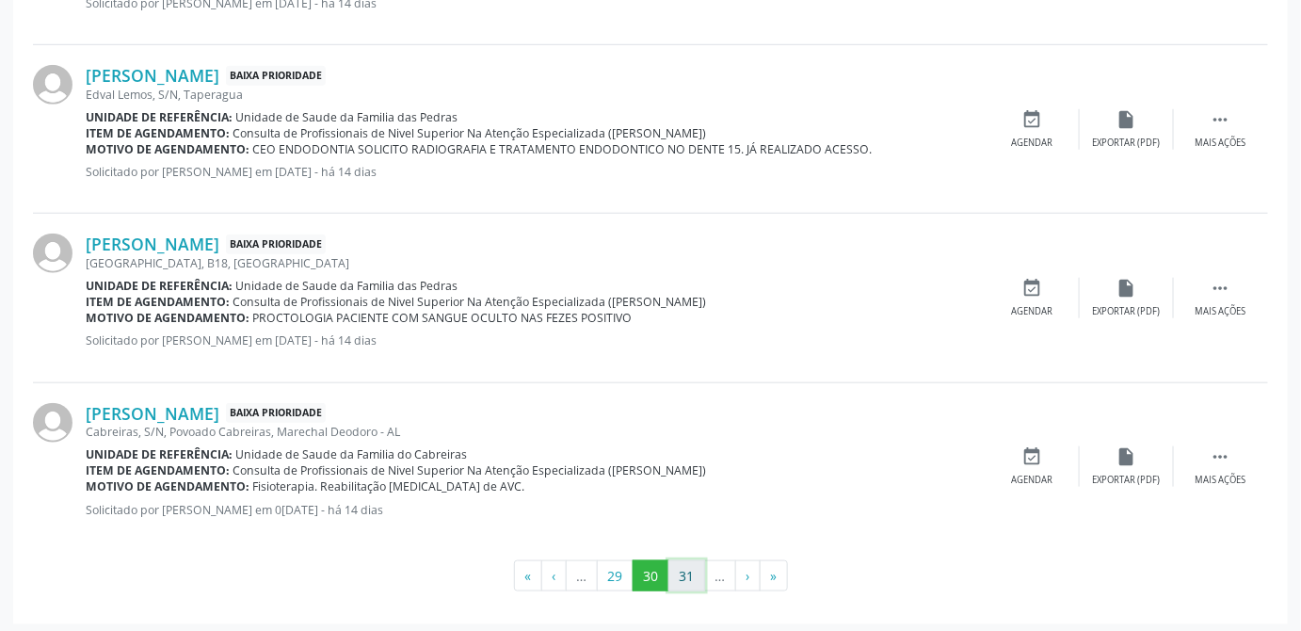
click at [687, 560] on button "31" at bounding box center [686, 576] width 37 height 32
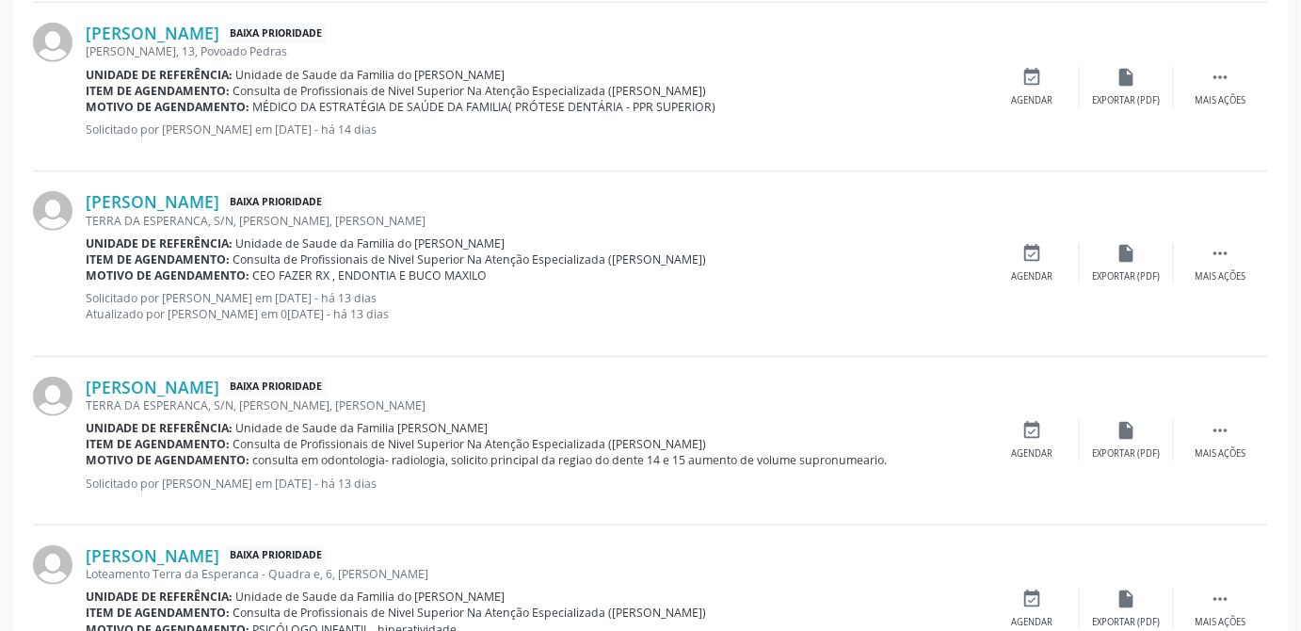
scroll to position [2839, 0]
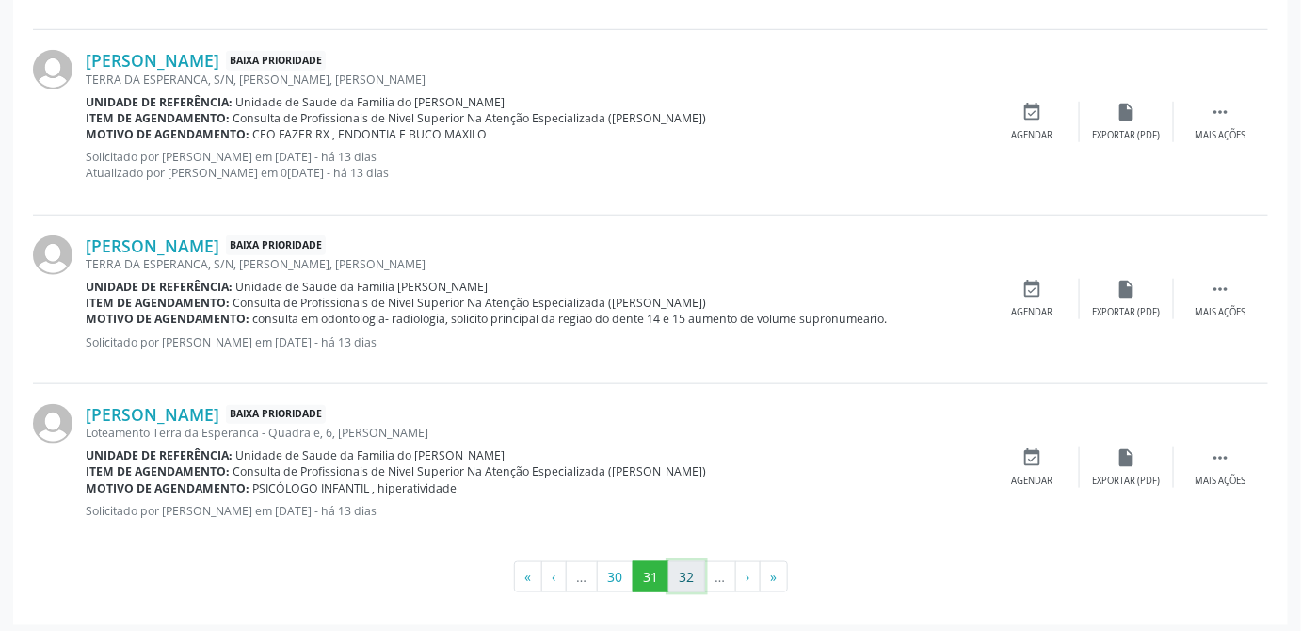
click at [687, 574] on button "32" at bounding box center [686, 577] width 37 height 32
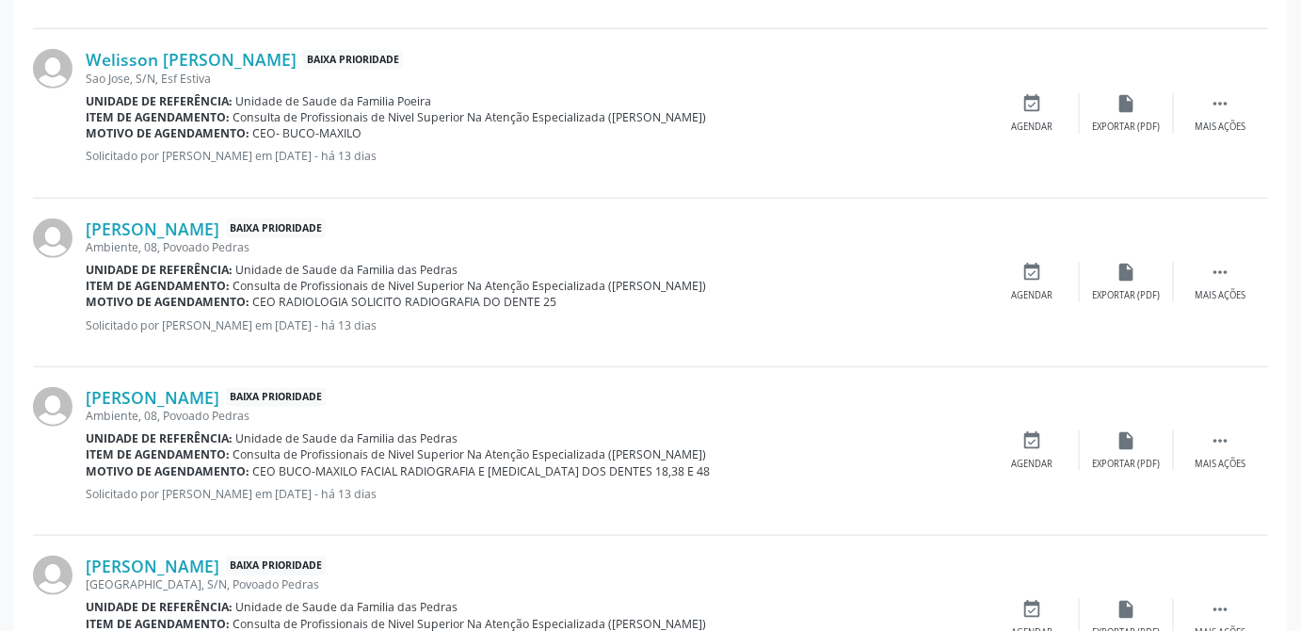
scroll to position [2856, 0]
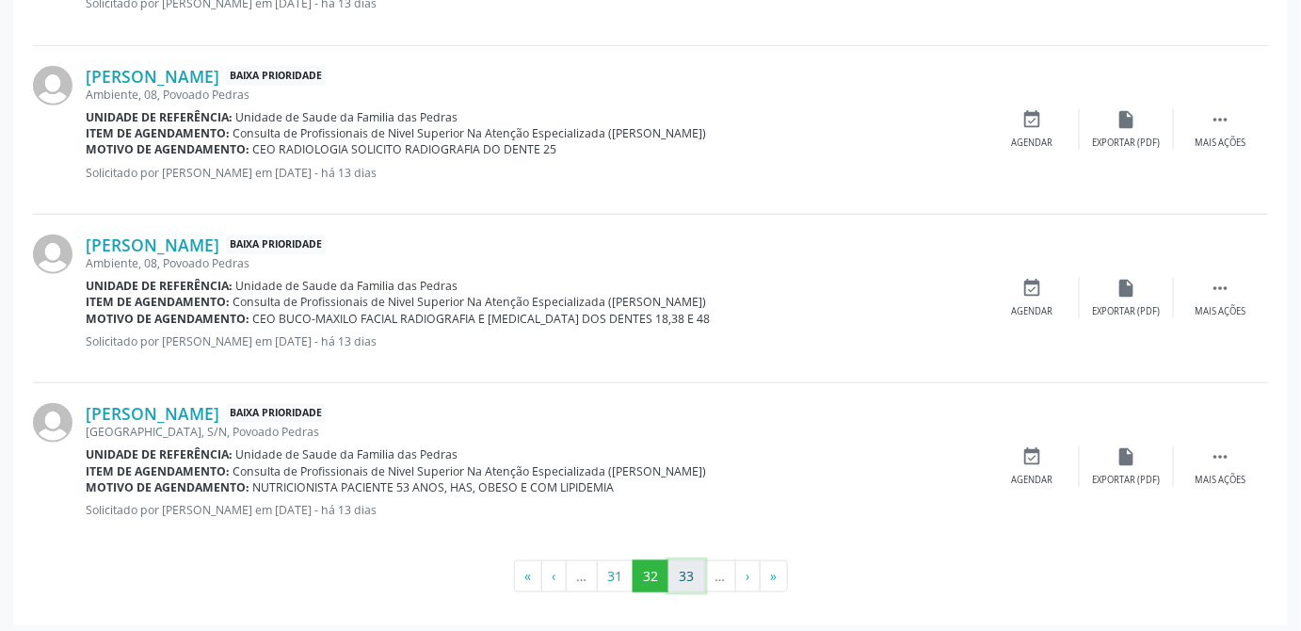
click at [683, 569] on button "33" at bounding box center [686, 576] width 37 height 32
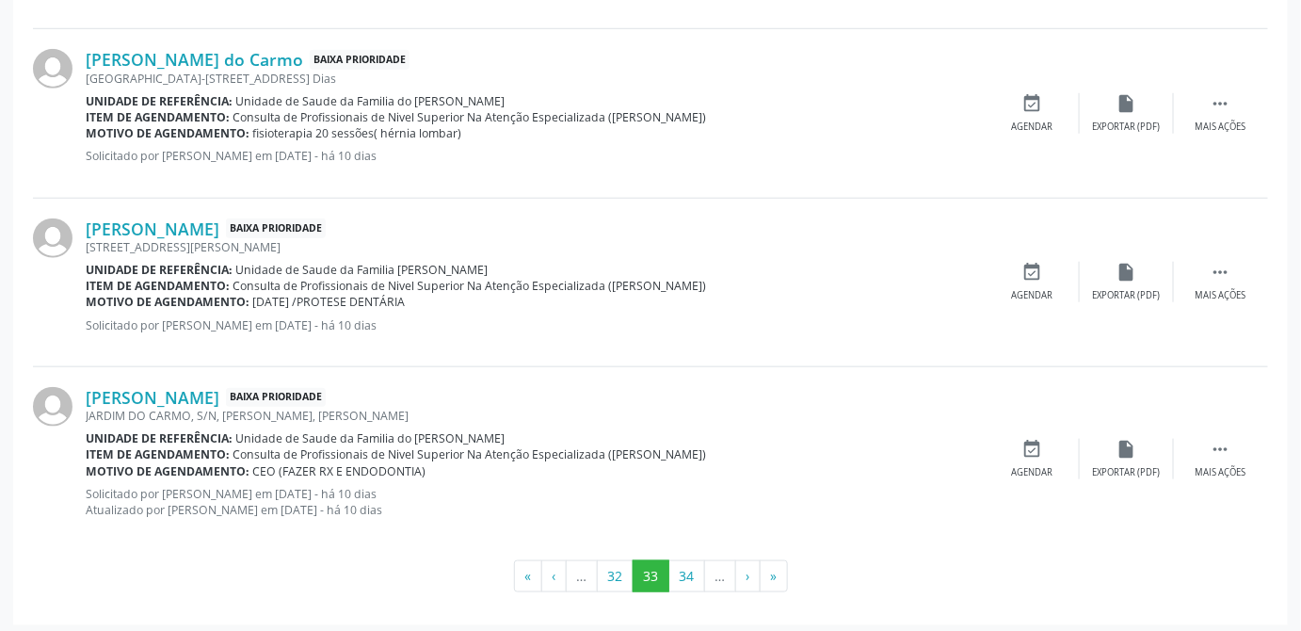
click at [377, 134] on span "fisioterapia 20 sessões( hérnia lombar)" at bounding box center [357, 133] width 209 height 16
click at [683, 577] on button "34" at bounding box center [686, 576] width 37 height 32
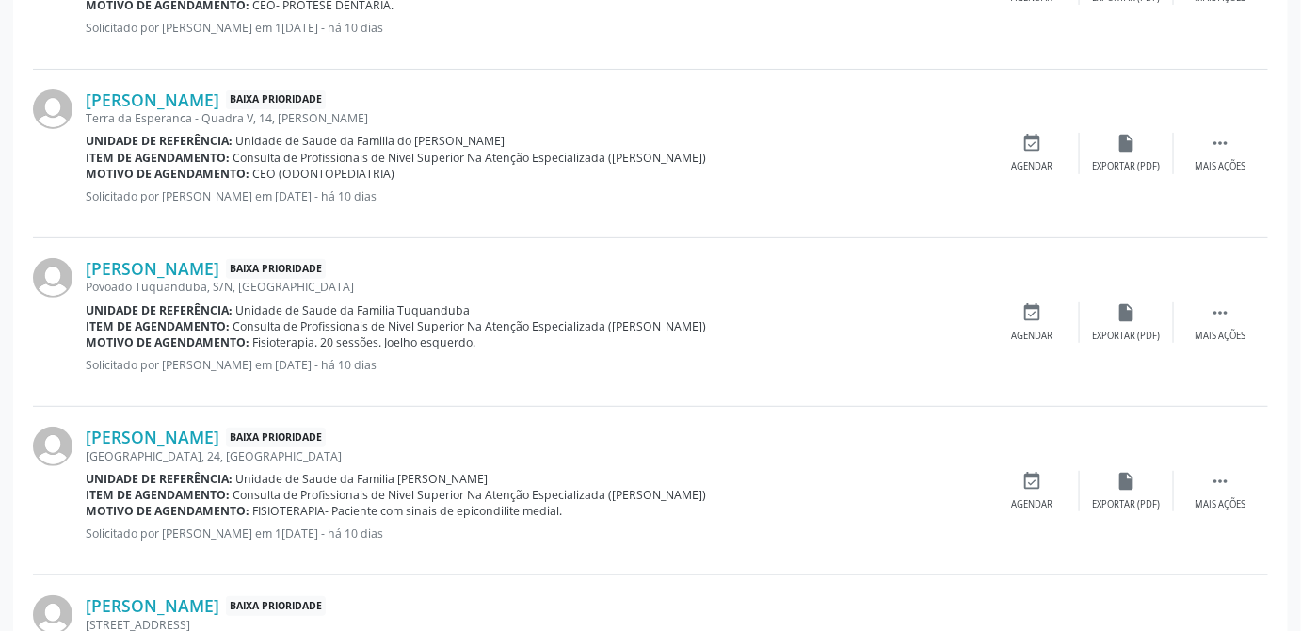
scroll to position [2824, 0]
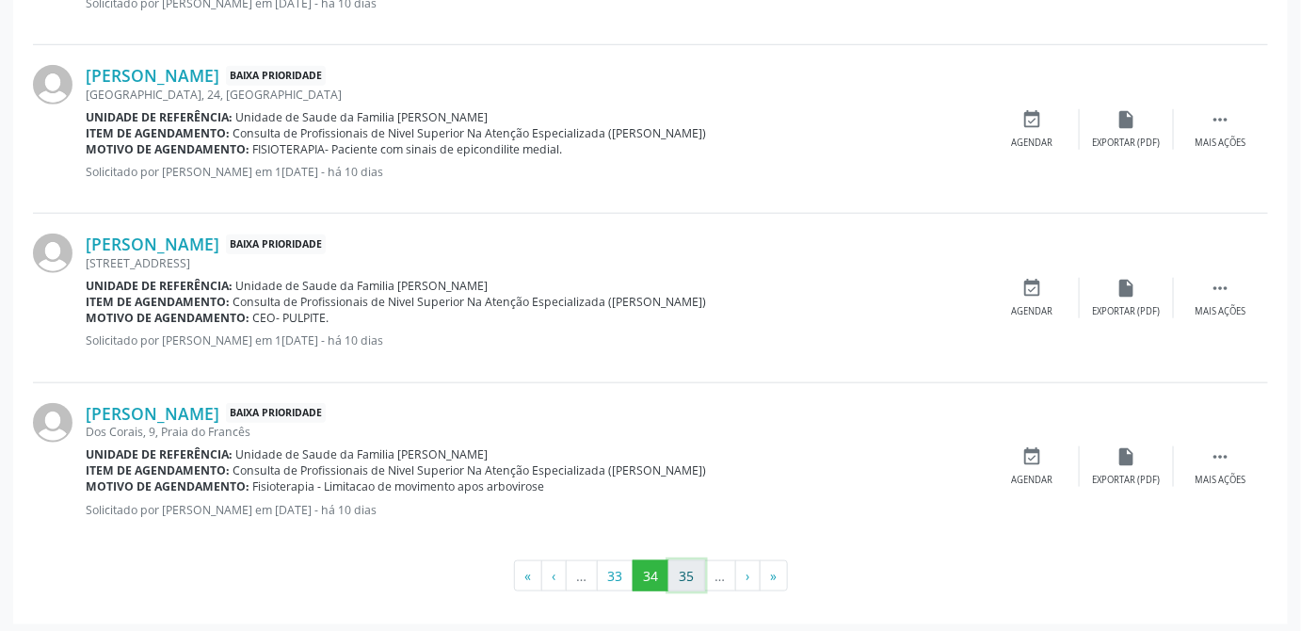
click at [680, 577] on button "35" at bounding box center [686, 576] width 37 height 32
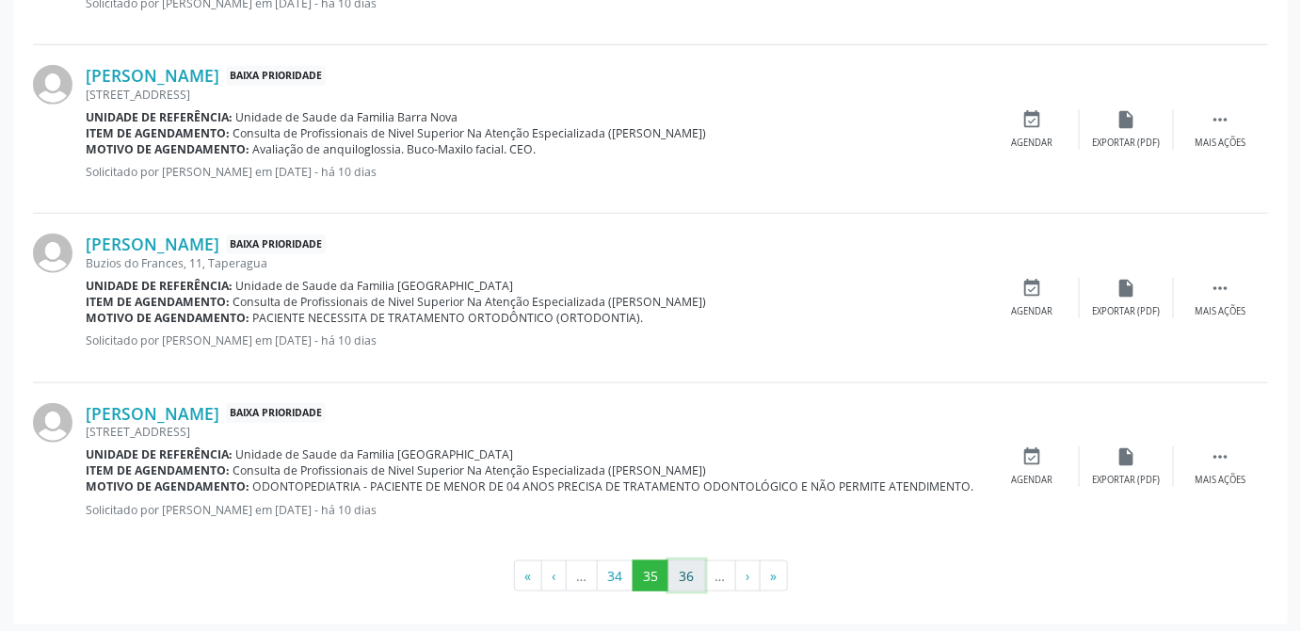
click at [675, 565] on button "36" at bounding box center [686, 576] width 37 height 32
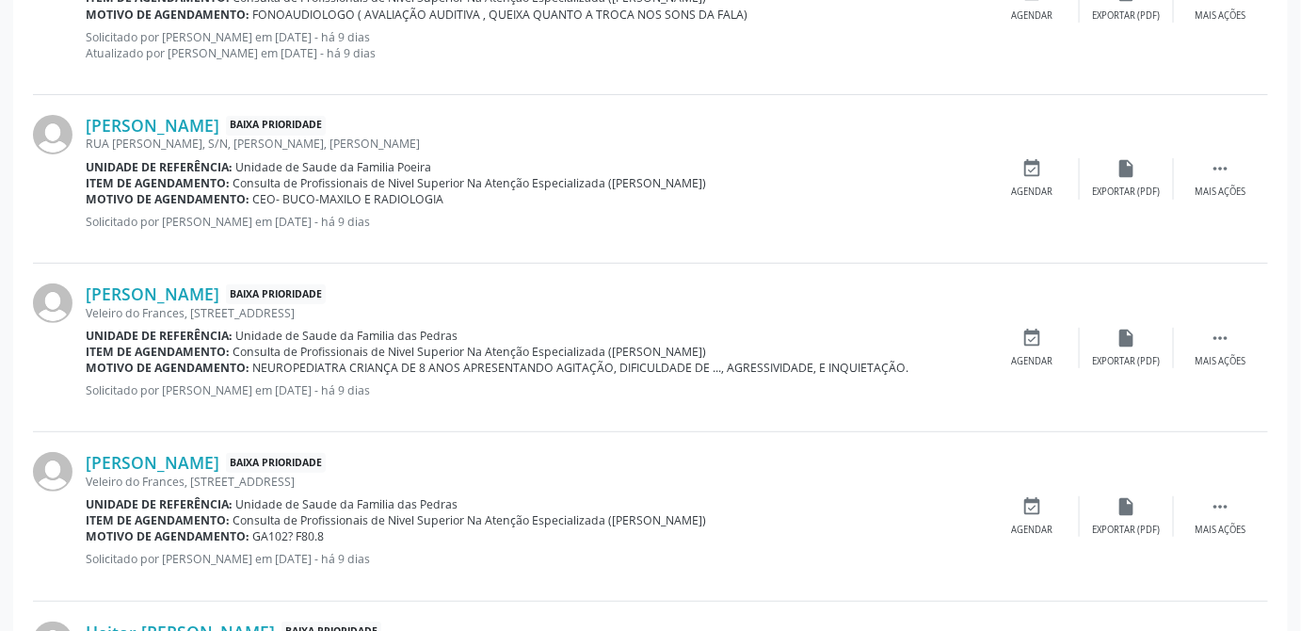
scroll to position [2839, 0]
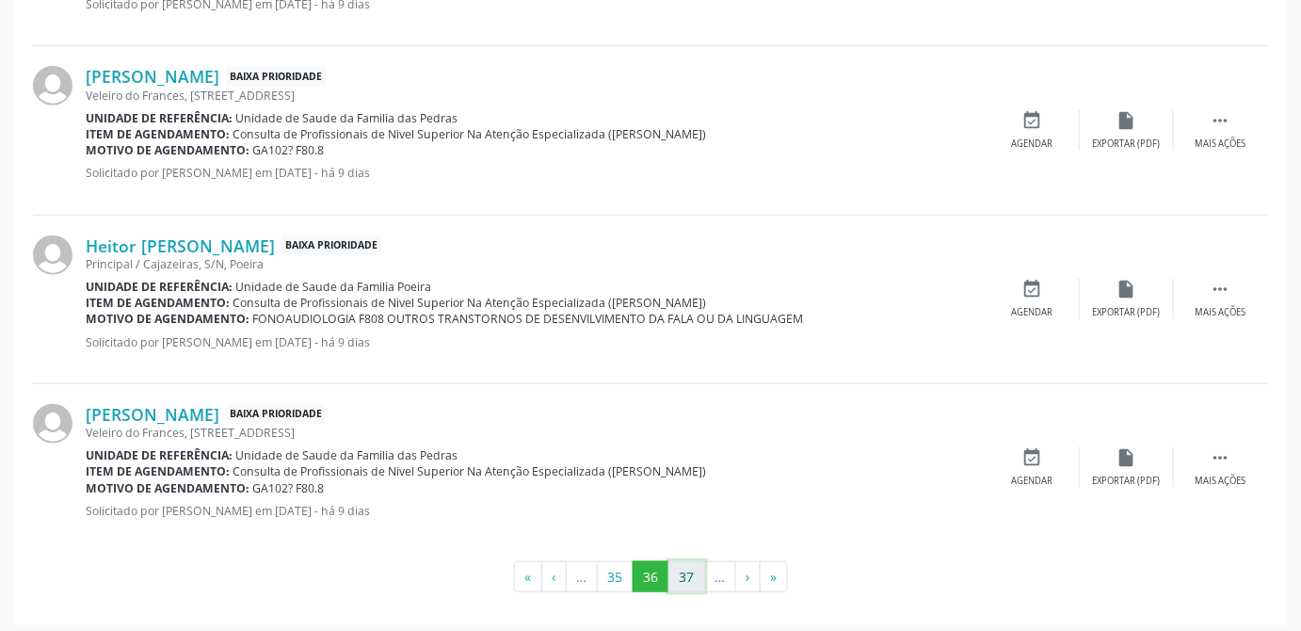
click at [693, 568] on button "37" at bounding box center [686, 577] width 37 height 32
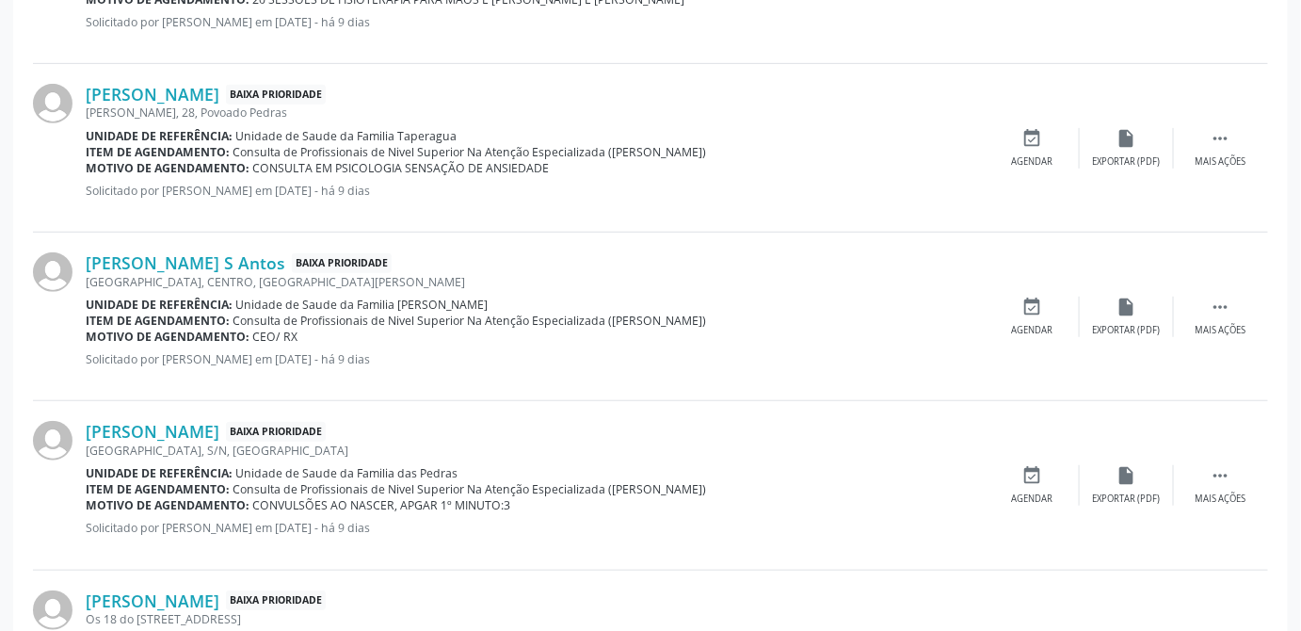
scroll to position [2824, 0]
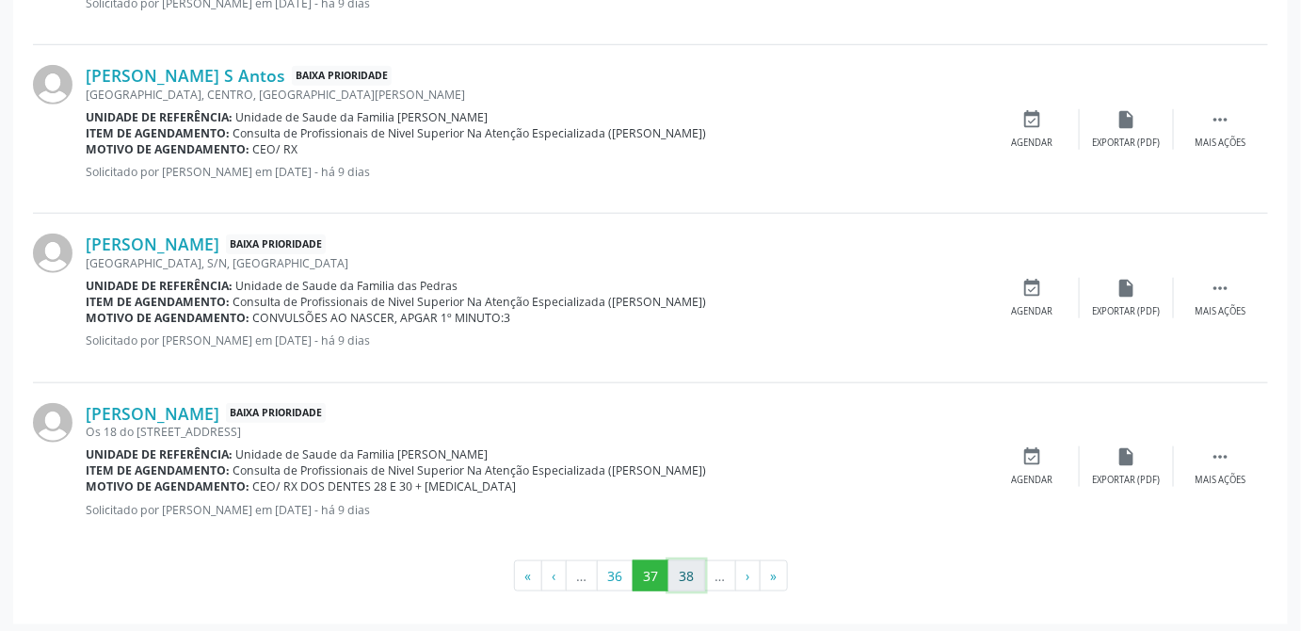
click at [698, 572] on button "38" at bounding box center [686, 576] width 37 height 32
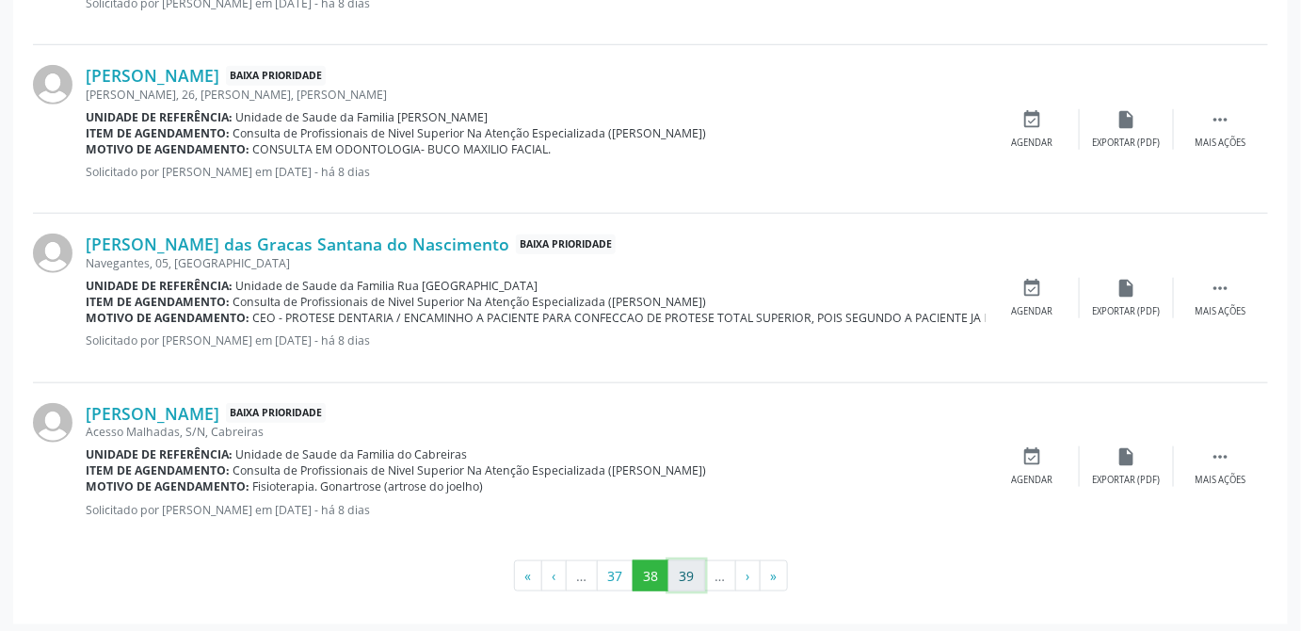
click at [693, 575] on button "39" at bounding box center [686, 576] width 37 height 32
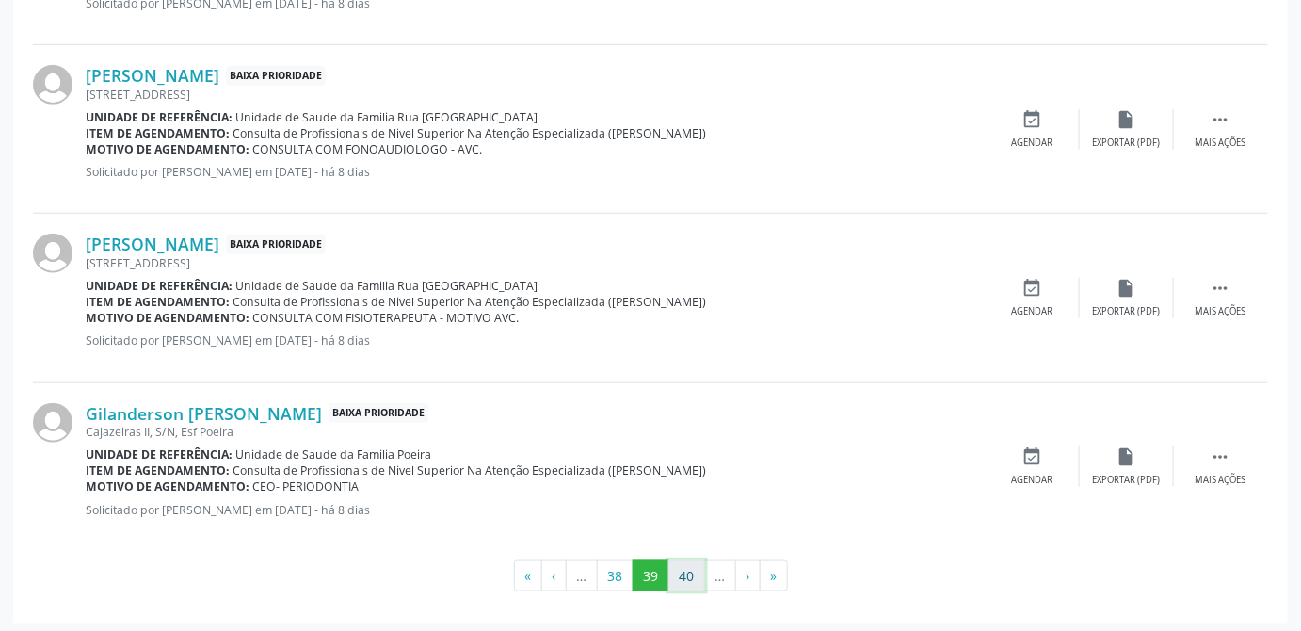
click at [695, 572] on button "40" at bounding box center [686, 576] width 37 height 32
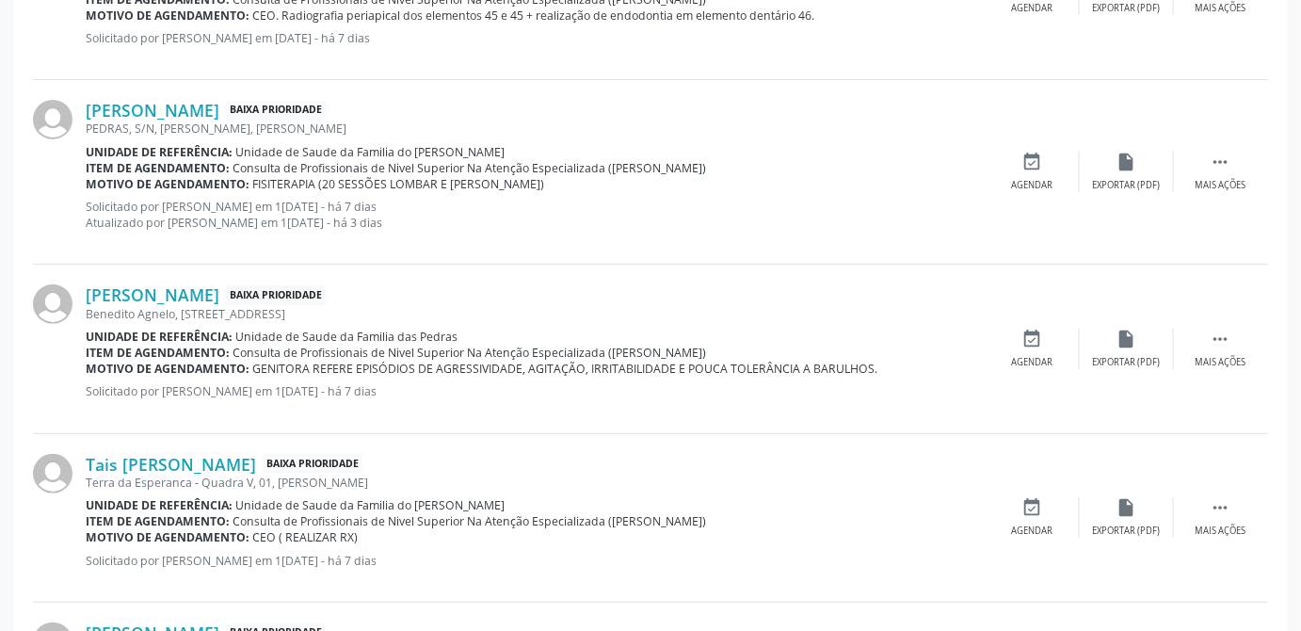
scroll to position [2856, 0]
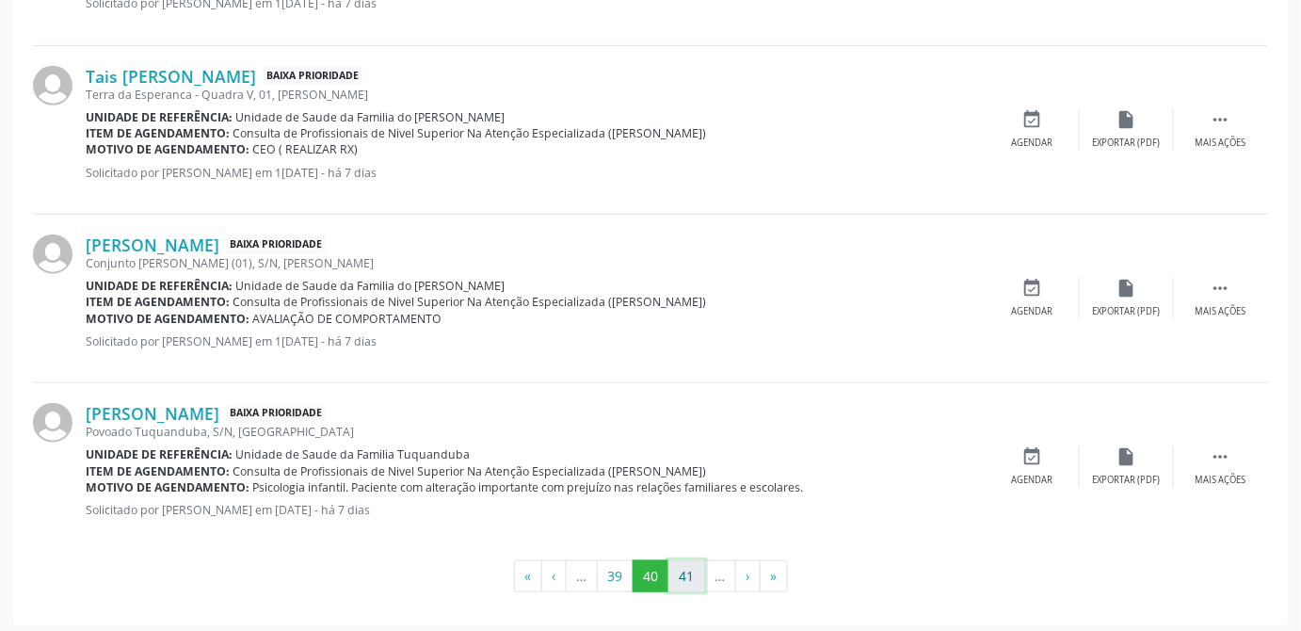
click at [684, 575] on button "41" at bounding box center [686, 576] width 37 height 32
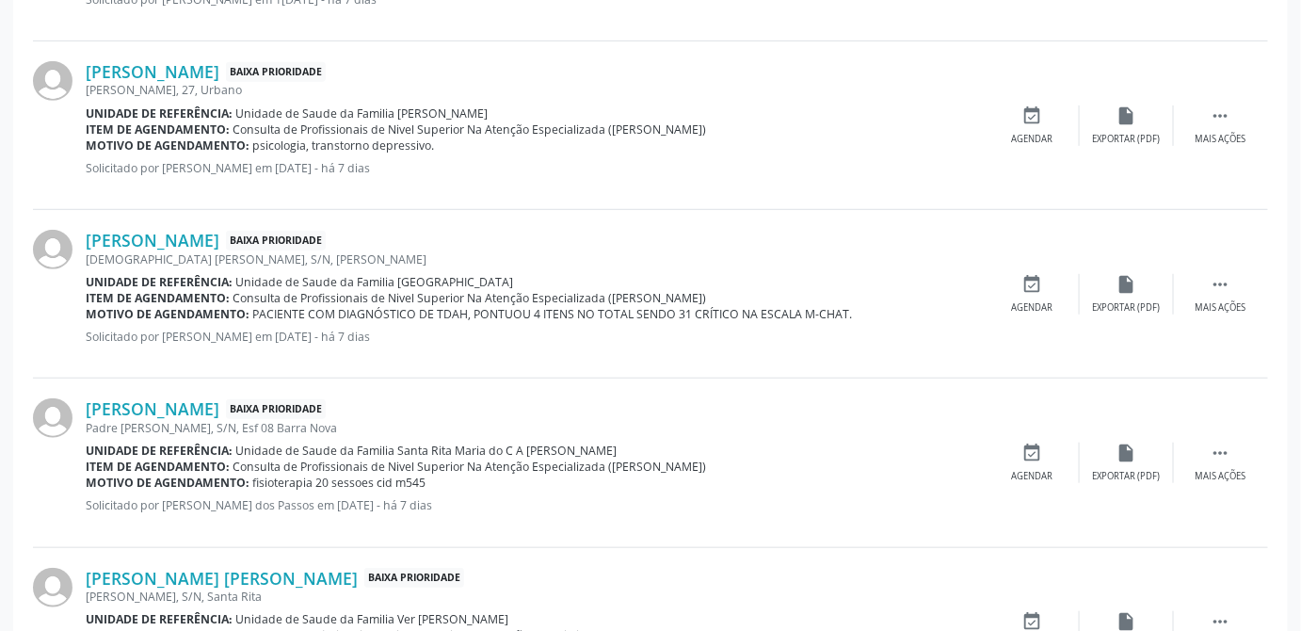
scroll to position [2824, 0]
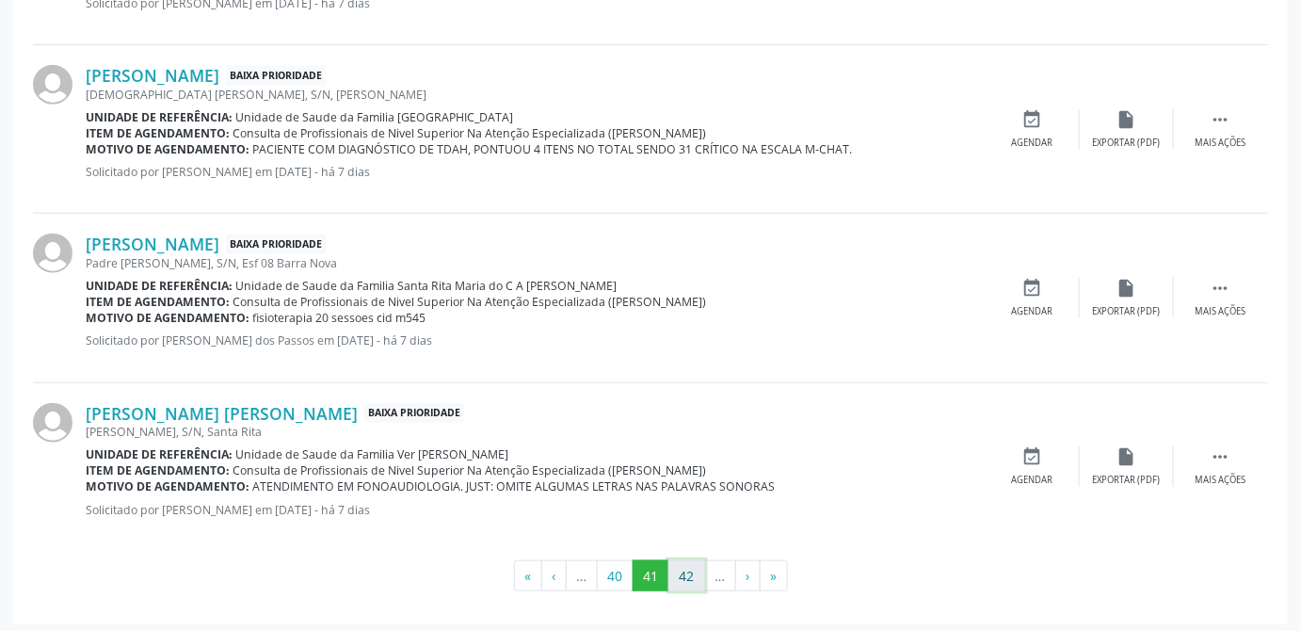
click at [694, 572] on button "42" at bounding box center [686, 576] width 37 height 32
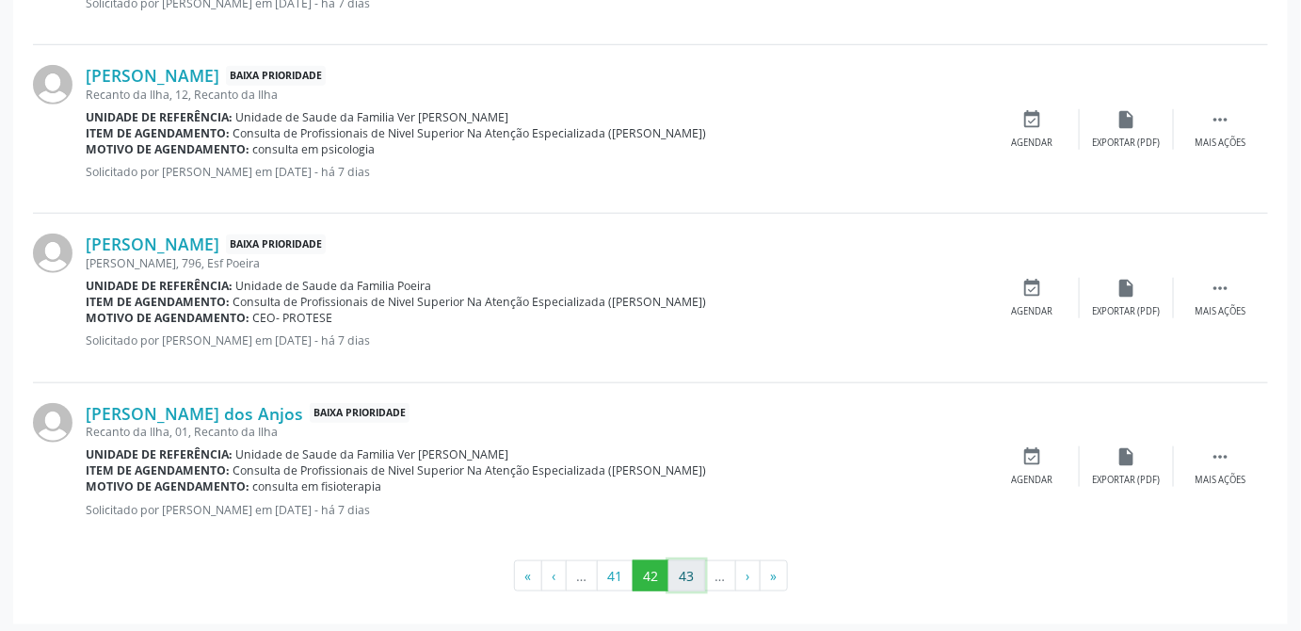
click at [681, 569] on button "43" at bounding box center [686, 576] width 37 height 32
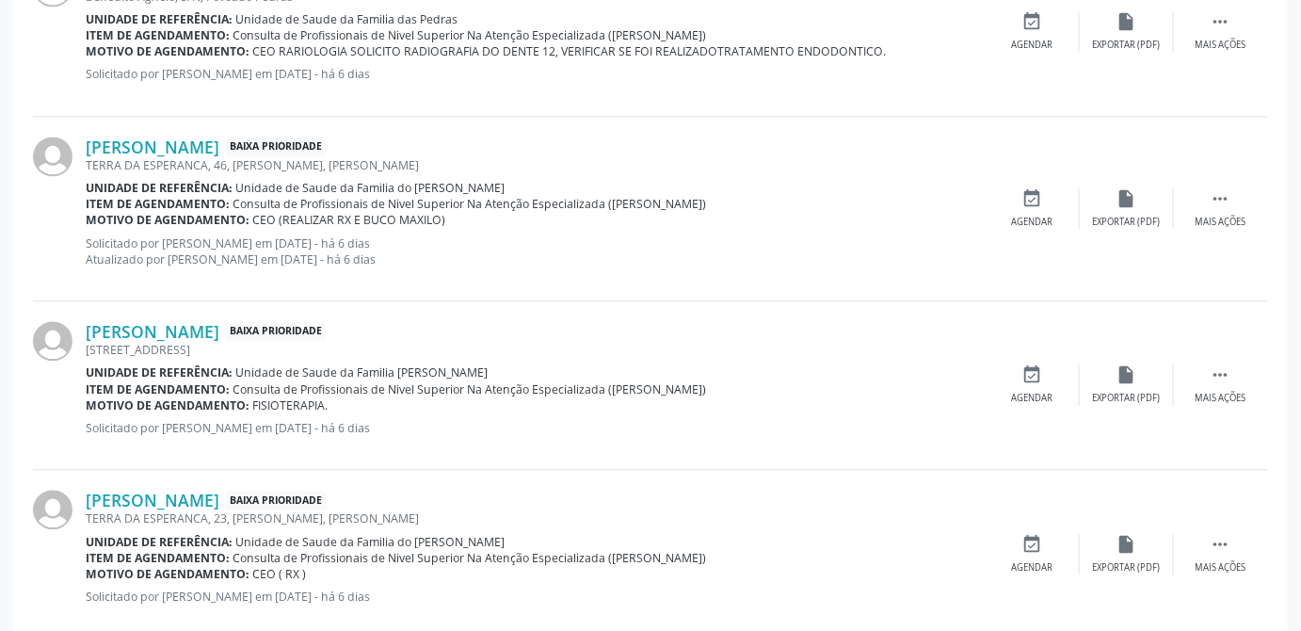
scroll to position [2839, 0]
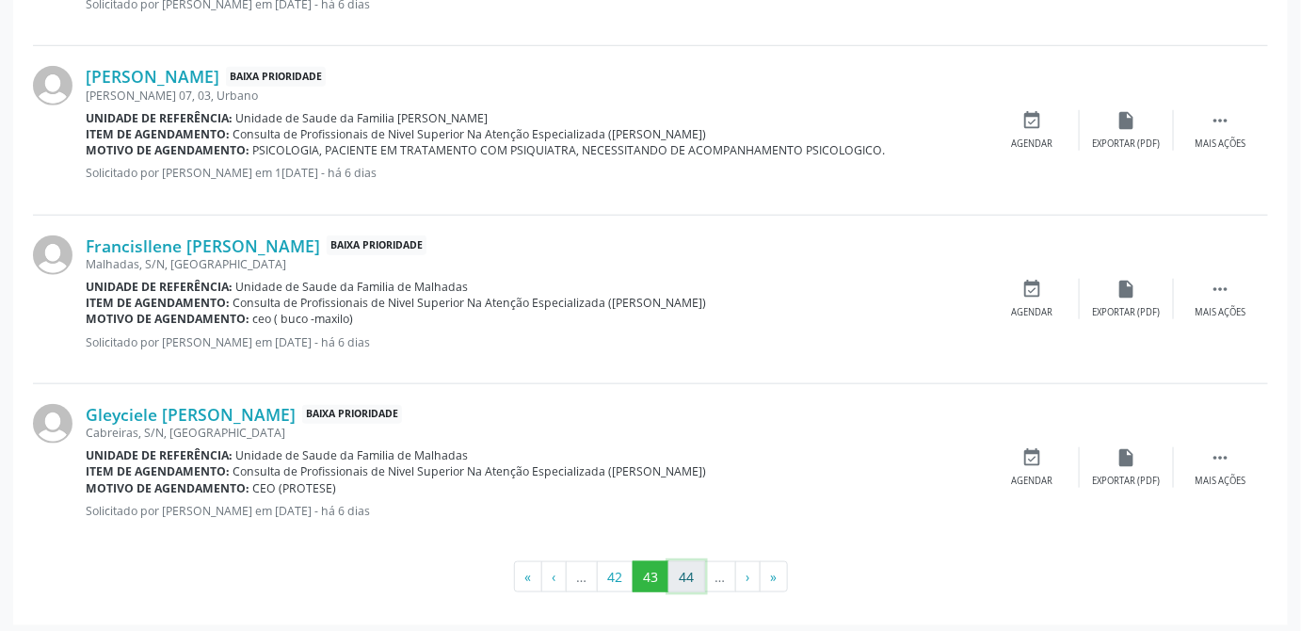
click at [699, 570] on button "44" at bounding box center [686, 577] width 37 height 32
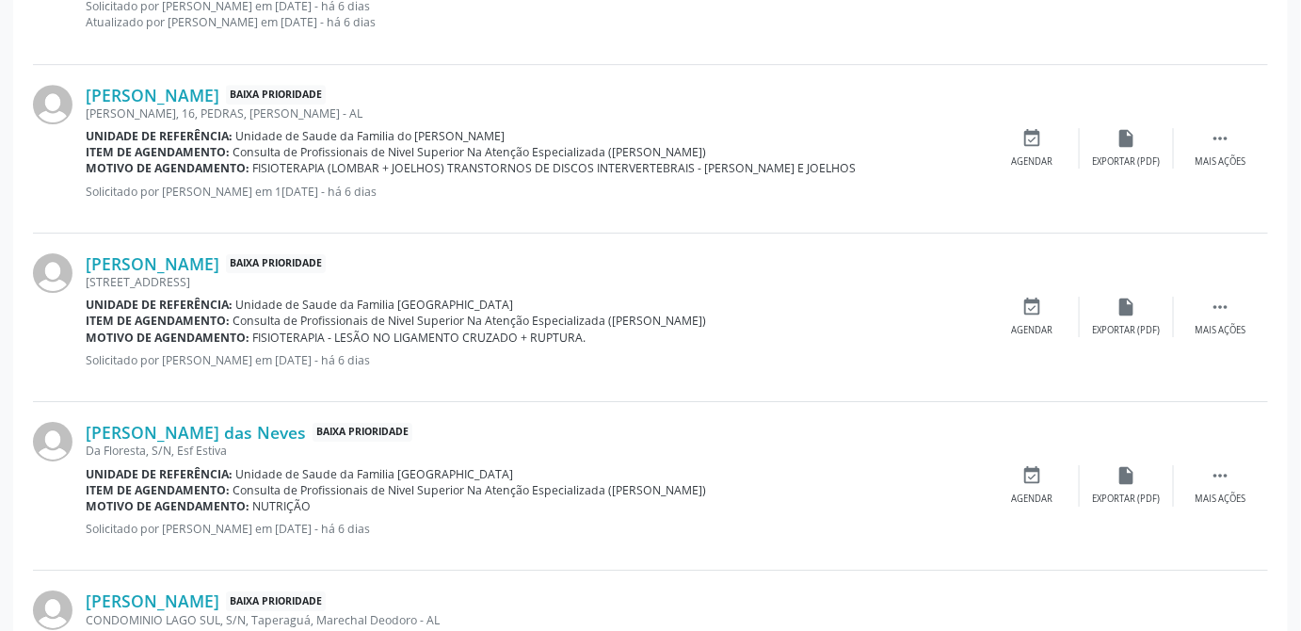
scroll to position [2856, 0]
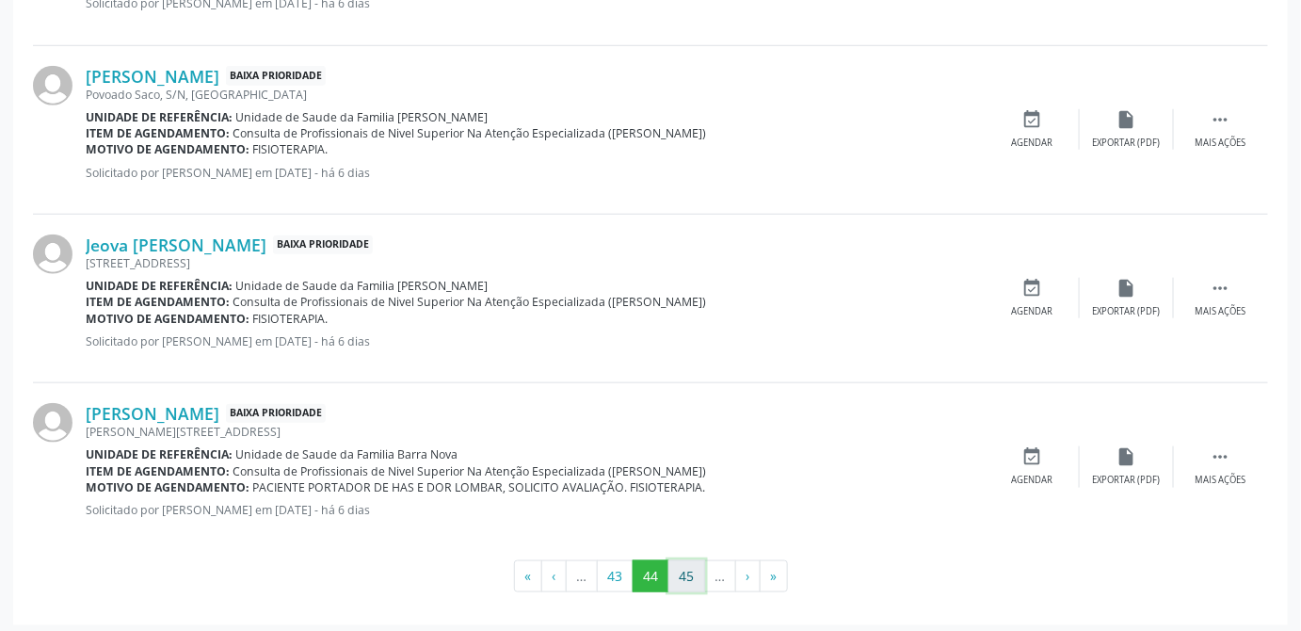
click at [696, 571] on button "45" at bounding box center [686, 576] width 37 height 32
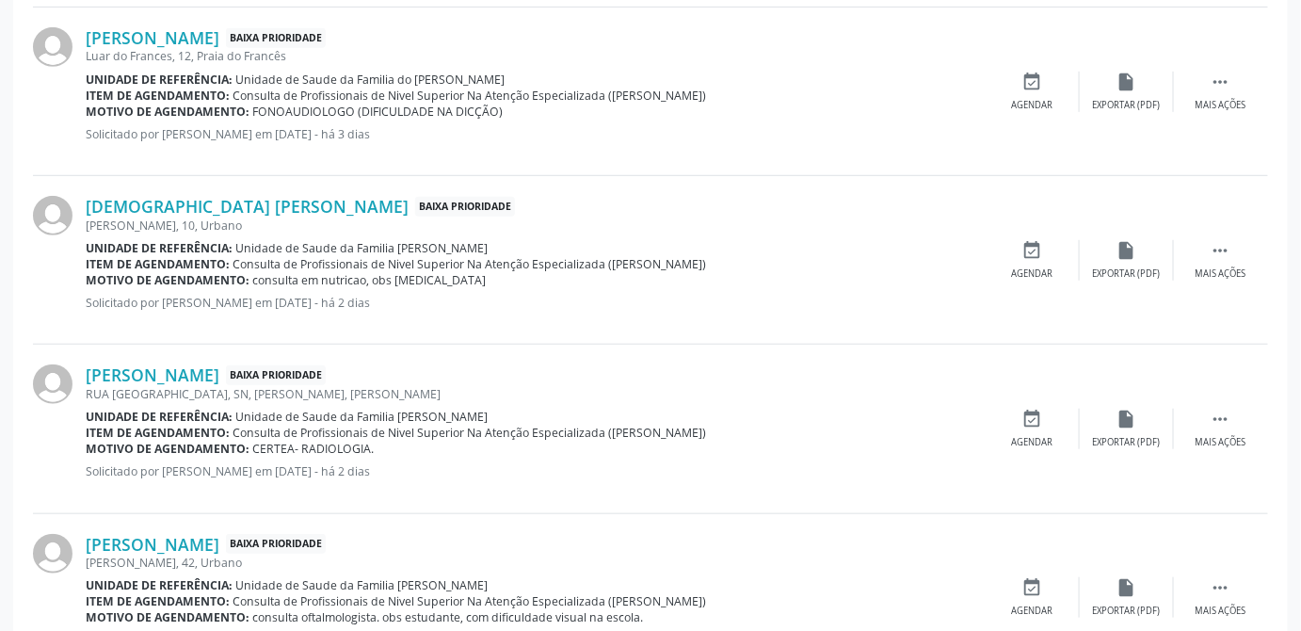
scroll to position [2824, 0]
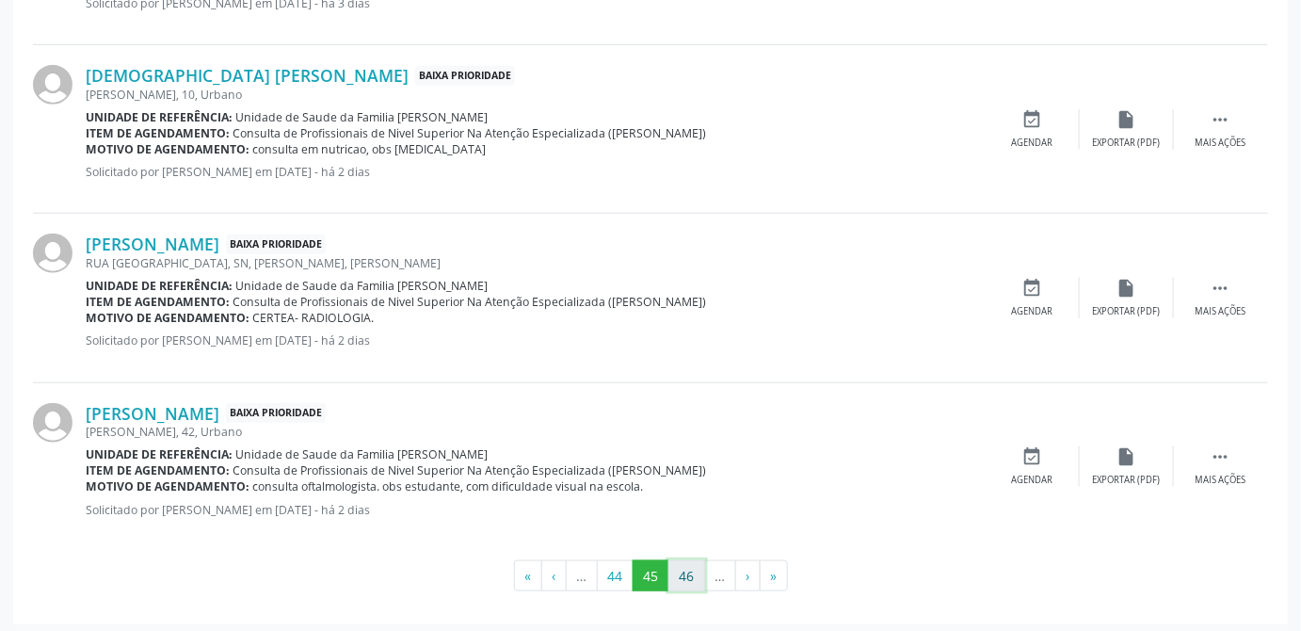
click at [698, 561] on button "46" at bounding box center [686, 576] width 37 height 32
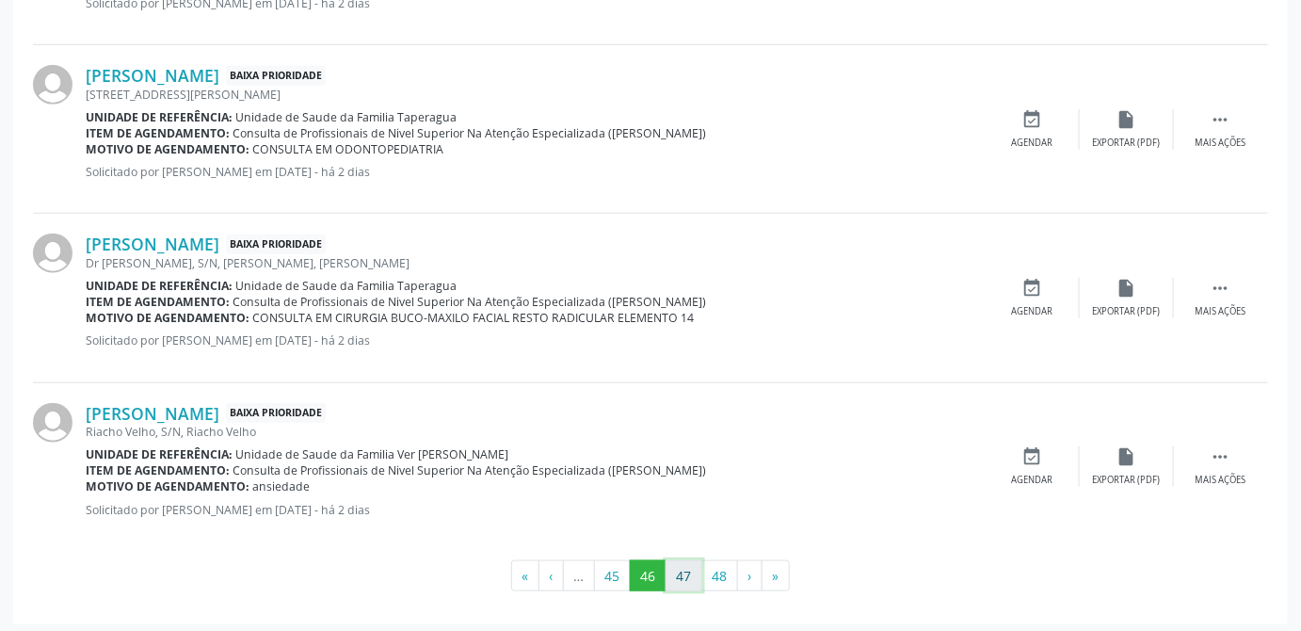
click at [697, 573] on button "47" at bounding box center [684, 576] width 37 height 32
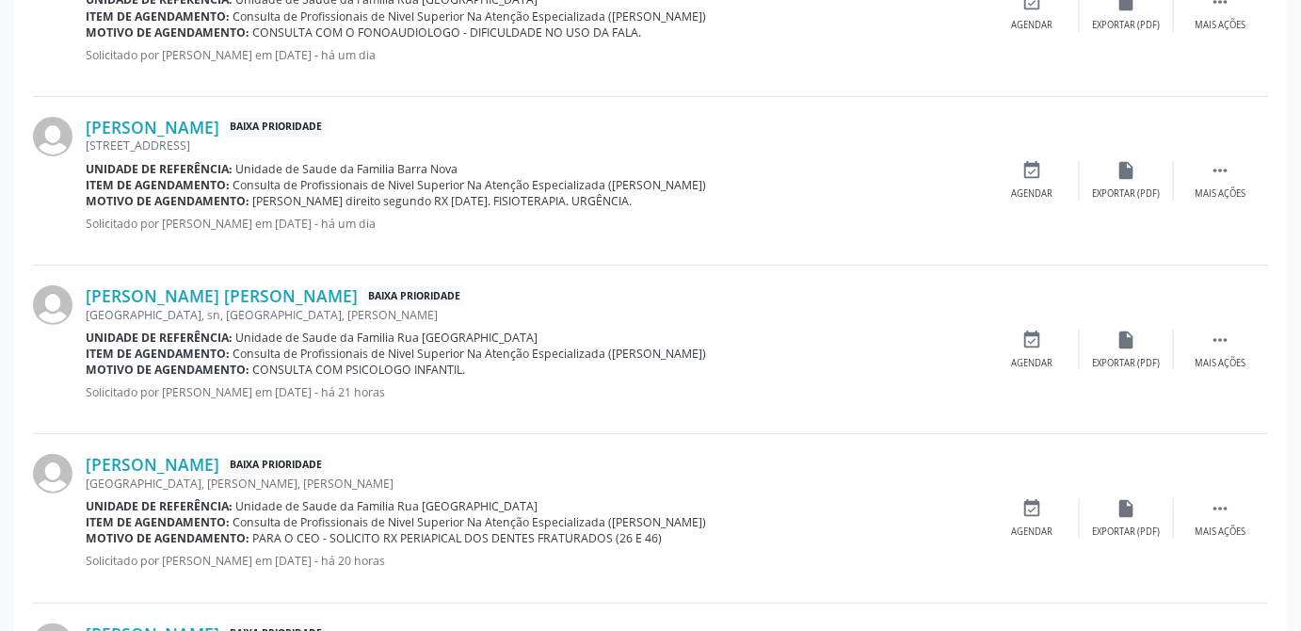
scroll to position [2839, 0]
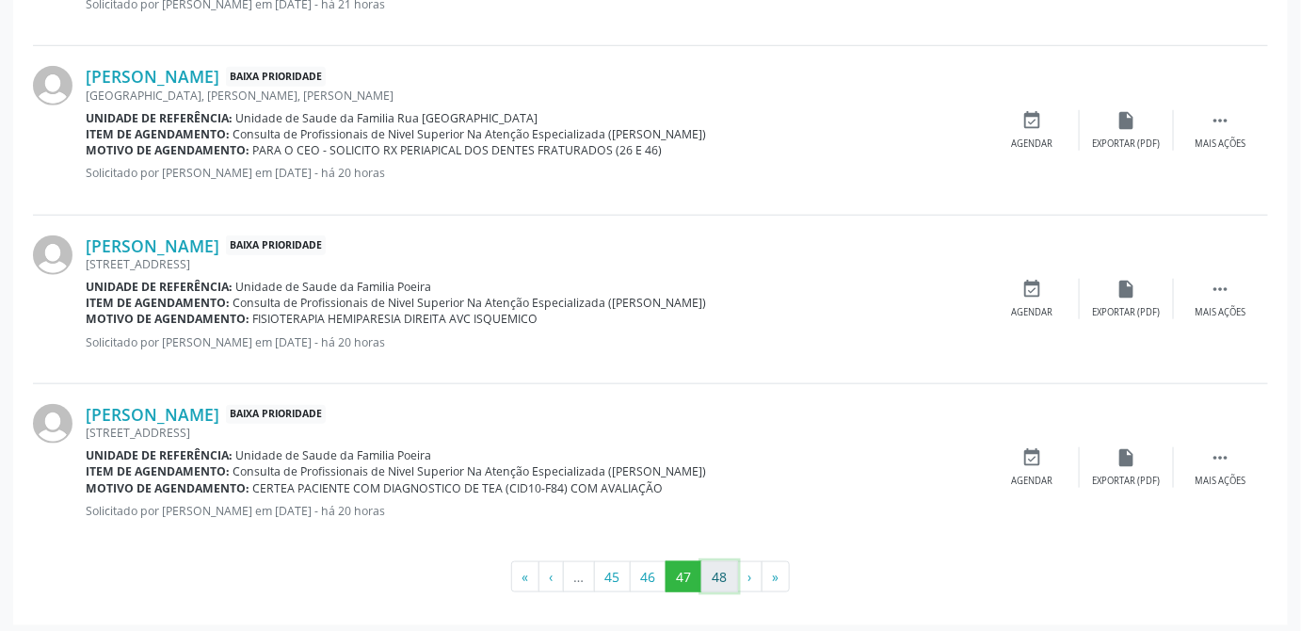
click at [710, 572] on button "48" at bounding box center [719, 577] width 37 height 32
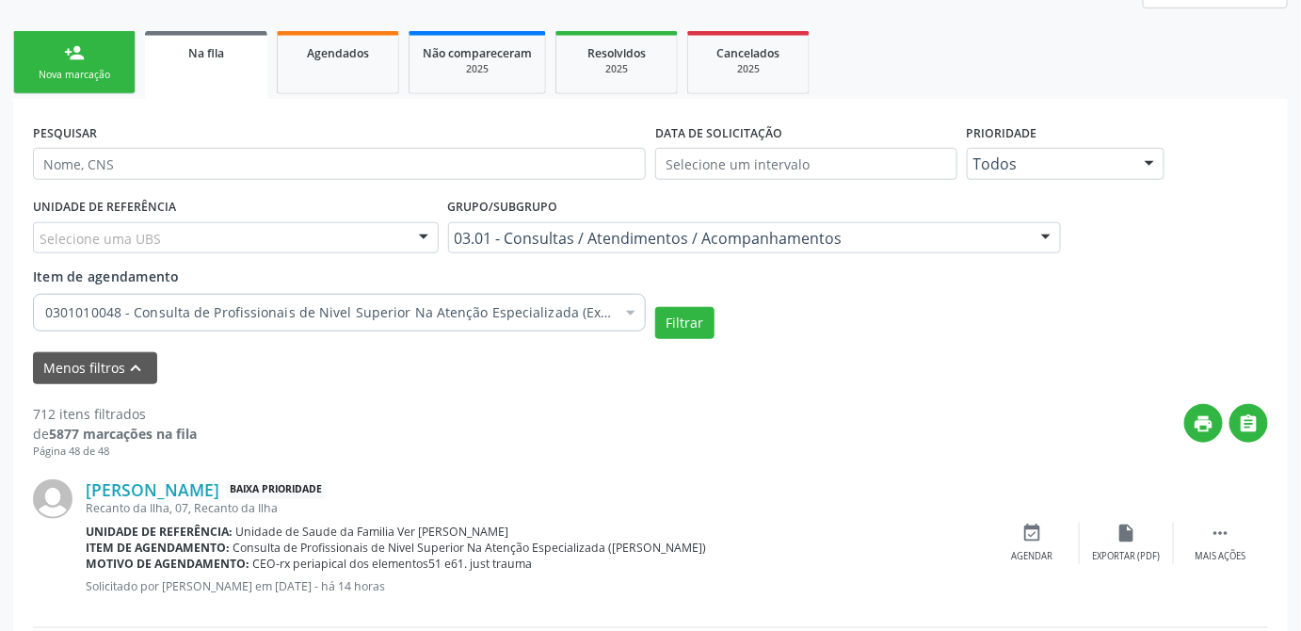
scroll to position [391, 0]
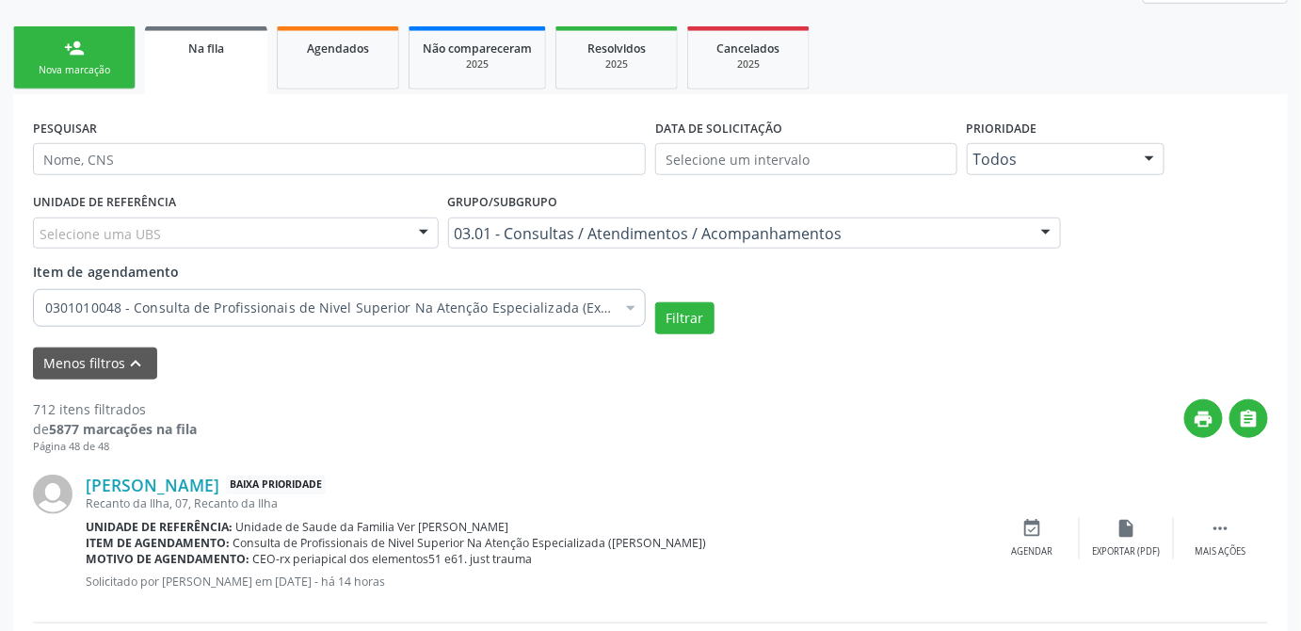
click at [1044, 233] on div at bounding box center [1046, 234] width 28 height 32
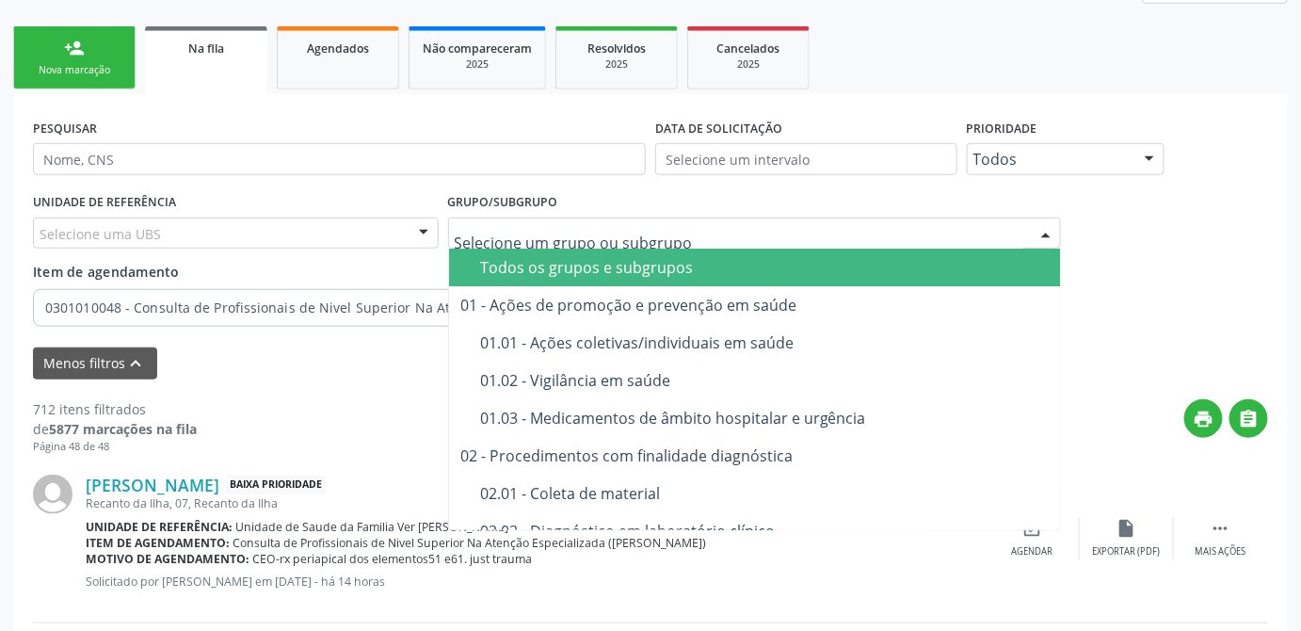
click at [646, 268] on div "Todos os grupos e subgrupos" at bounding box center [798, 267] width 636 height 15
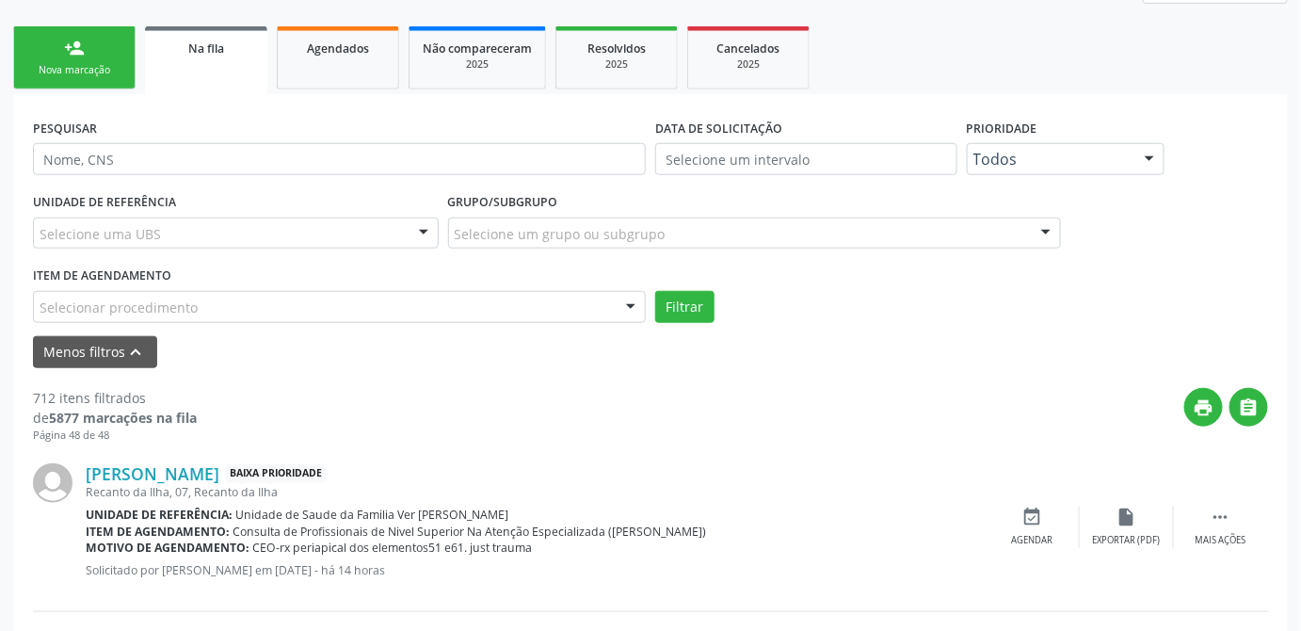
click at [632, 308] on div at bounding box center [631, 308] width 28 height 32
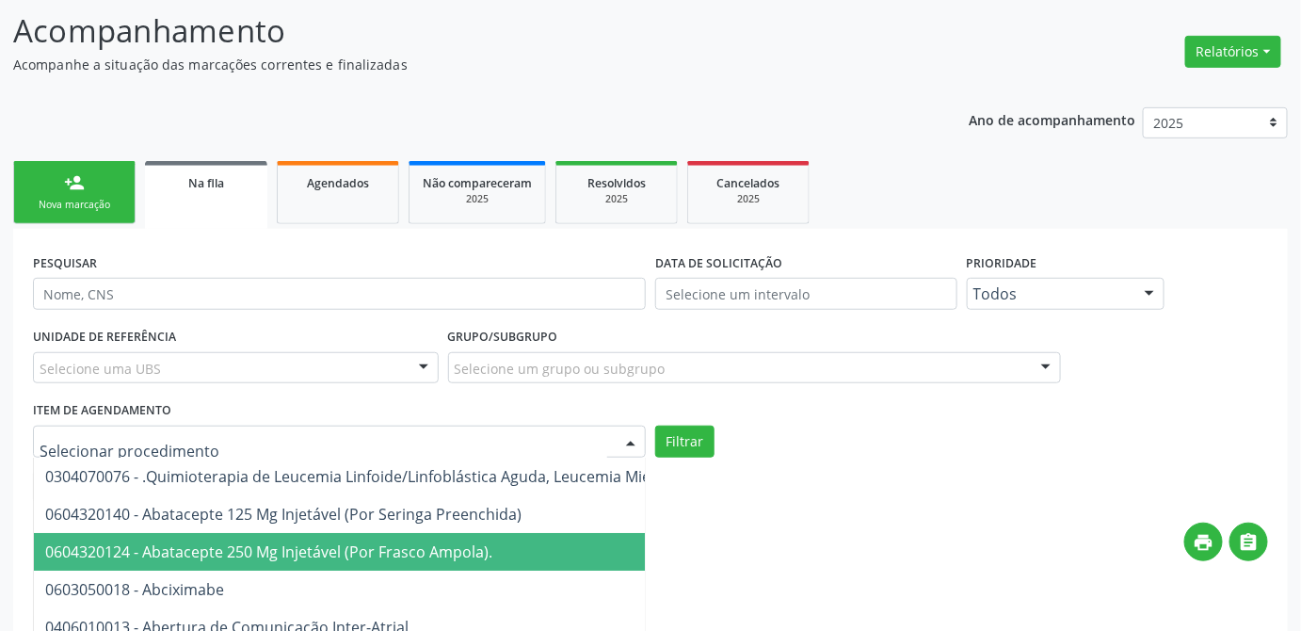
scroll to position [427, 0]
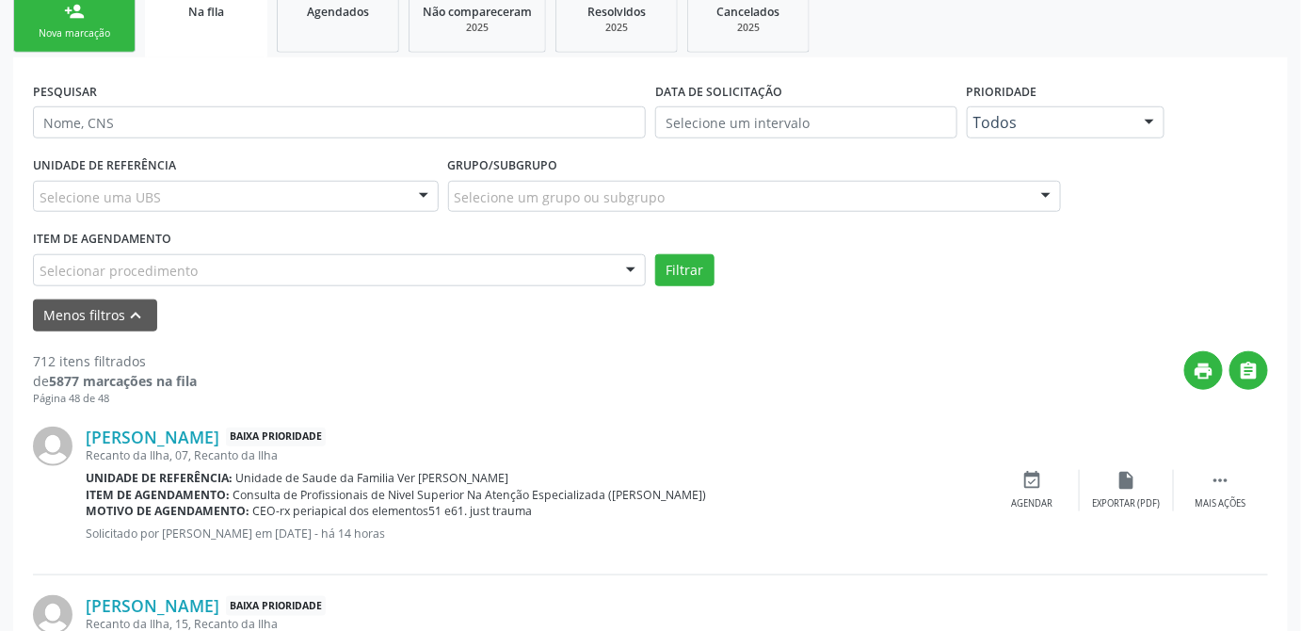
click at [690, 273] on button "Filtrar" at bounding box center [684, 270] width 59 height 32
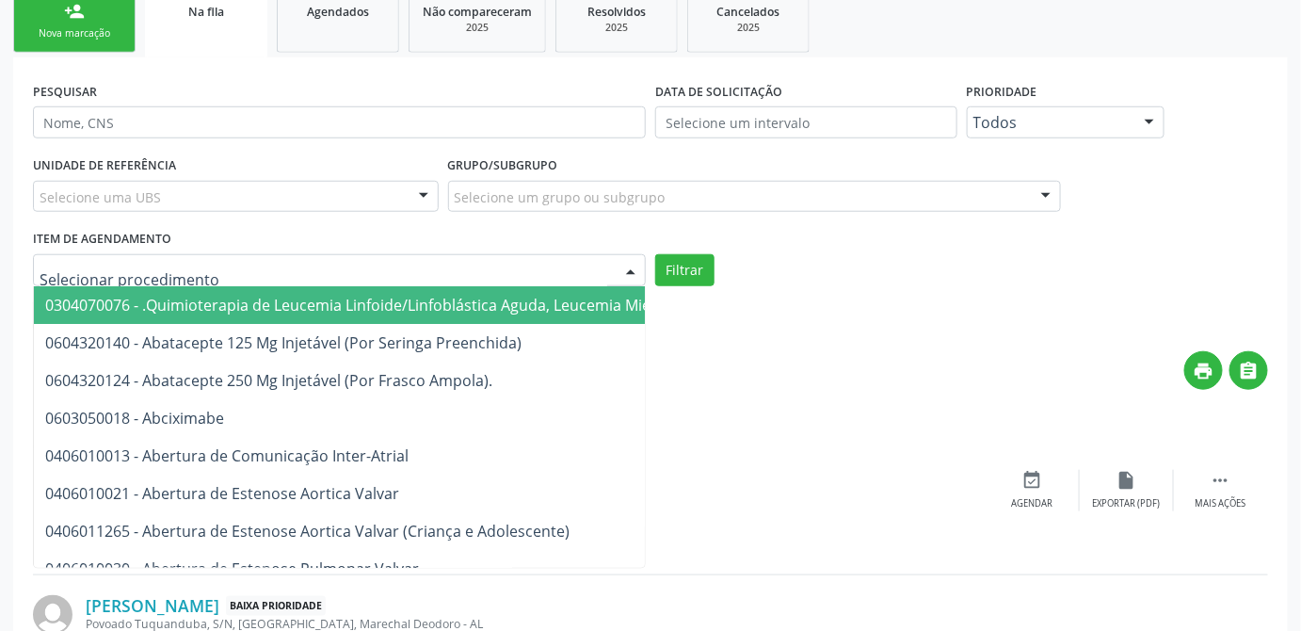
click at [627, 258] on div at bounding box center [631, 271] width 28 height 32
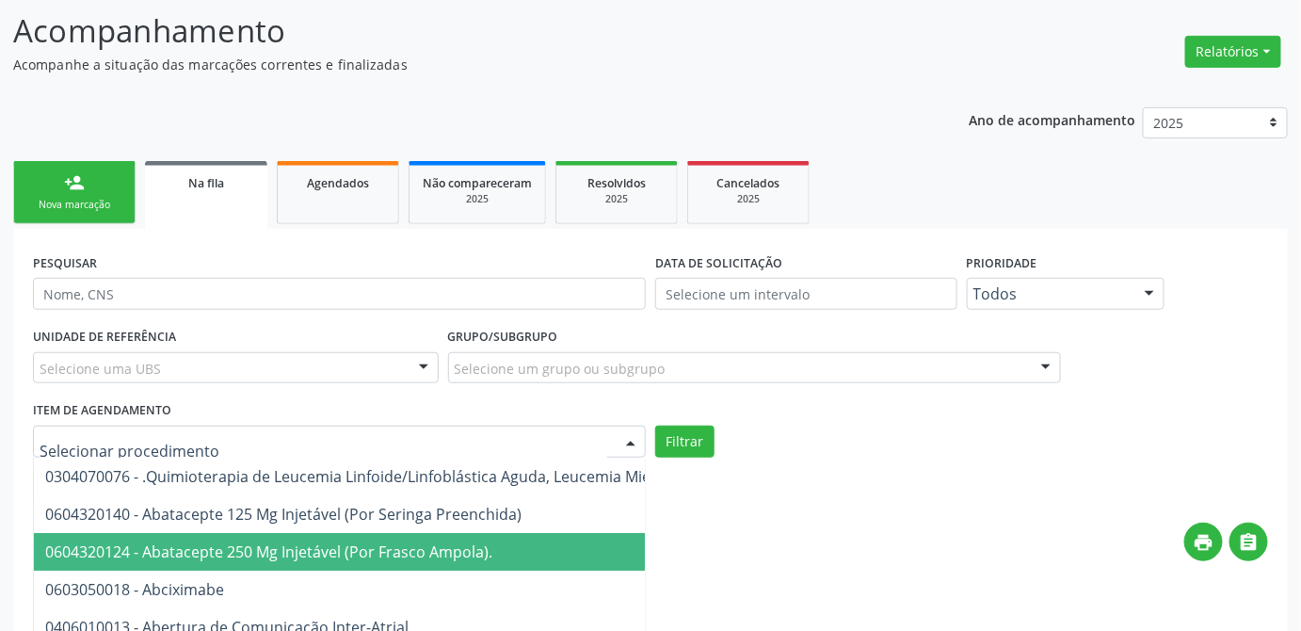
scroll to position [342, 0]
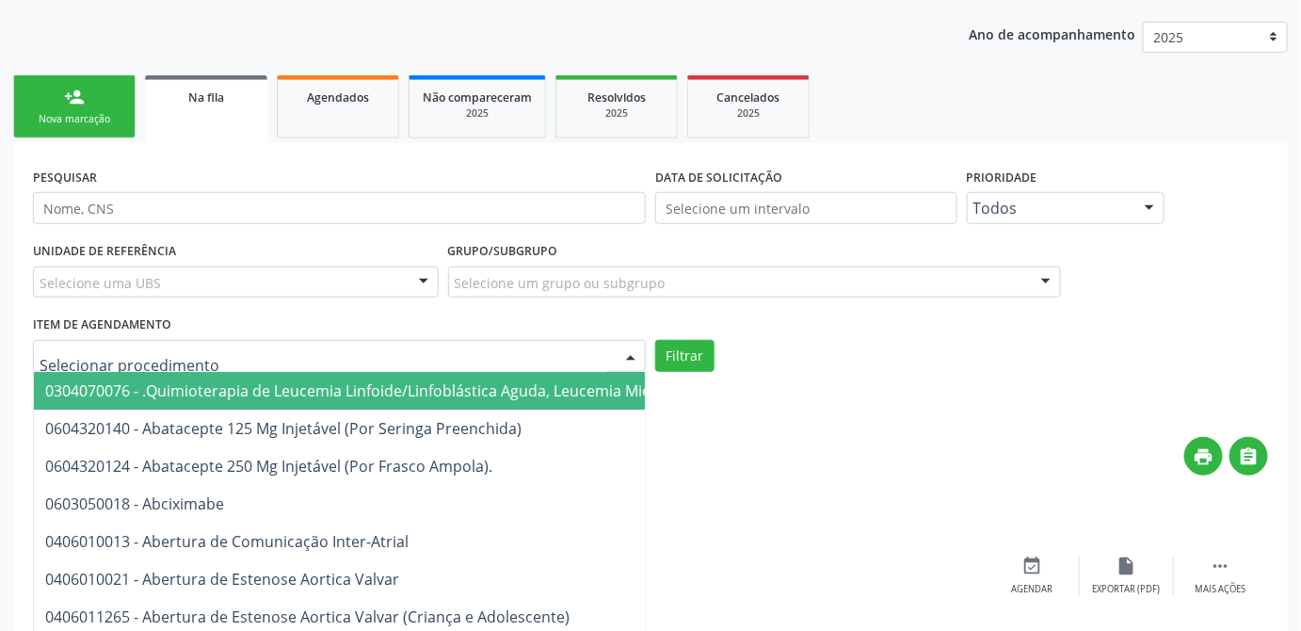
click at [464, 357] on input "text" at bounding box center [324, 365] width 568 height 38
click at [475, 360] on input "text" at bounding box center [324, 365] width 568 height 38
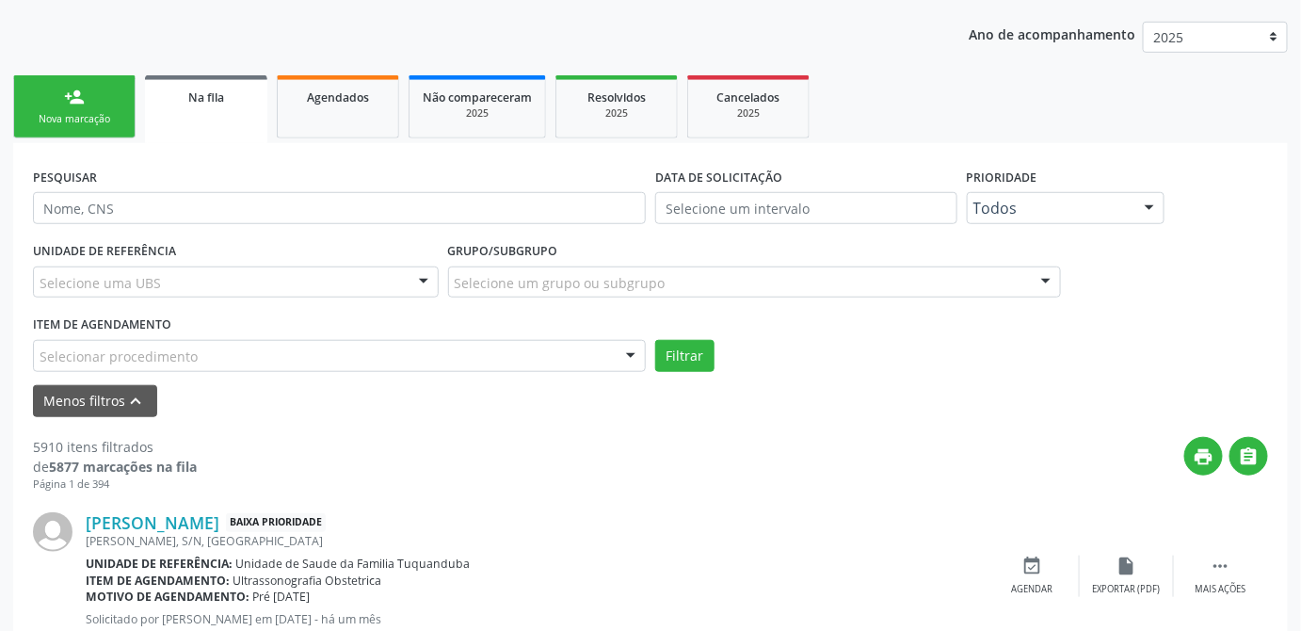
click at [868, 412] on div "Menos filtros keyboard_arrow_up" at bounding box center [650, 401] width 1245 height 33
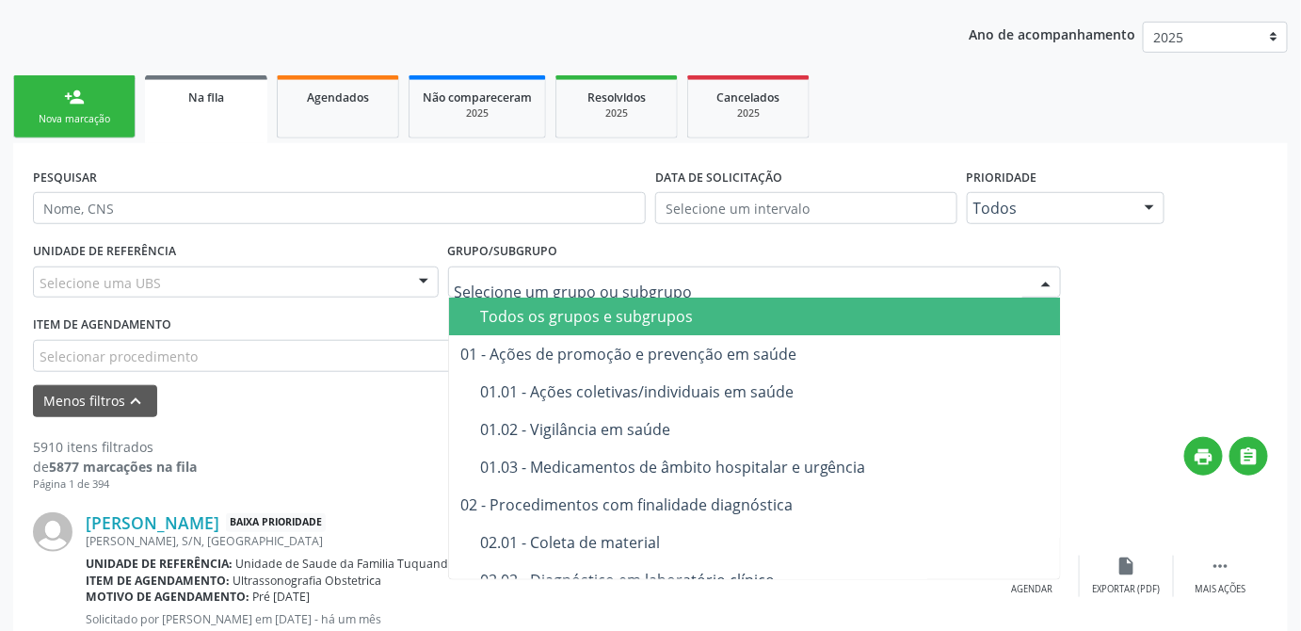
click at [549, 281] on input "text" at bounding box center [739, 292] width 568 height 38
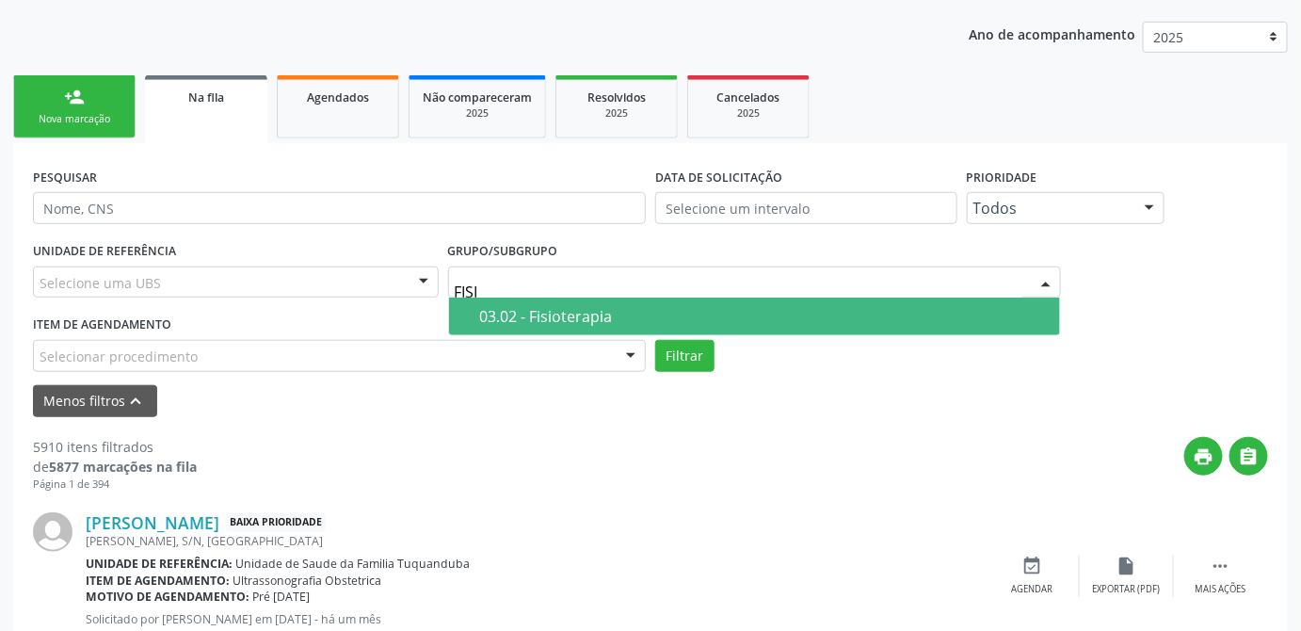
type input "FISIO"
click at [571, 314] on div "03.02 - Fisioterapia" at bounding box center [764, 316] width 569 height 15
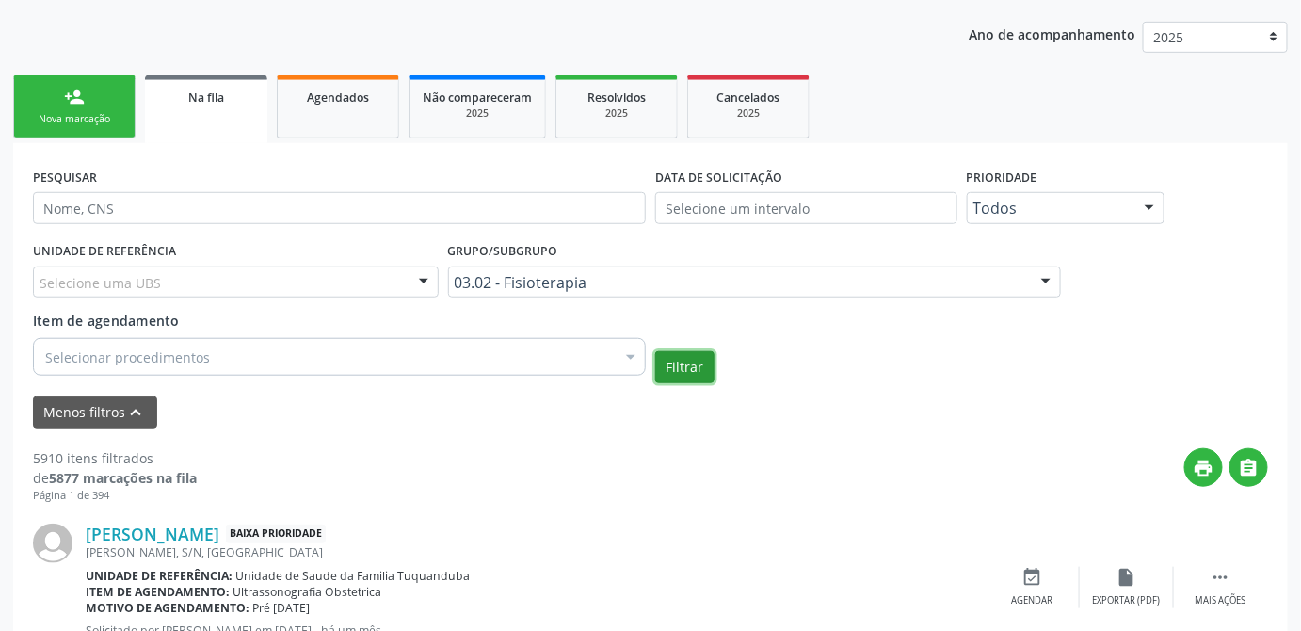
click at [680, 371] on button "Filtrar" at bounding box center [684, 367] width 59 height 32
drag, startPoint x: 31, startPoint y: 447, endPoint x: 154, endPoint y: 459, distance: 123.9
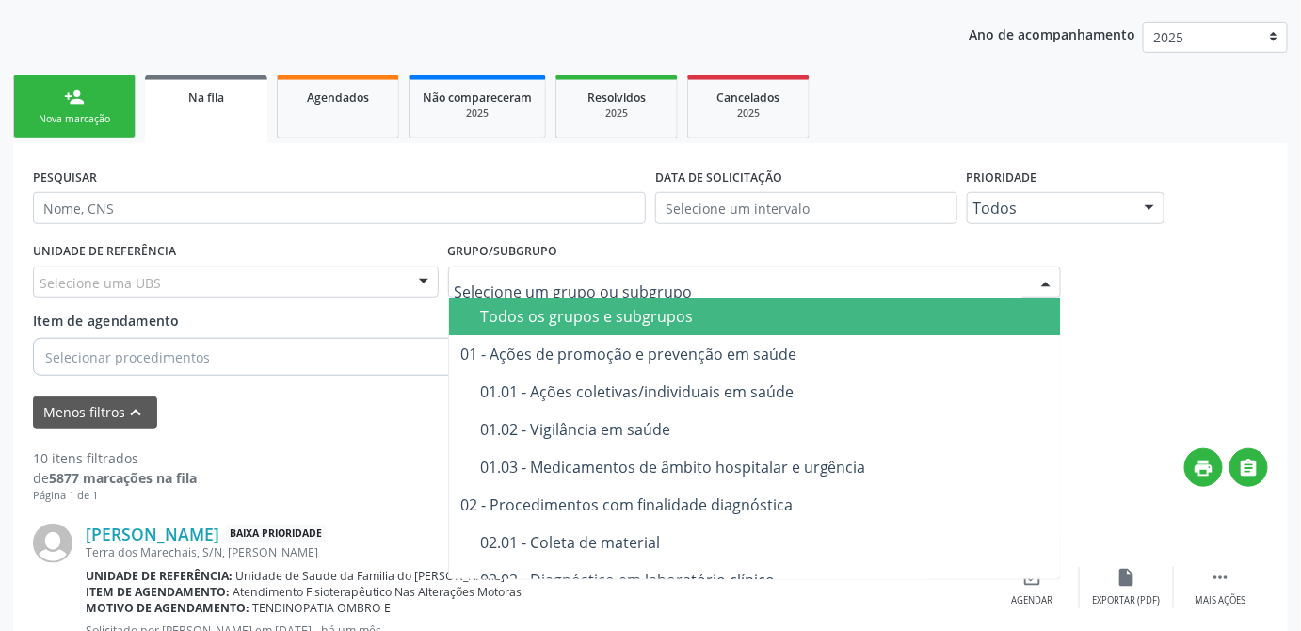
click at [576, 320] on div "Todos os grupos e subgrupos" at bounding box center [798, 316] width 636 height 15
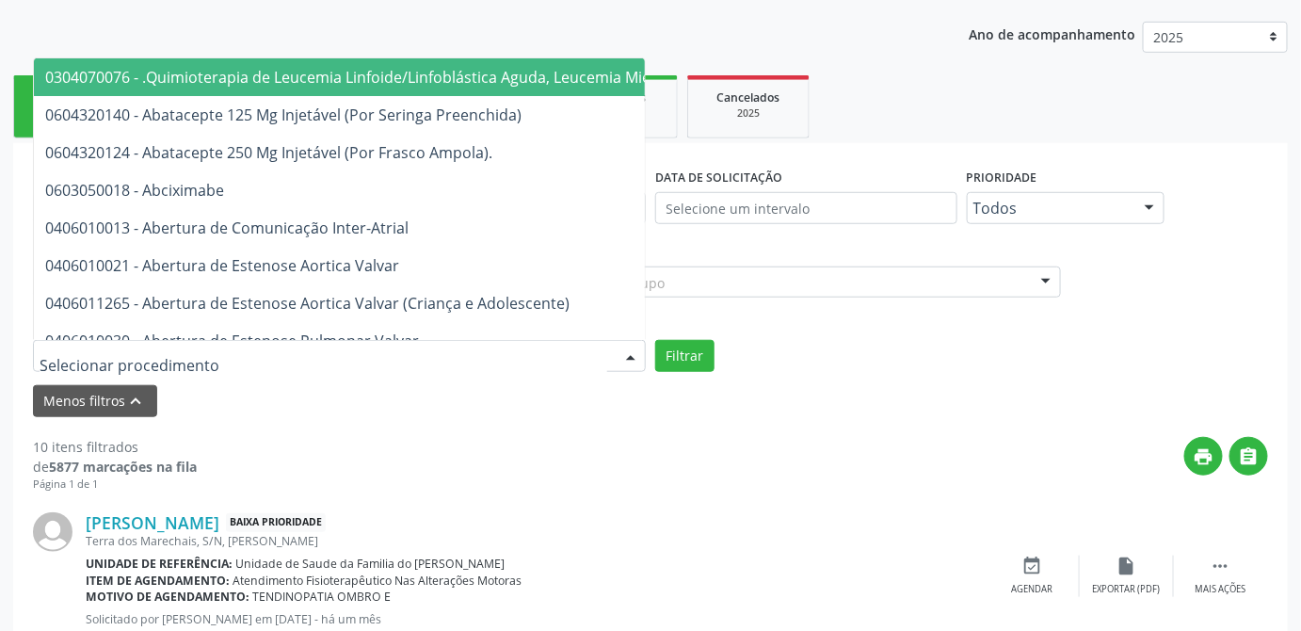
click at [517, 356] on div at bounding box center [339, 356] width 613 height 32
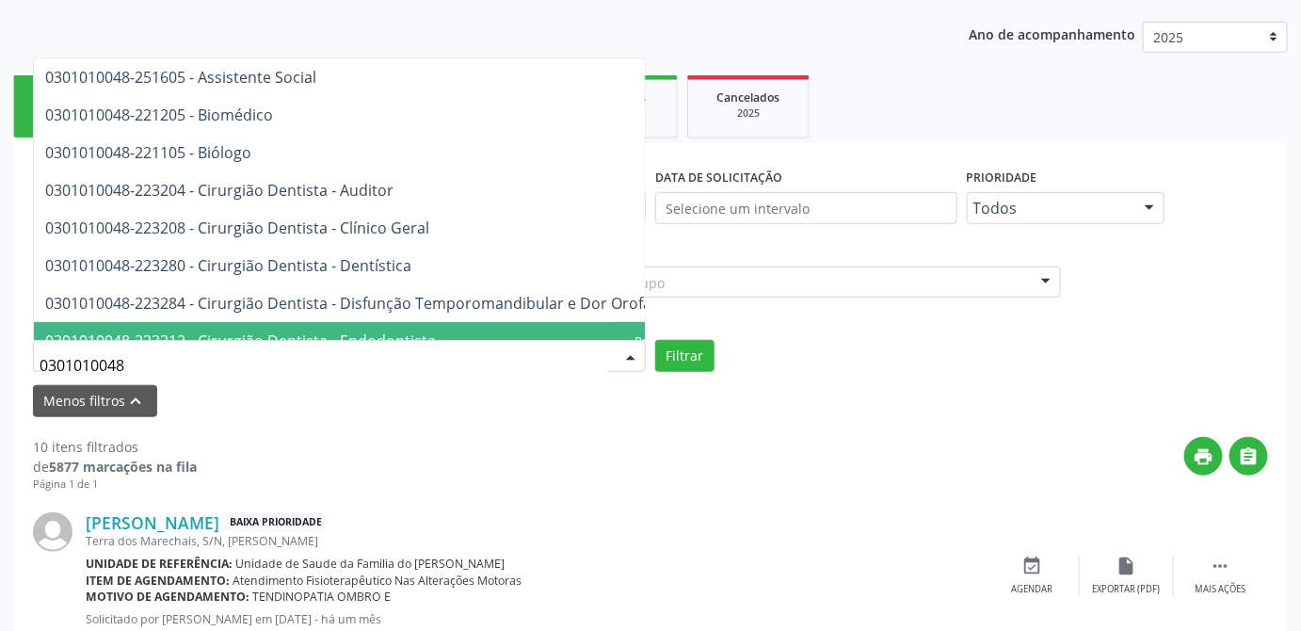
click at [276, 374] on input "0301010048" at bounding box center [324, 365] width 568 height 38
type input "0"
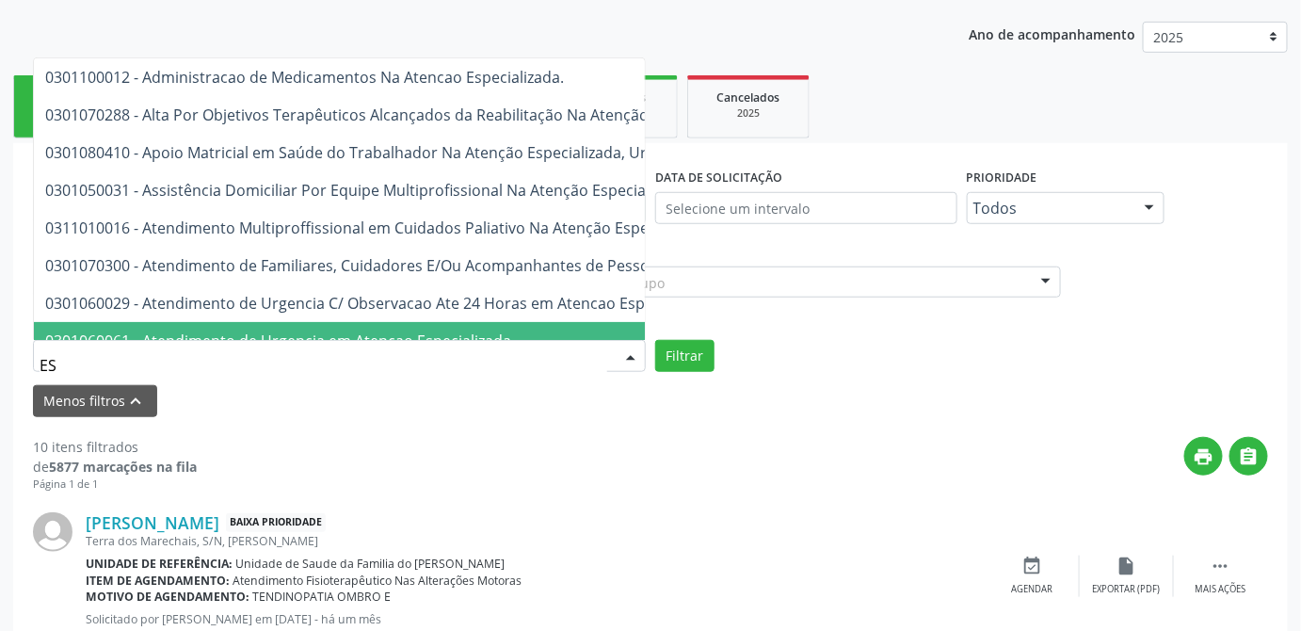
type input "E"
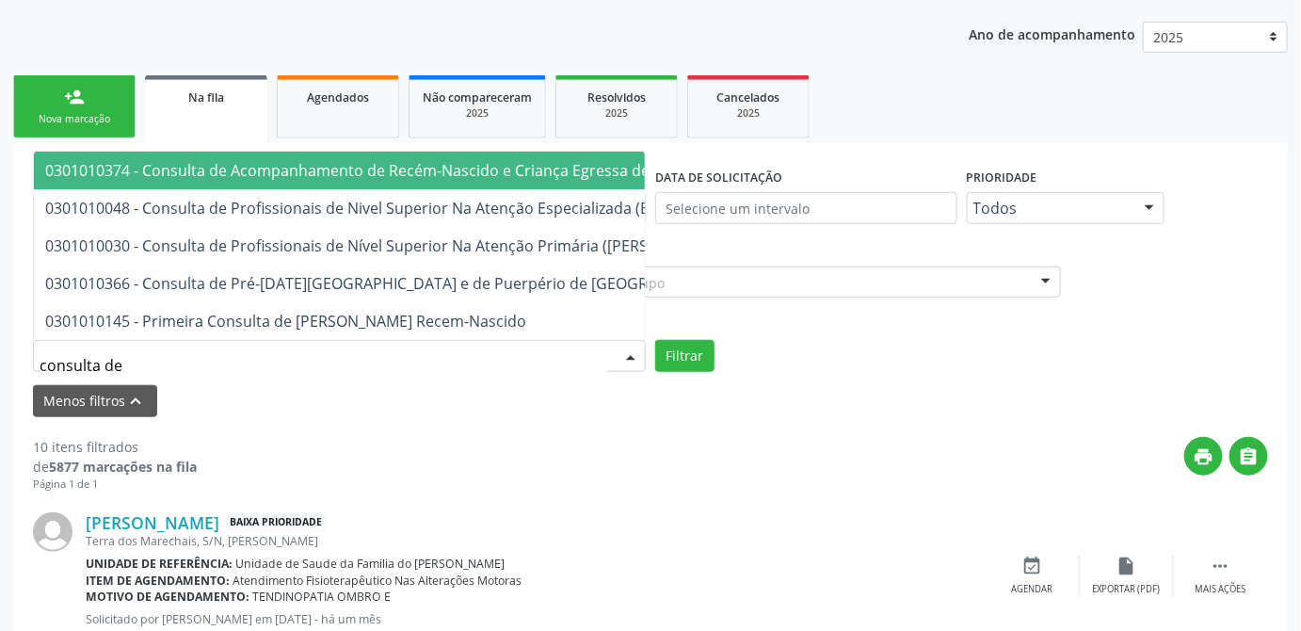
type input "consulta de"
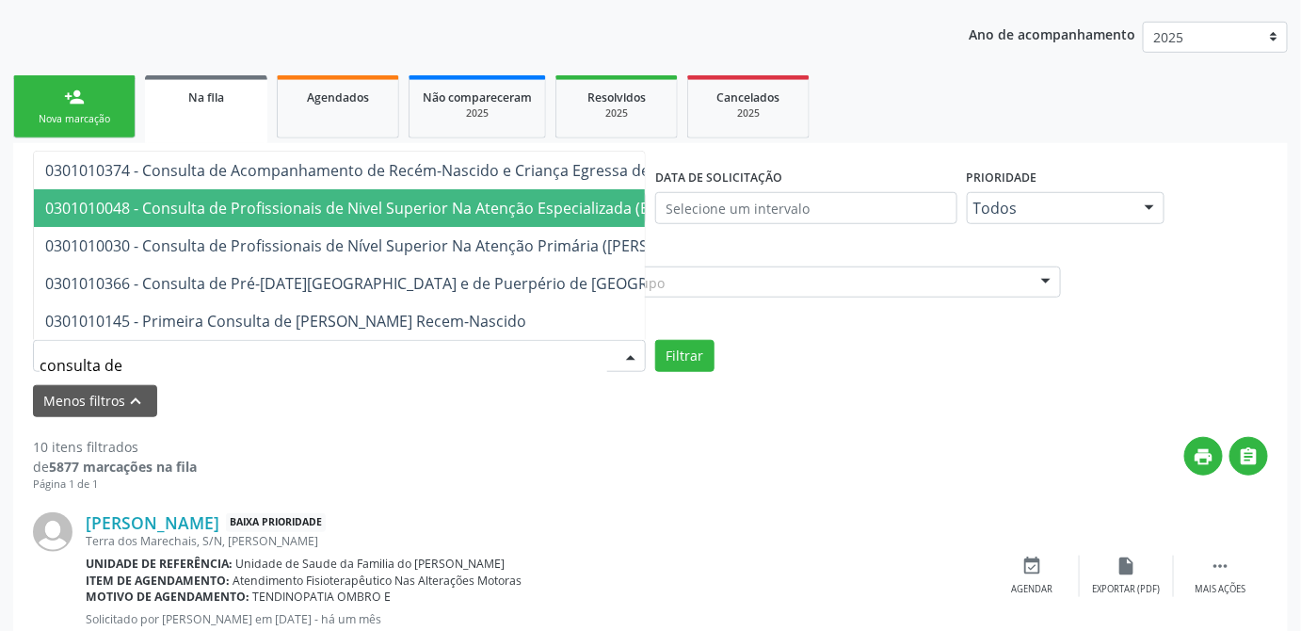
click at [184, 201] on span "0301010048 - Consulta de Profissionais de Nivel Superior Na Atenção Especializa…" at bounding box center [396, 208] width 702 height 21
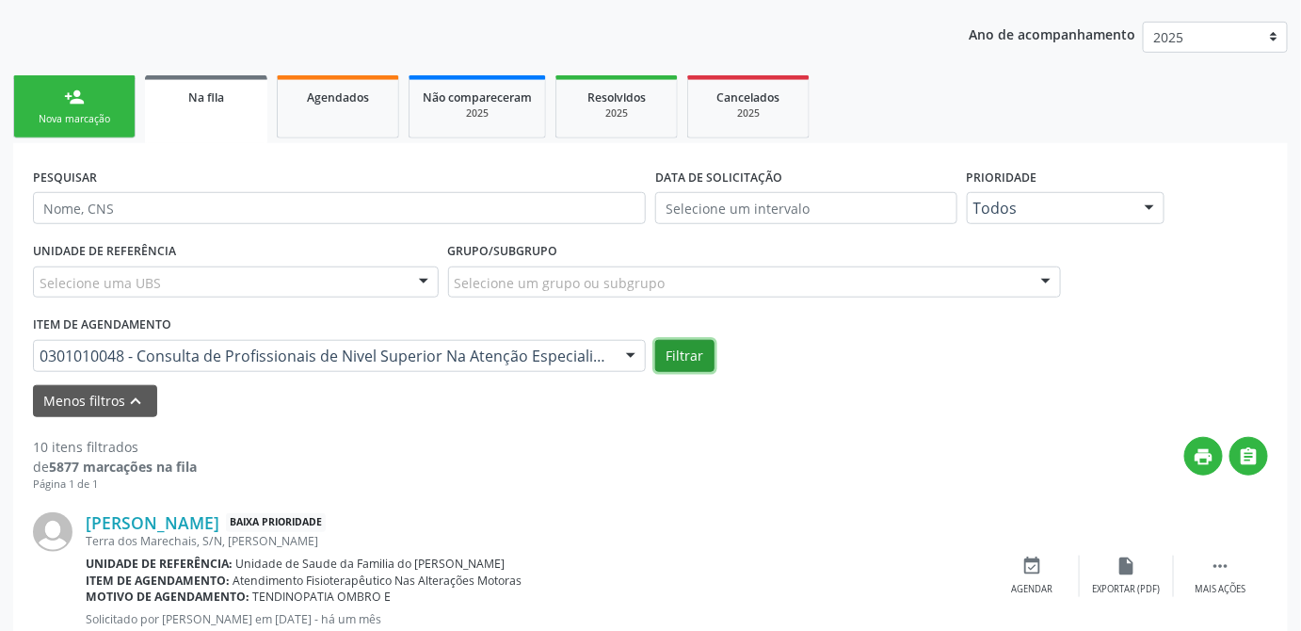
click at [678, 365] on button "Filtrar" at bounding box center [684, 356] width 59 height 32
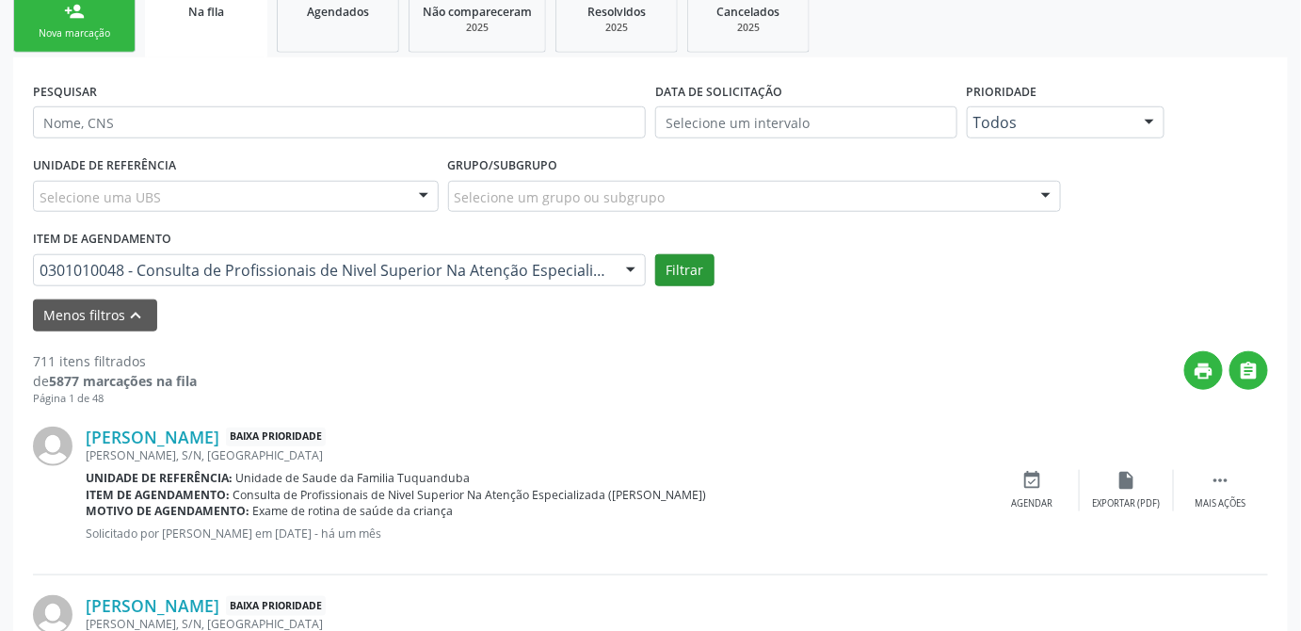
scroll to position [513, 0]
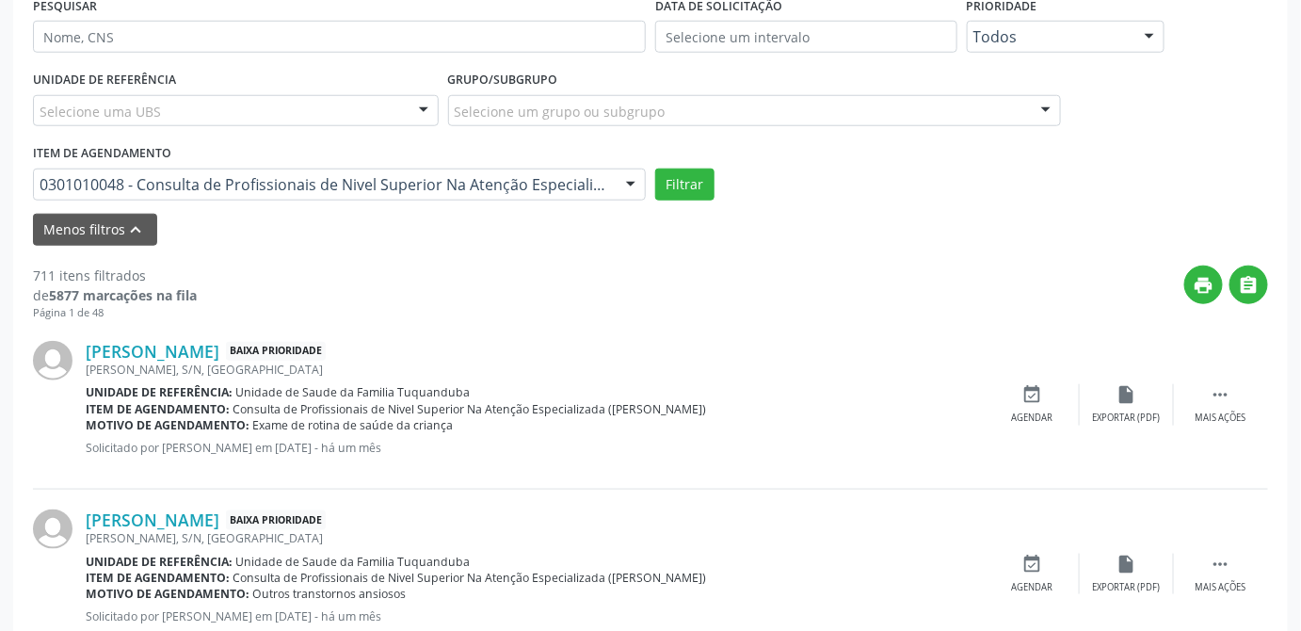
drag, startPoint x: 35, startPoint y: 275, endPoint x: 161, endPoint y: 279, distance: 126.2
click at [161, 279] on div "711 itens filtrados" at bounding box center [115, 275] width 164 height 20
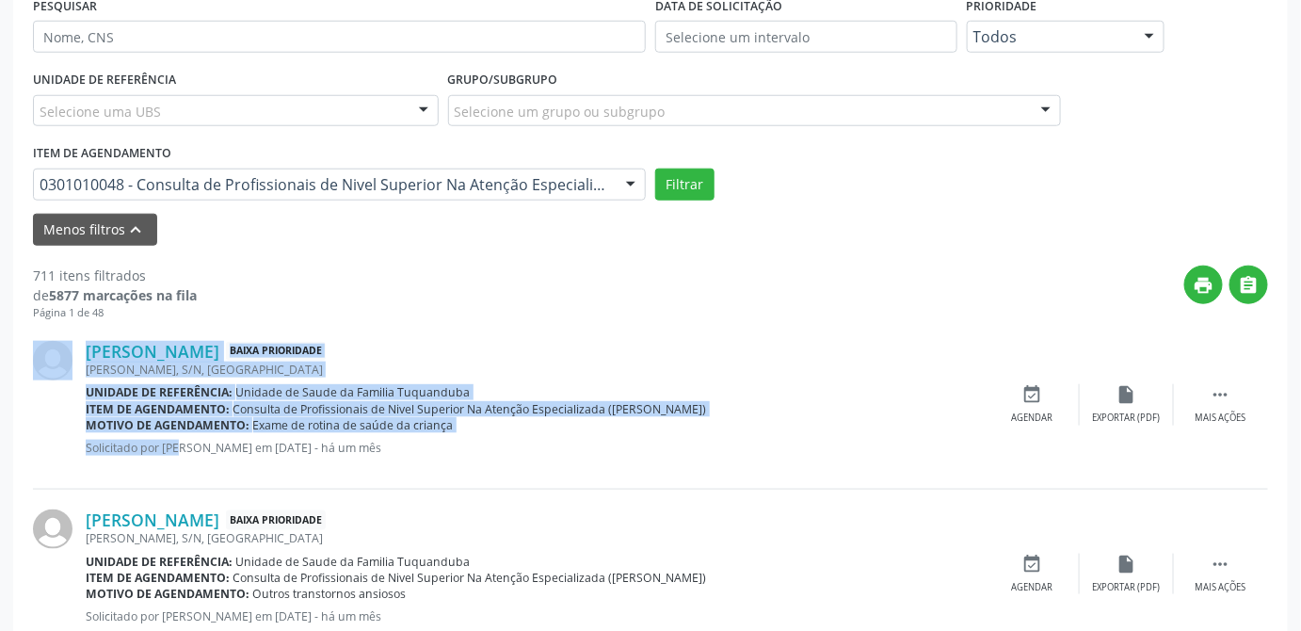
drag, startPoint x: 83, startPoint y: 434, endPoint x: 159, endPoint y: 434, distance: 76.3
click at [159, 434] on div "[PERSON_NAME] Baixa Prioridade [PERSON_NAME], S/N, [GEOGRAPHIC_DATA] Unidade de…" at bounding box center [650, 405] width 1235 height 169
click at [183, 426] on b "Motivo de agendamento:" at bounding box center [168, 425] width 164 height 16
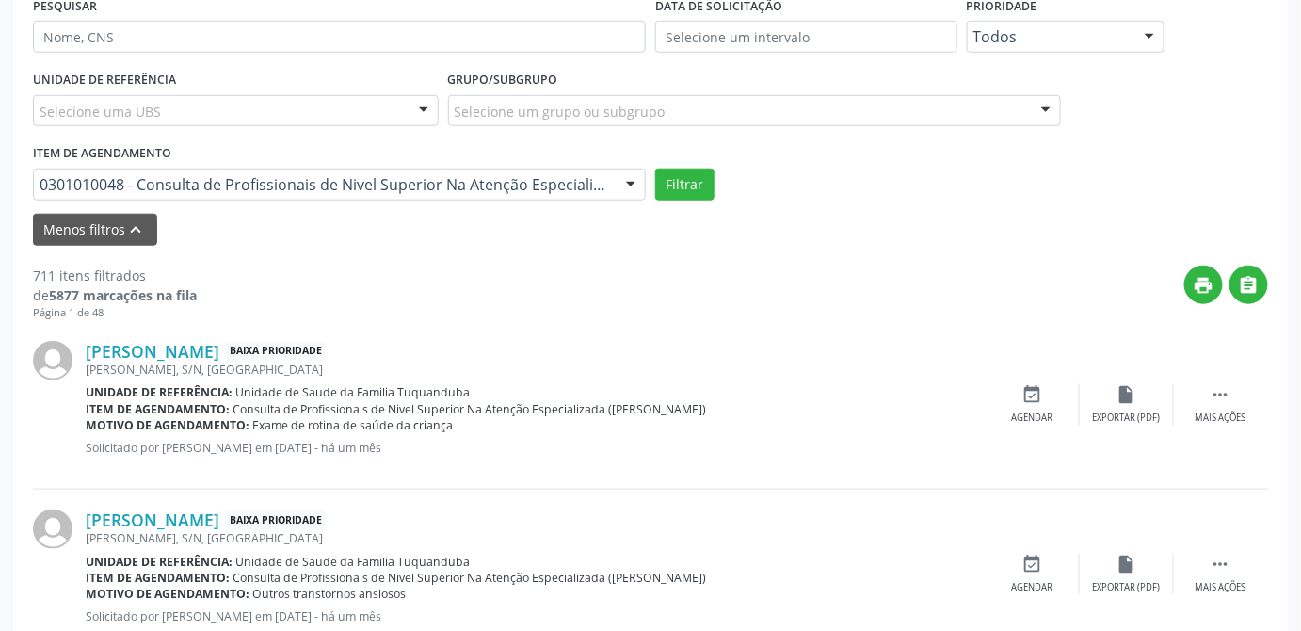
drag, startPoint x: 90, startPoint y: 423, endPoint x: 450, endPoint y: 419, distance: 359.7
click at [450, 419] on div "Motivo de agendamento: Exame de rotina de saúde da criança" at bounding box center [536, 425] width 900 height 16
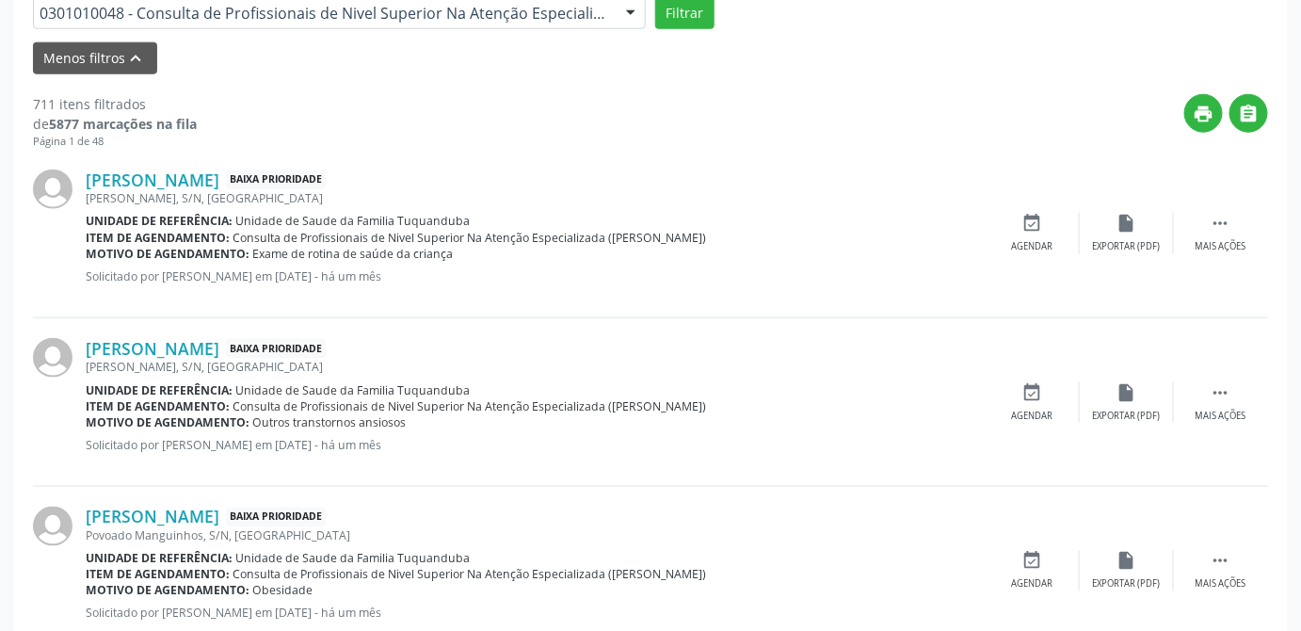
scroll to position [342, 0]
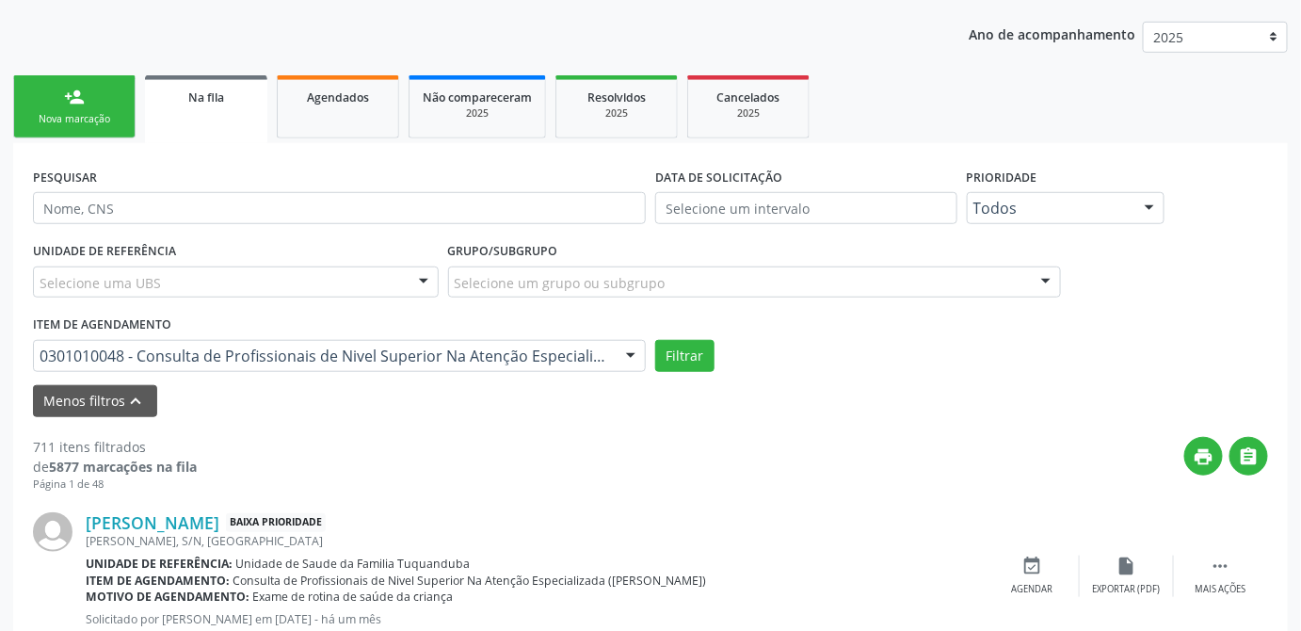
drag, startPoint x: 111, startPoint y: 485, endPoint x: 20, endPoint y: 482, distance: 91.4
click at [867, 484] on div "print " at bounding box center [732, 465] width 1071 height 56
